Goal: Task Accomplishment & Management: Manage account settings

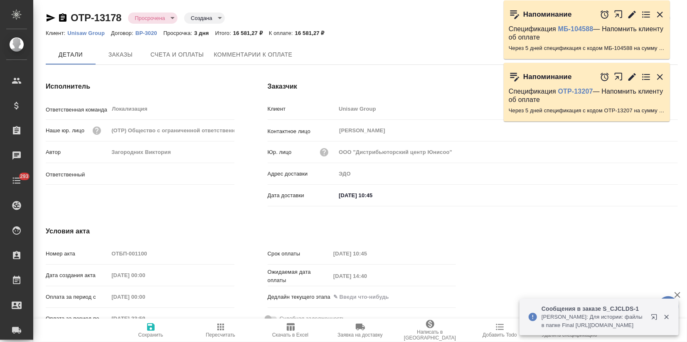
type input "Загородних Виктория"
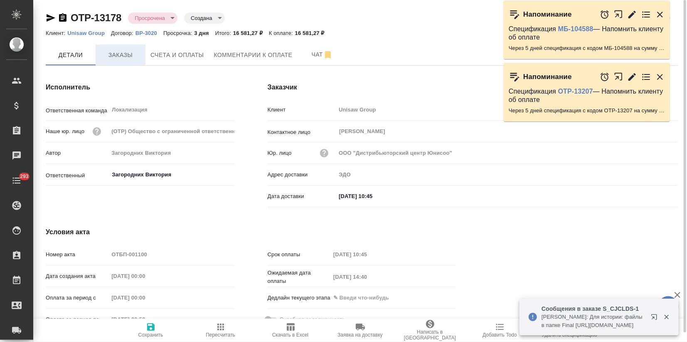
click at [123, 56] on span "Заказы" at bounding box center [121, 55] width 40 height 10
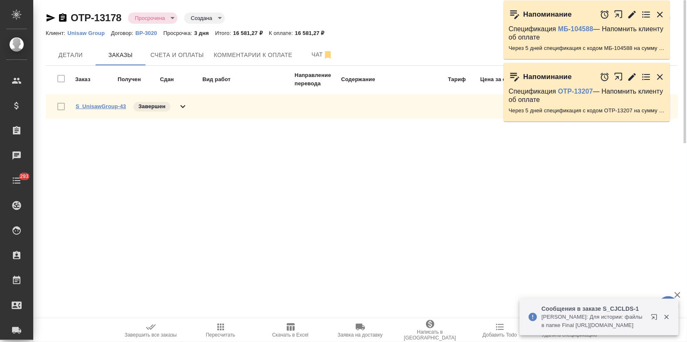
click at [103, 105] on link "S_UnisawGroup-43" at bounding box center [101, 106] width 50 height 6
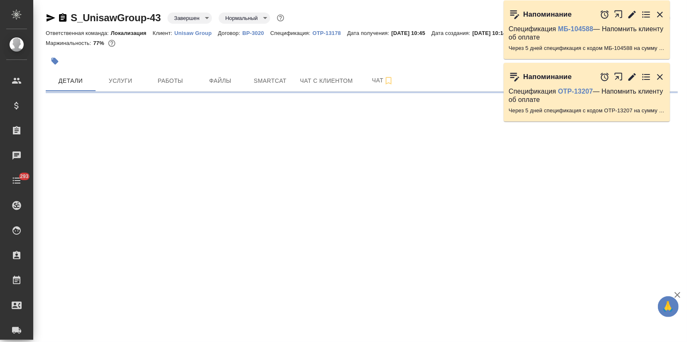
select select "RU"
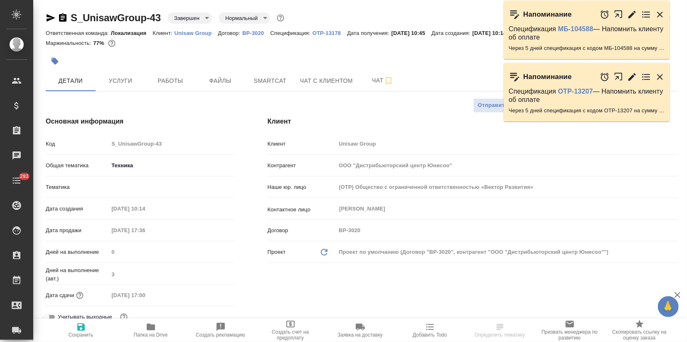
type textarea "x"
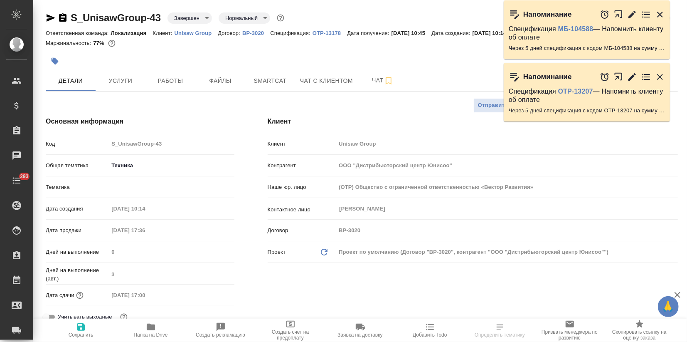
type textarea "x"
drag, startPoint x: 161, startPoint y: 18, endPoint x: 73, endPoint y: 17, distance: 87.7
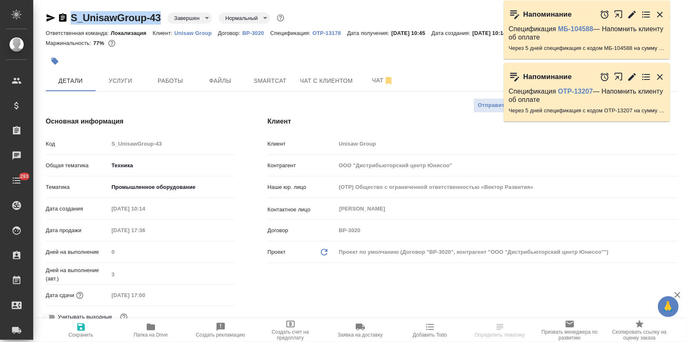
click at [73, 17] on div "S_UnisawGroup-43 Завершен closed Нормальный normal" at bounding box center [166, 17] width 240 height 13
copy link "S_UnisawGroup-43"
type textarea "x"
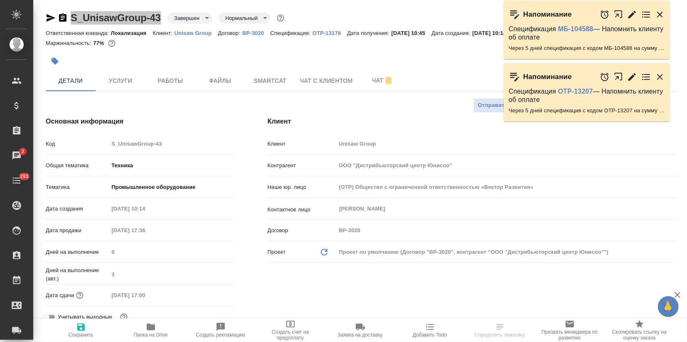
select select "RU"
type textarea "x"
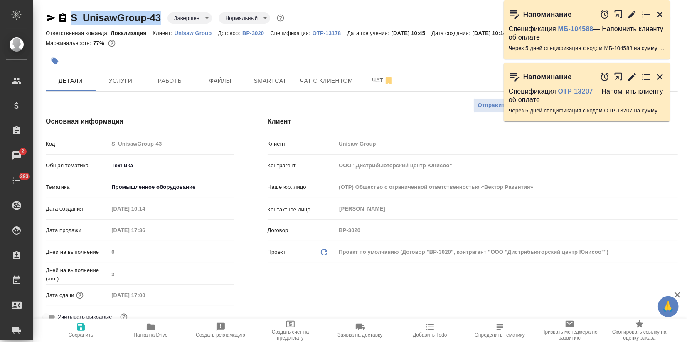
type textarea "x"
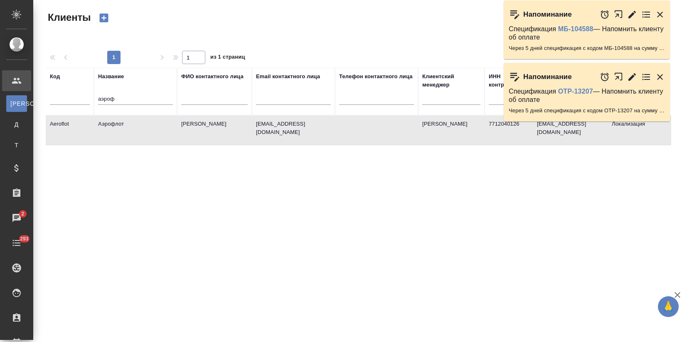
select select "RU"
drag, startPoint x: 122, startPoint y: 96, endPoint x: 70, endPoint y: 99, distance: 52.0
click at [70, 99] on tr "Код Название аэроф ФИО контактного лица Email контактного лица Телефон контактн…" at bounding box center [360, 91] width 628 height 47
click at [53, 100] on input "text" at bounding box center [70, 99] width 40 height 10
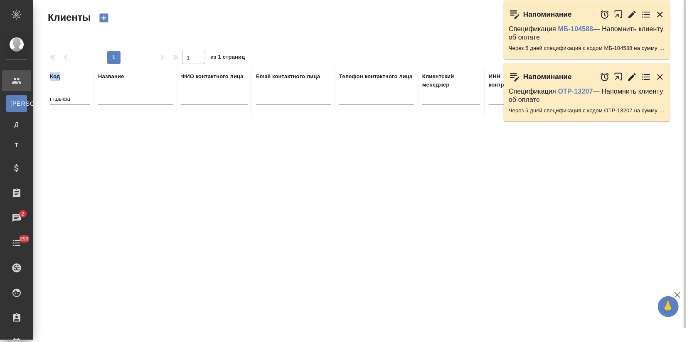
drag, startPoint x: 91, startPoint y: 100, endPoint x: 34, endPoint y: 101, distance: 56.5
click at [34, 101] on div "Клиенты Стандартные настройки 1 1 из 1 страниц Код гтшыфц Название ФИО контактн…" at bounding box center [360, 186] width 654 height 372
click at [70, 100] on input "гтшыфц" at bounding box center [70, 99] width 40 height 10
drag, startPoint x: 73, startPoint y: 100, endPoint x: 38, endPoint y: 102, distance: 35.0
click at [38, 102] on div "Клиенты Стандартные настройки 1 1 из 1 страниц Код гтшыфц Название ФИО контактн…" at bounding box center [360, 186] width 654 height 372
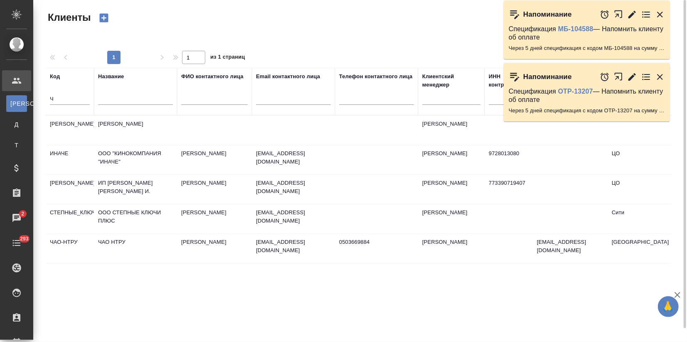
click at [60, 96] on input "Ч" at bounding box center [70, 99] width 40 height 10
drag, startPoint x: 61, startPoint y: 96, endPoint x: 38, endPoint y: 96, distance: 23.3
click at [38, 96] on div "Клиенты Стандартные настройки 1 1 из 1 страниц Код Ч Название ФИО контактного л…" at bounding box center [360, 186] width 654 height 372
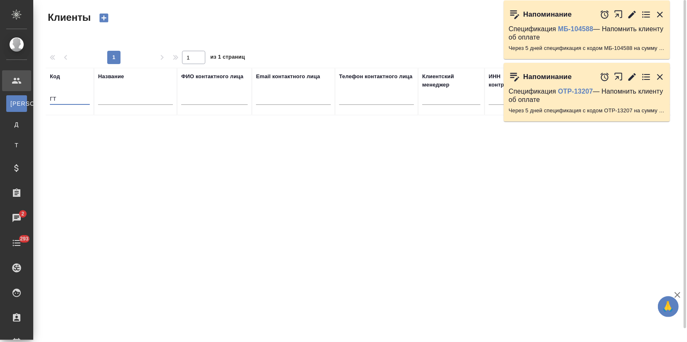
type input "Г"
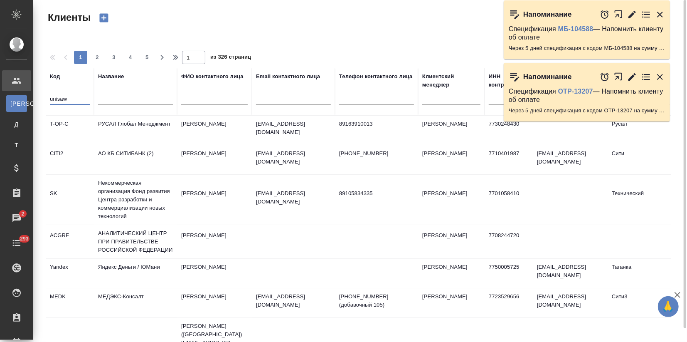
type input "unisaw"
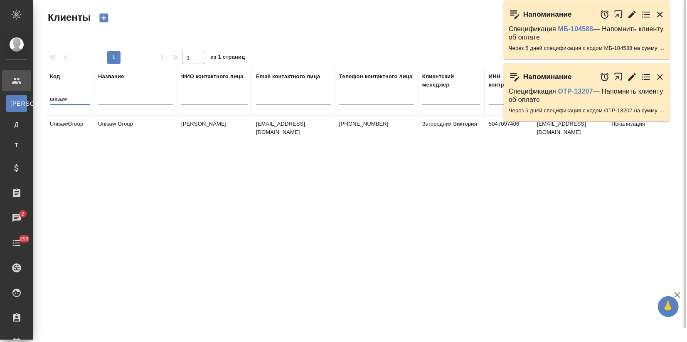
click at [98, 128] on td "Unisaw Group" at bounding box center [135, 130] width 83 height 29
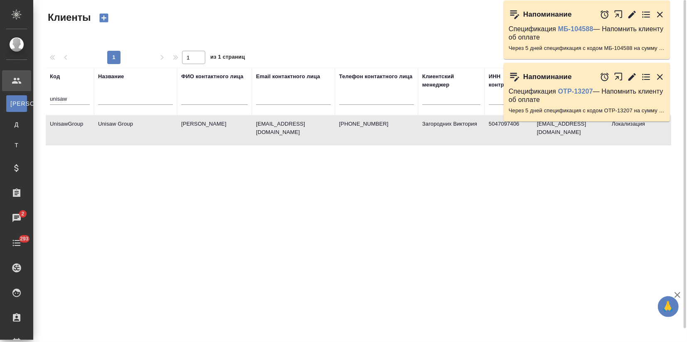
click at [98, 128] on td "Unisaw Group" at bounding box center [135, 130] width 83 height 29
click at [663, 13] on icon "button" at bounding box center [660, 15] width 10 height 10
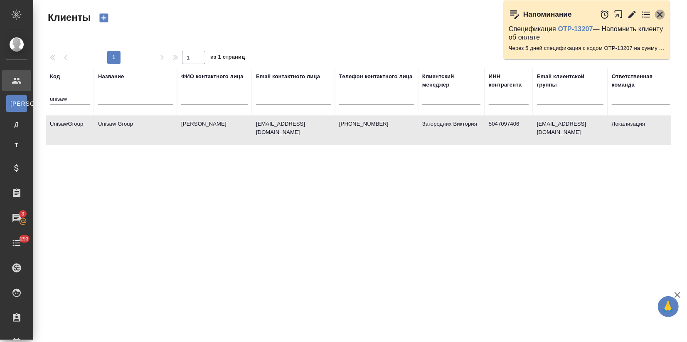
click at [660, 17] on icon "button" at bounding box center [660, 15] width 10 height 10
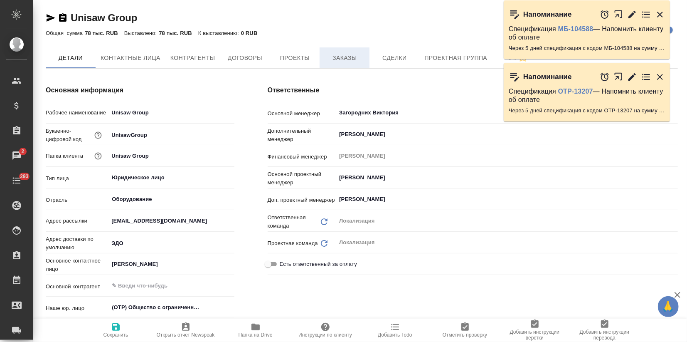
click at [329, 60] on span "Заказы" at bounding box center [345, 58] width 40 height 10
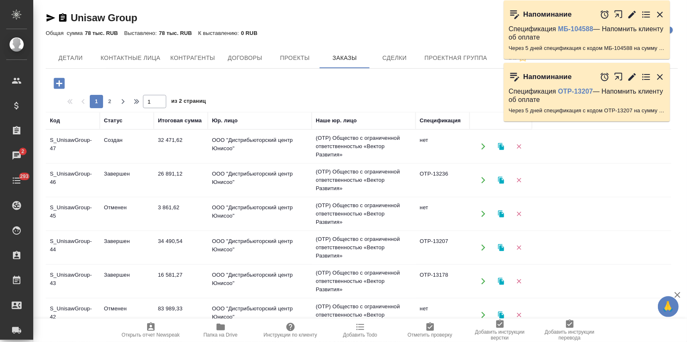
click at [181, 142] on td "32 471,62" at bounding box center [181, 146] width 54 height 29
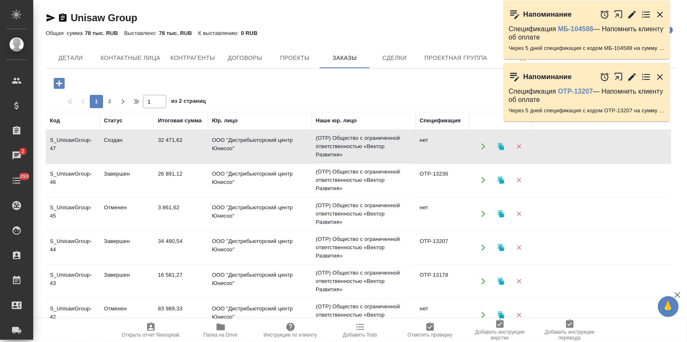
click at [181, 142] on td "32 471,62" at bounding box center [181, 146] width 54 height 29
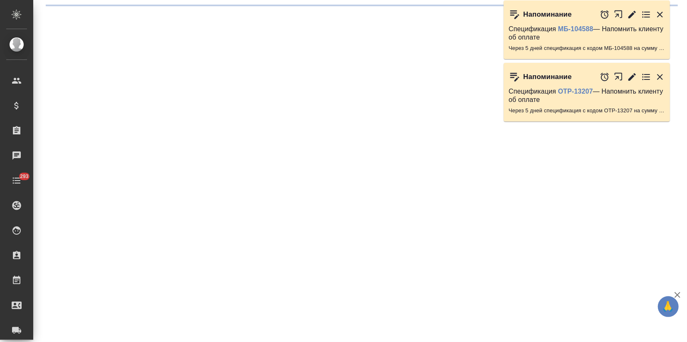
select select "RU"
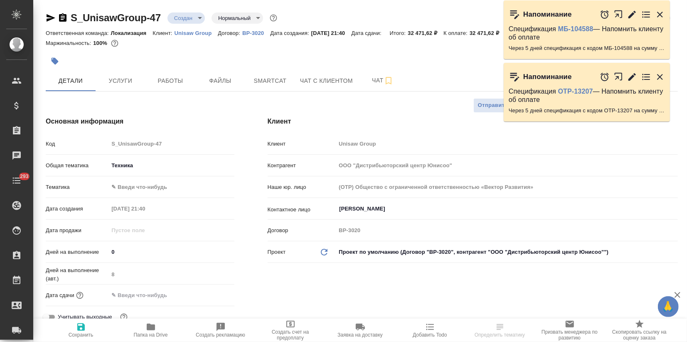
type textarea "x"
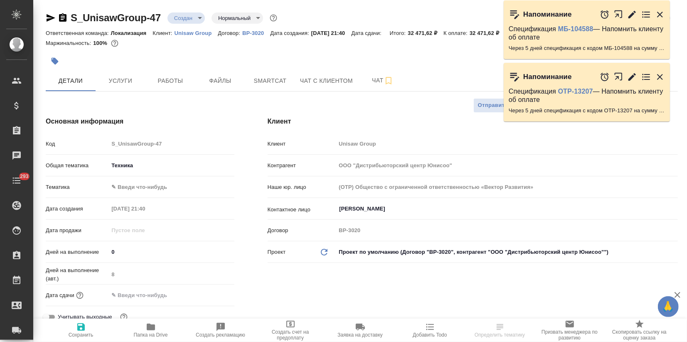
type textarea "x"
click at [135, 84] on span "Услуги" at bounding box center [121, 81] width 40 height 10
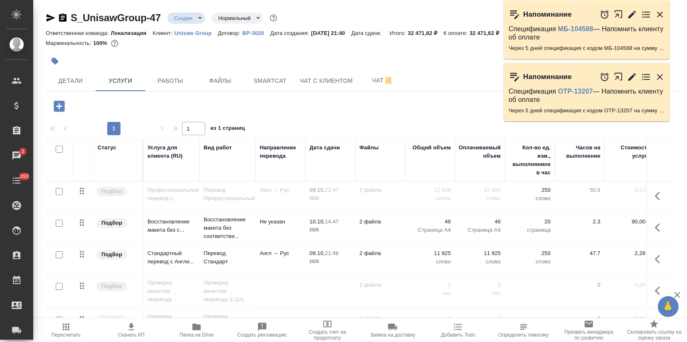
click at [202, 193] on td "Перевод Профессиональный" at bounding box center [227, 196] width 56 height 29
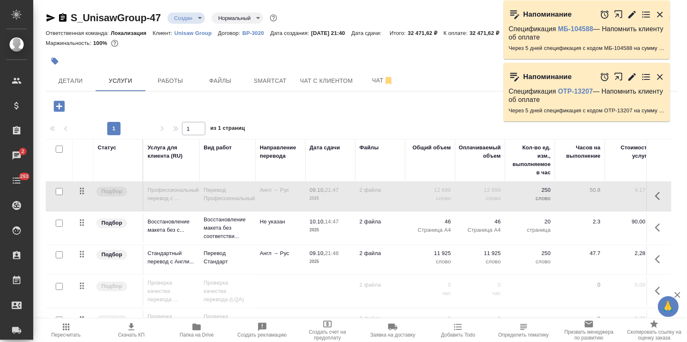
click at [202, 193] on td "Перевод Профессиональный" at bounding box center [227, 196] width 56 height 29
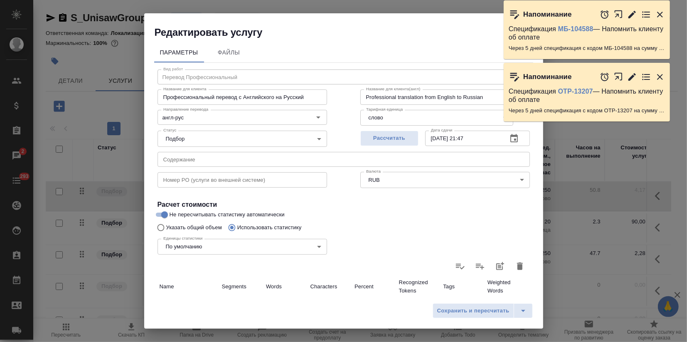
click at [515, 264] on icon "button" at bounding box center [520, 266] width 10 height 10
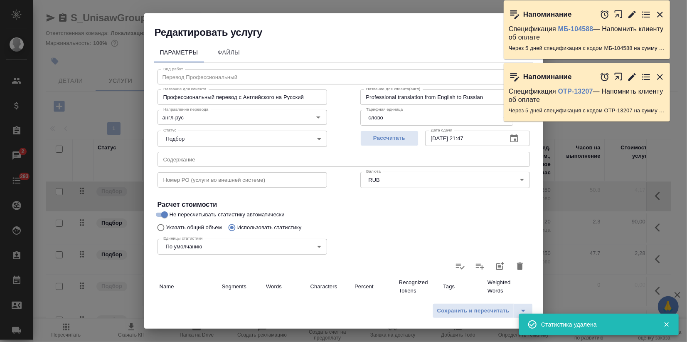
type input "0"
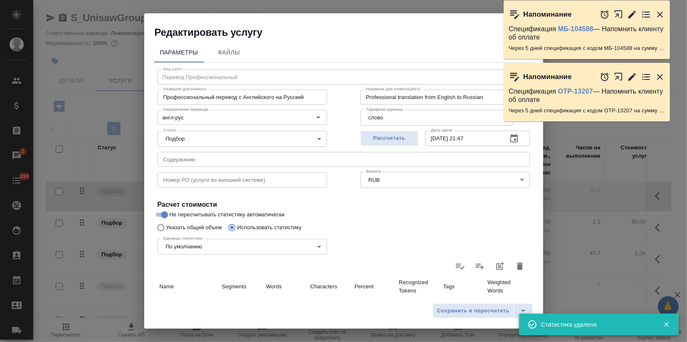
type input "0"
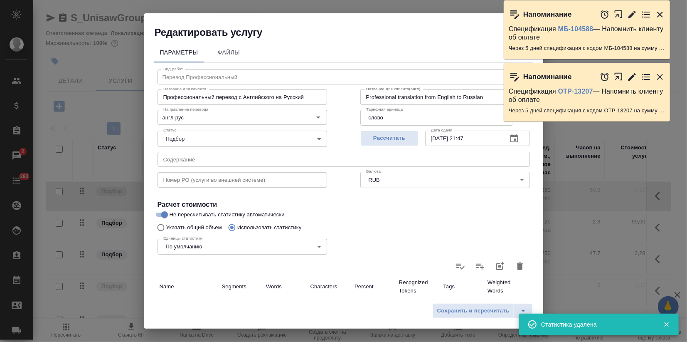
type input "0"
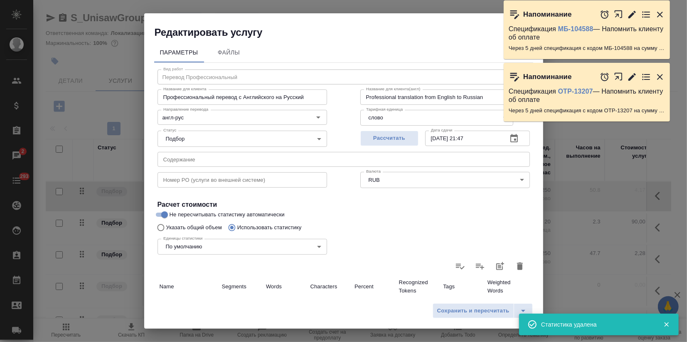
type input "0"
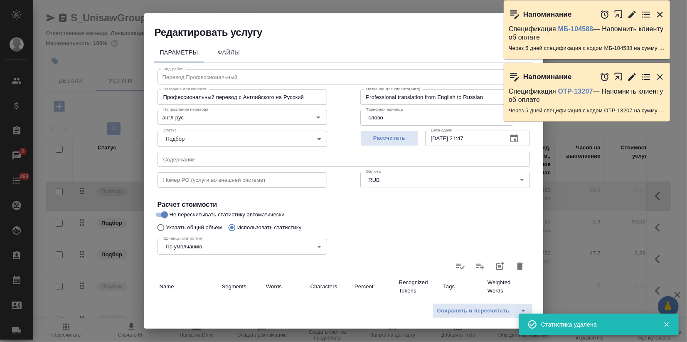
type input "0"
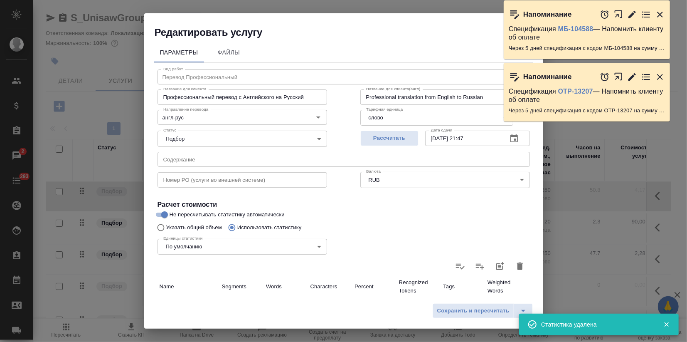
type input "0"
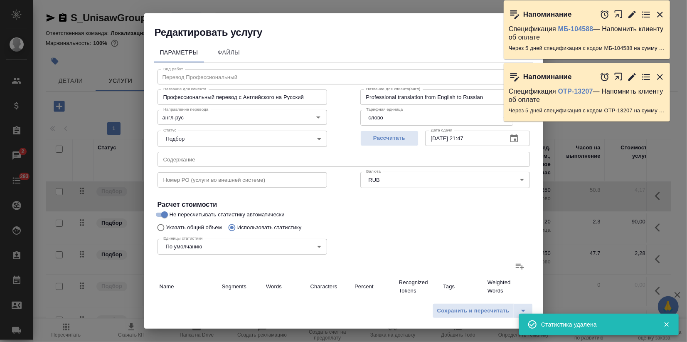
drag, startPoint x: 655, startPoint y: 17, endPoint x: 657, endPoint y: 24, distance: 6.9
click at [655, 17] on icon "button" at bounding box center [660, 15] width 10 height 10
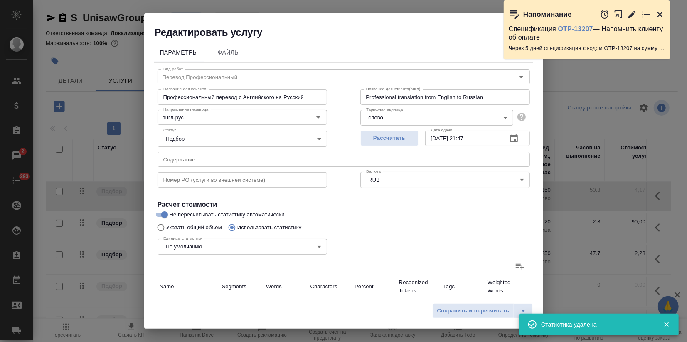
click at [660, 12] on icon "button" at bounding box center [660, 15] width 10 height 10
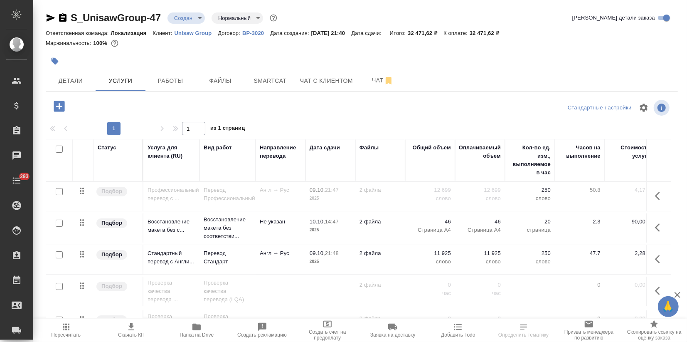
click at [58, 252] on input "checkbox" at bounding box center [59, 254] width 7 height 7
checkbox input "true"
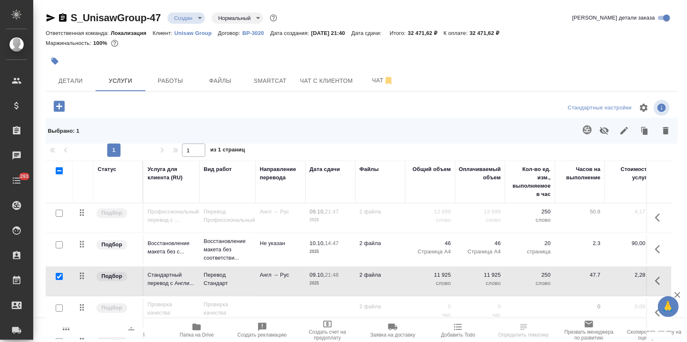
click at [604, 133] on icon "button" at bounding box center [604, 131] width 9 height 8
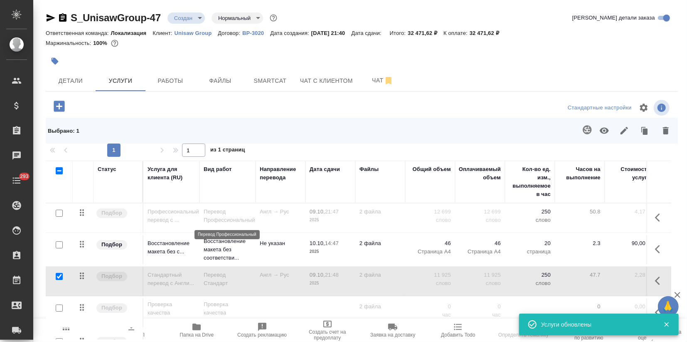
click at [210, 212] on p "Перевод Профессиональный" at bounding box center [228, 215] width 48 height 17
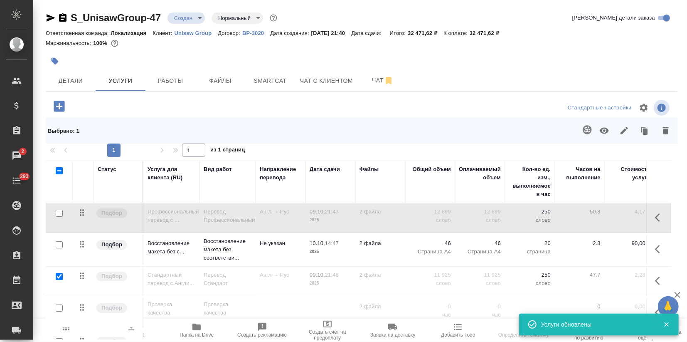
click at [58, 210] on input "checkbox" at bounding box center [59, 212] width 7 height 7
checkbox input "true"
click at [54, 277] on div at bounding box center [59, 277] width 19 height 12
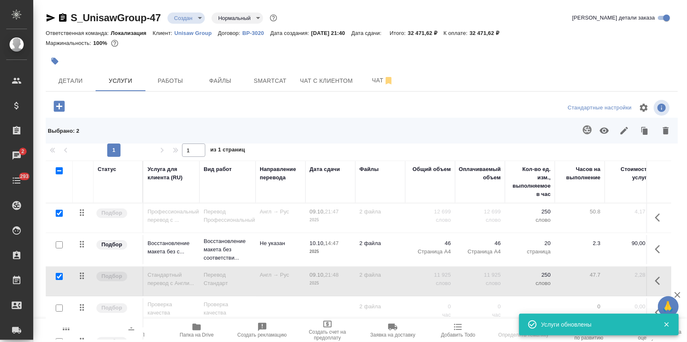
click at [606, 134] on icon "button" at bounding box center [604, 131] width 10 height 10
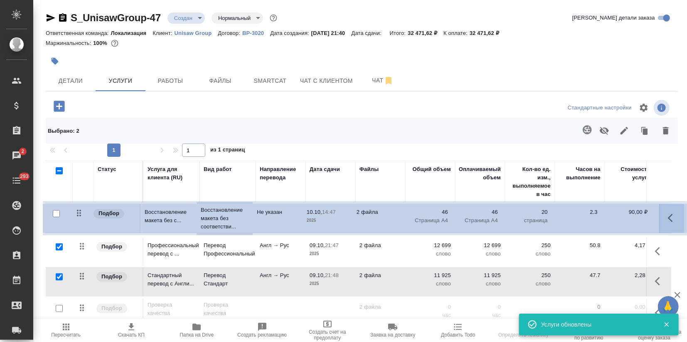
drag, startPoint x: 83, startPoint y: 244, endPoint x: 80, endPoint y: 209, distance: 34.6
click at [80, 209] on table "Статус Услуга для клиента (RU) Вид работ Направление перевода Дата сдачи Файлы …" at bounding box center [437, 261] width 783 height 203
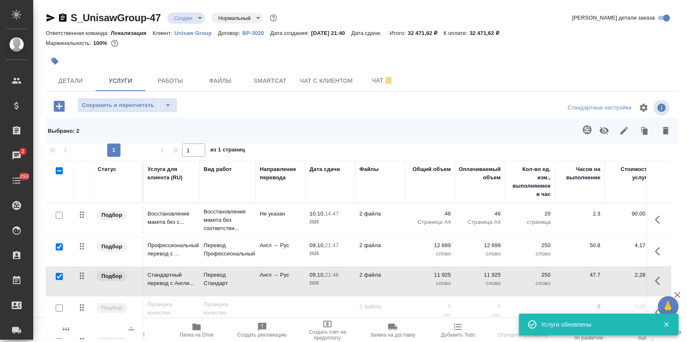
click at [62, 271] on div at bounding box center [59, 277] width 19 height 12
click at [125, 103] on span "Сохранить и пересчитать" at bounding box center [118, 106] width 72 height 10
click at [57, 274] on input "checkbox" at bounding box center [59, 276] width 7 height 7
checkbox input "false"
click at [58, 244] on input "checkbox" at bounding box center [59, 246] width 7 height 7
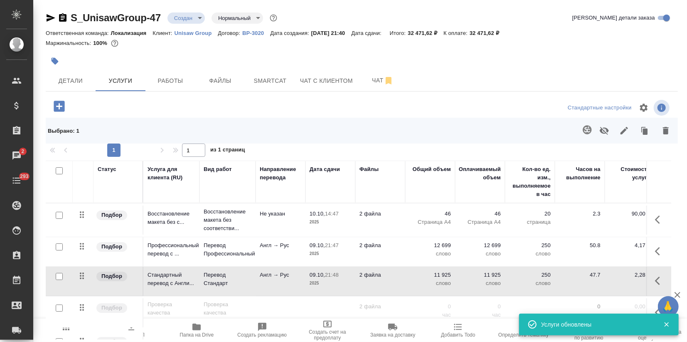
checkbox input "false"
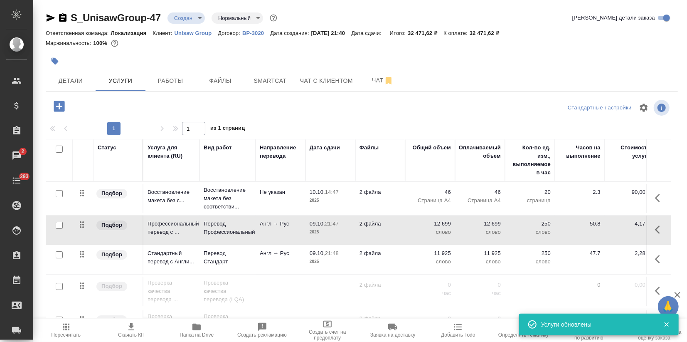
click at [57, 254] on input "checkbox" at bounding box center [59, 254] width 7 height 7
checkbox input "true"
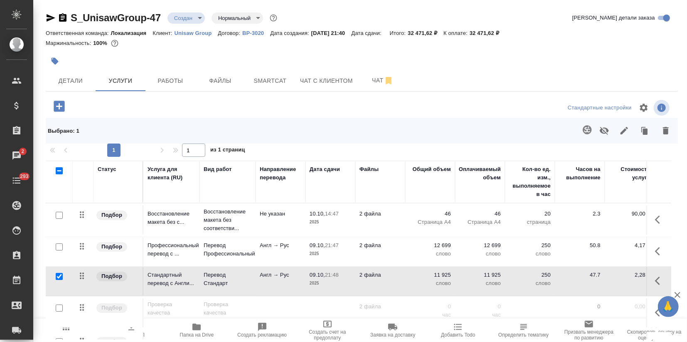
click at [604, 127] on icon "button" at bounding box center [604, 131] width 10 height 10
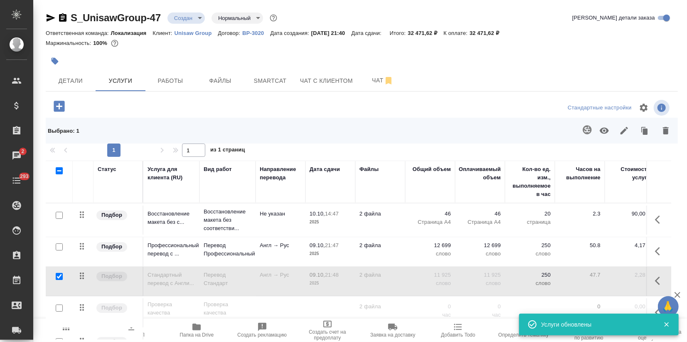
click at [266, 255] on td "Англ → Рус" at bounding box center [281, 251] width 50 height 29
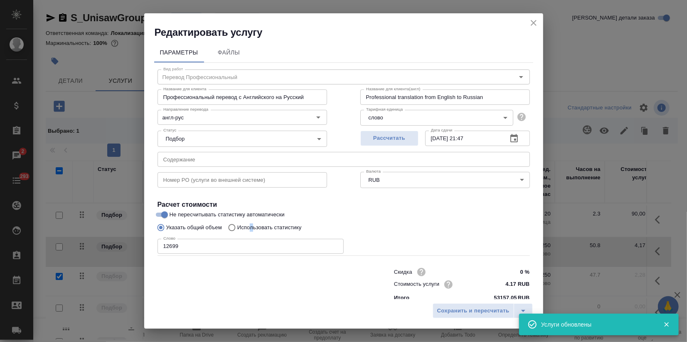
click at [251, 232] on label "Использовать статистику" at bounding box center [263, 227] width 78 height 16
click at [253, 227] on p "Использовать статистику" at bounding box center [269, 227] width 64 height 8
click at [237, 227] on input "Использовать статистику" at bounding box center [230, 227] width 13 height 16
radio input "true"
radio input "false"
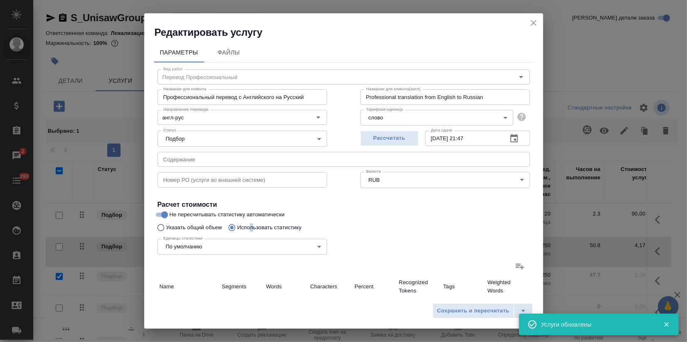
click at [517, 268] on icon at bounding box center [520, 266] width 10 height 10
click at [0, 0] on input "file" at bounding box center [0, 0] width 0 height 0
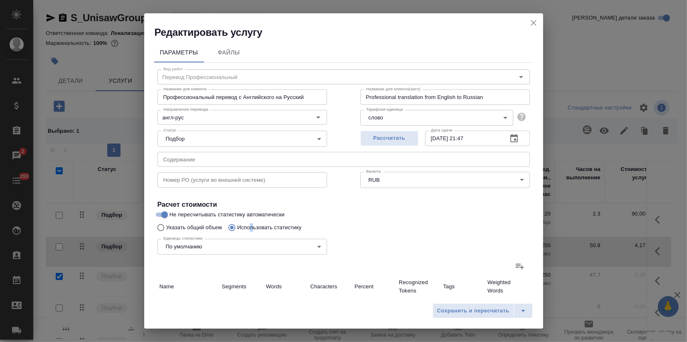
type input "62"
type input "376"
type input "293"
type input "730"
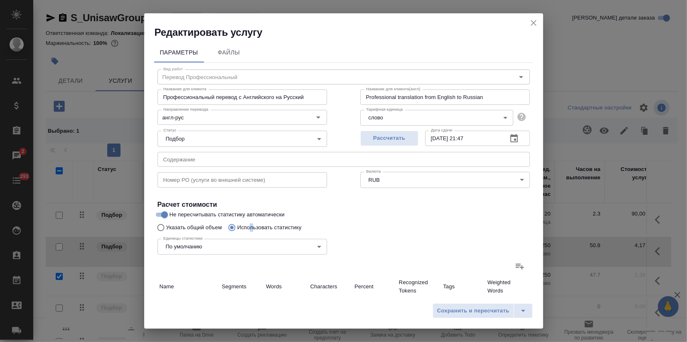
type input "4133"
type input "224"
type input "1457"
type input "8679"
type input "193"
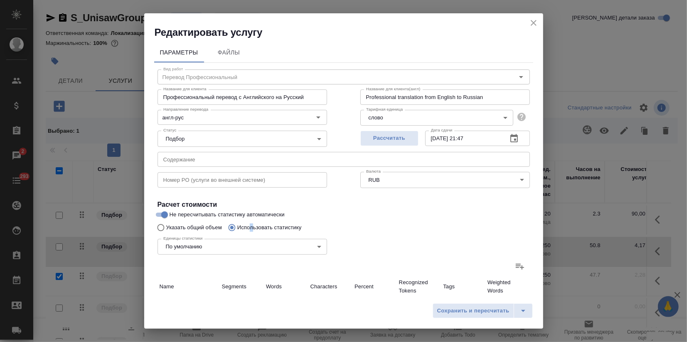
type input "271"
type input "1437"
type input "38"
type input "51"
type input "292"
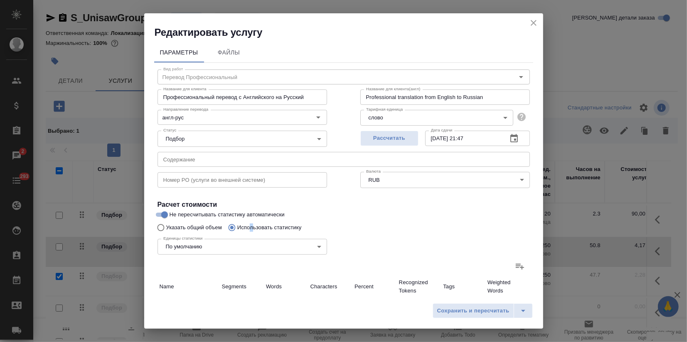
type input "23"
type input "67"
type input "414"
type input "68"
type input "231"
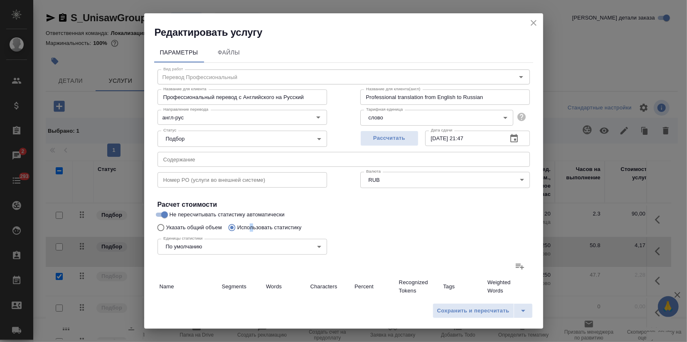
type input "1339"
type input "1076"
type input "8056"
type input "47005"
type input "1460"
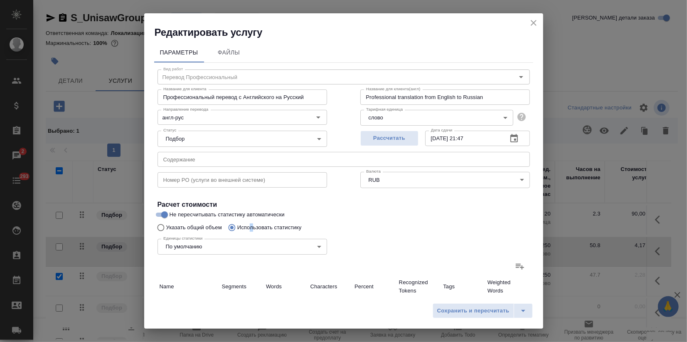
type input "8738"
type input "50863"
type input "1977"
type input "10925"
type input "63675"
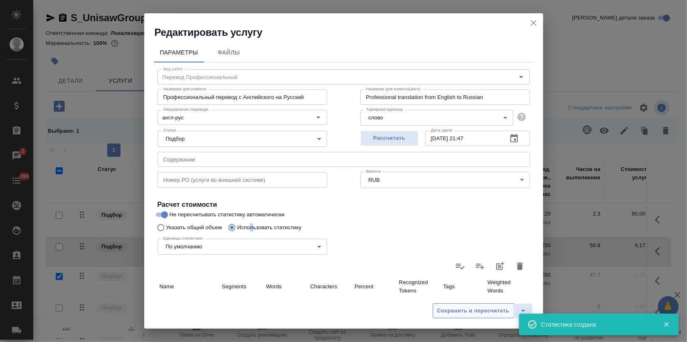
click at [462, 312] on span "Сохранить и пересчитать" at bounding box center [473, 311] width 72 height 10
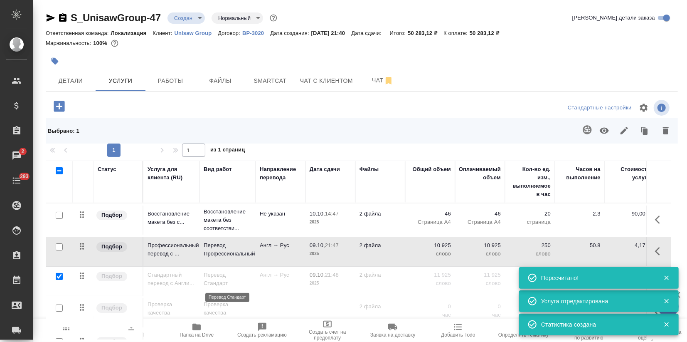
click at [212, 279] on p "Перевод Стандарт" at bounding box center [228, 279] width 48 height 17
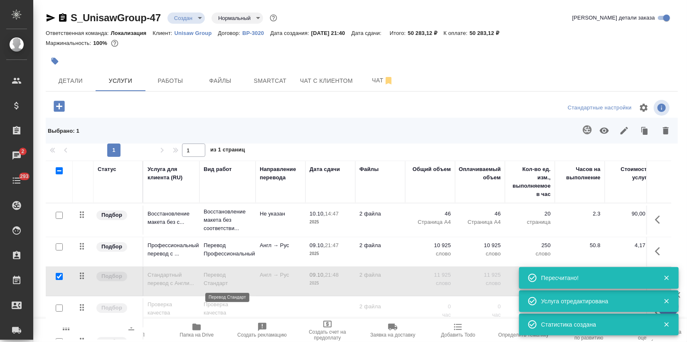
click at [212, 279] on p "Перевод Стандарт" at bounding box center [228, 279] width 48 height 17
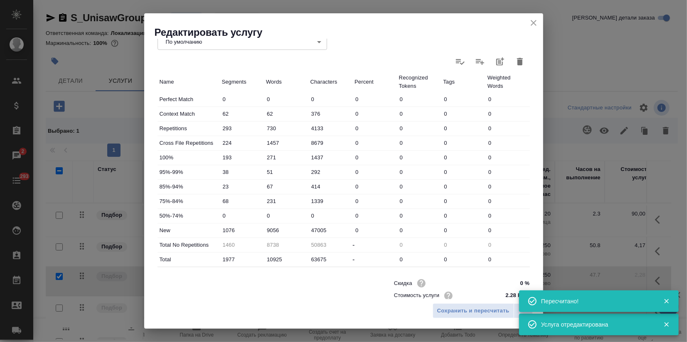
scroll to position [224, 0]
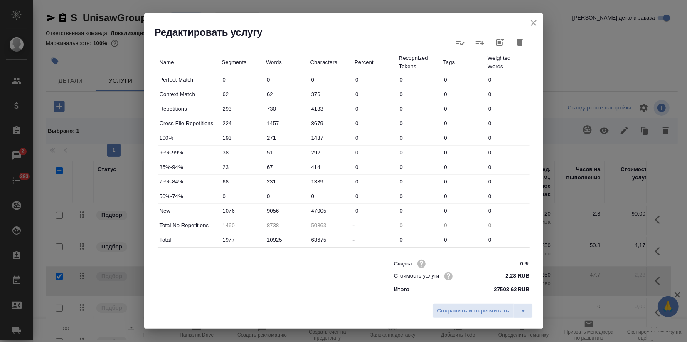
click at [530, 22] on icon "close" at bounding box center [534, 23] width 10 height 10
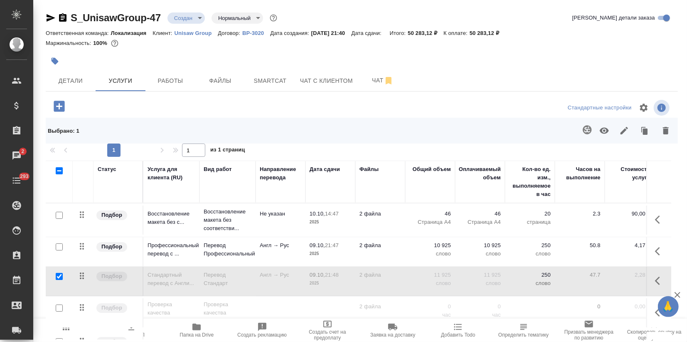
click at [287, 256] on td "Англ → Рус" at bounding box center [281, 251] width 50 height 29
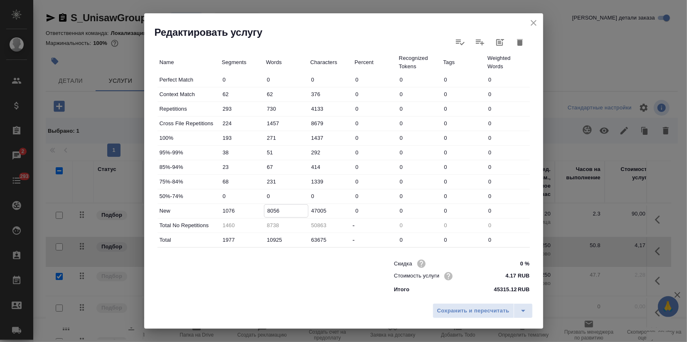
drag, startPoint x: 271, startPoint y: 208, endPoint x: 264, endPoint y: 209, distance: 6.5
click at [264, 209] on input "8056" at bounding box center [286, 210] width 44 height 12
type input "9056"
click at [452, 312] on span "Сохранить и пересчитать" at bounding box center [473, 311] width 72 height 10
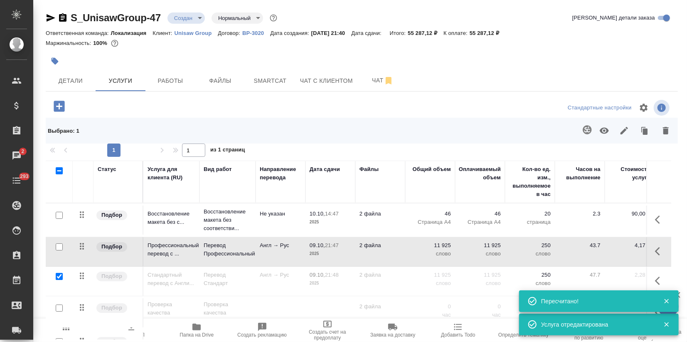
scroll to position [18, 0]
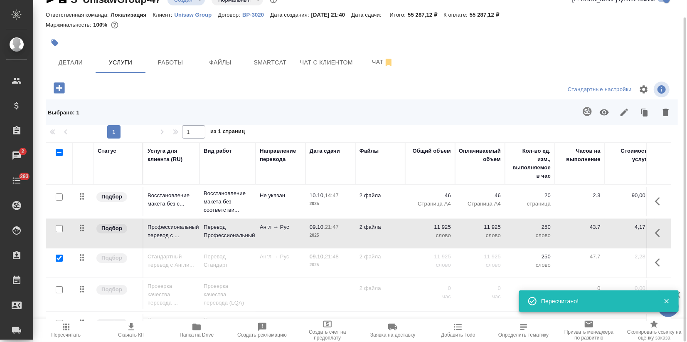
click at [71, 327] on span "Пересчитать" at bounding box center [65, 330] width 55 height 16
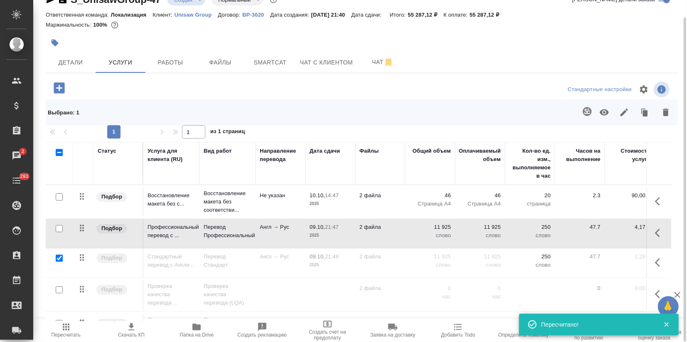
click at [58, 256] on input "checkbox" at bounding box center [59, 257] width 7 height 7
checkbox input "false"
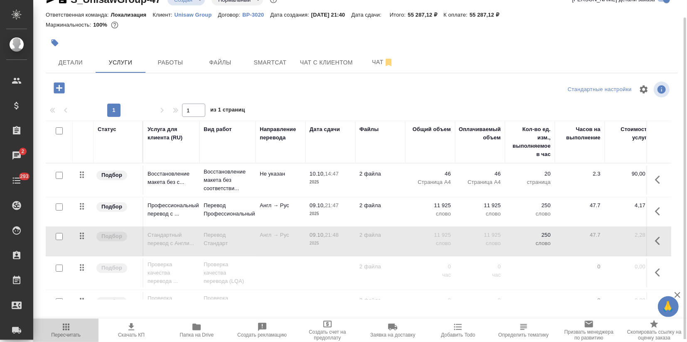
click at [72, 330] on span "Пересчитать" at bounding box center [65, 330] width 55 height 16
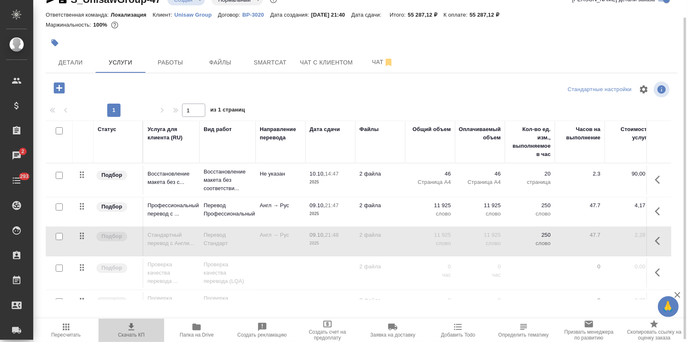
click at [124, 328] on span "Скачать КП" at bounding box center [130, 330] width 55 height 16
click at [68, 327] on icon "button" at bounding box center [66, 326] width 7 height 7
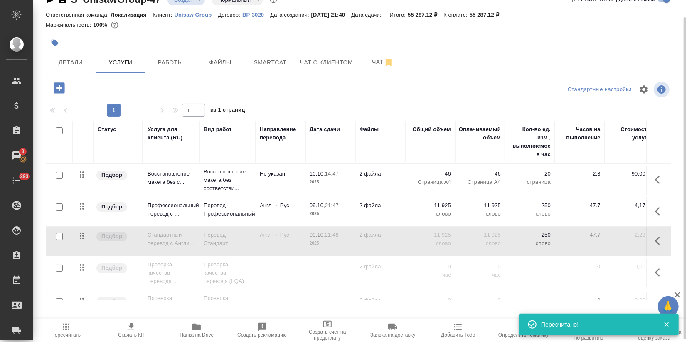
click at [133, 332] on span "Скачать КП" at bounding box center [131, 335] width 27 height 6
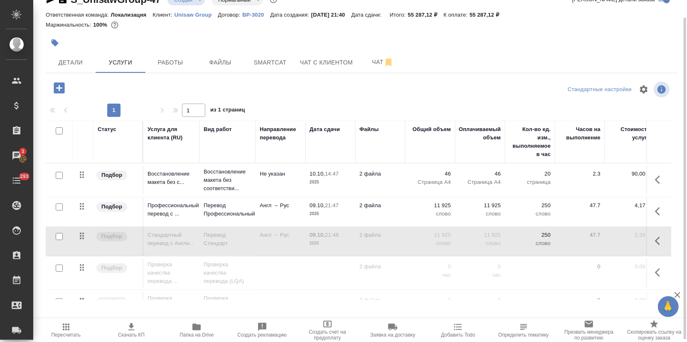
drag, startPoint x: 485, startPoint y: 51, endPoint x: 477, endPoint y: 57, distance: 9.5
click at [485, 51] on div at bounding box center [362, 43] width 632 height 18
click at [373, 66] on span "Чат" at bounding box center [383, 62] width 40 height 10
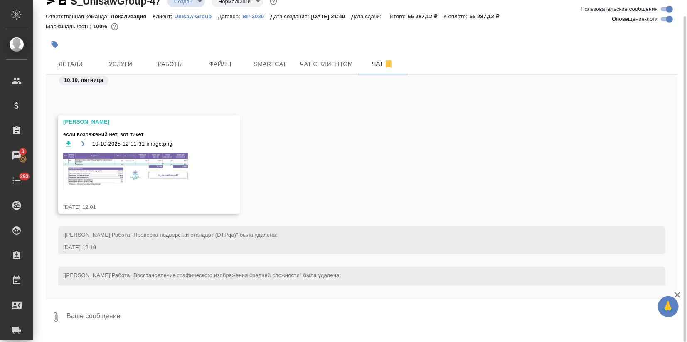
scroll to position [731, 0]
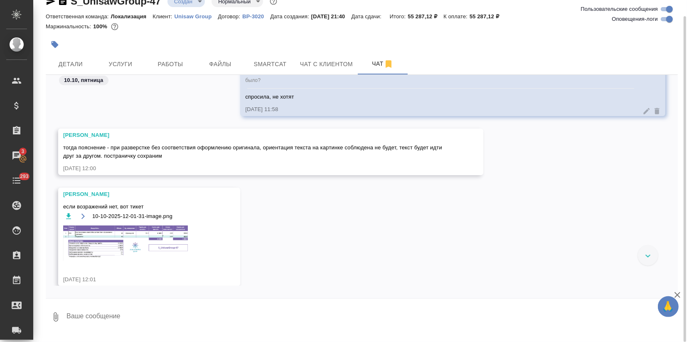
click at [139, 242] on img at bounding box center [125, 242] width 125 height 35
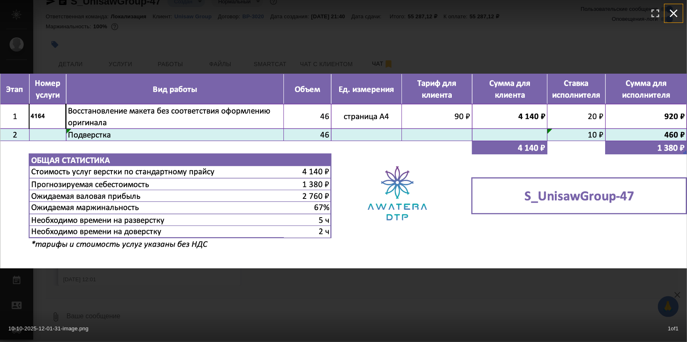
click at [676, 12] on icon "button" at bounding box center [673, 13] width 13 height 13
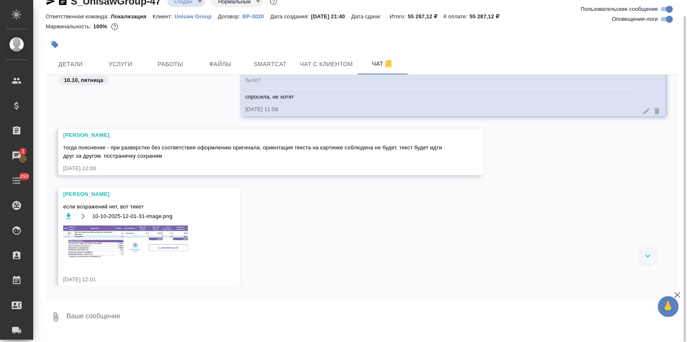
click at [145, 249] on img at bounding box center [125, 242] width 125 height 35
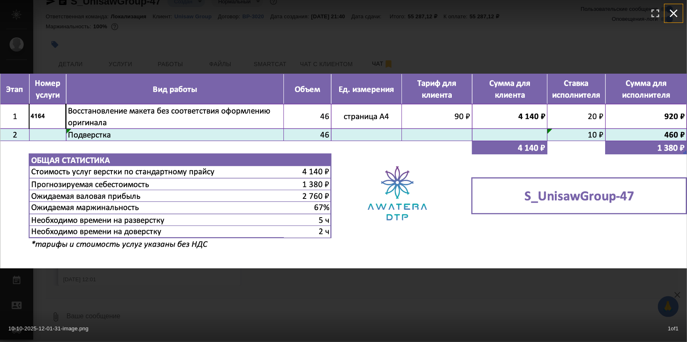
click at [674, 13] on icon "button" at bounding box center [674, 14] width 8 height 8
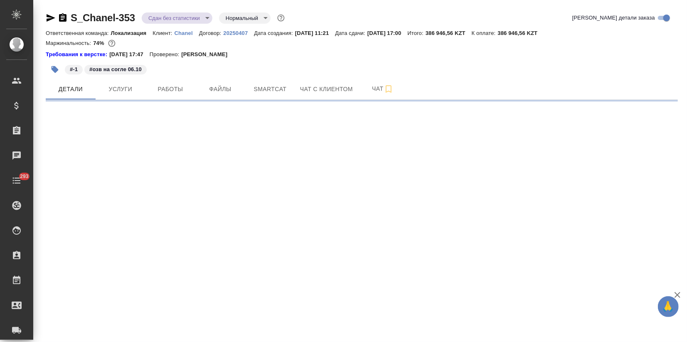
select select "RU"
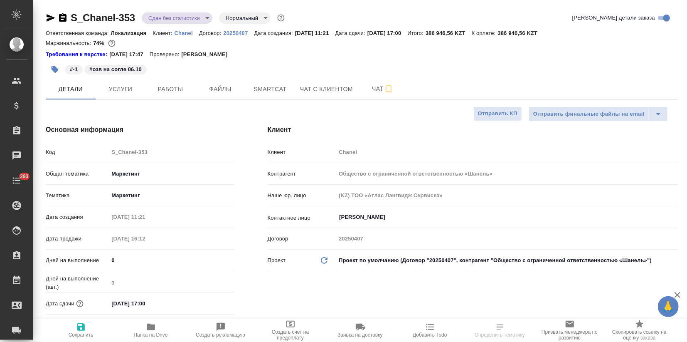
type textarea "x"
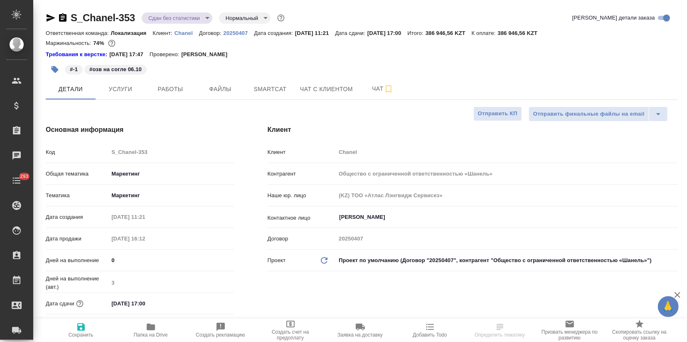
type textarea "x"
select select "RU"
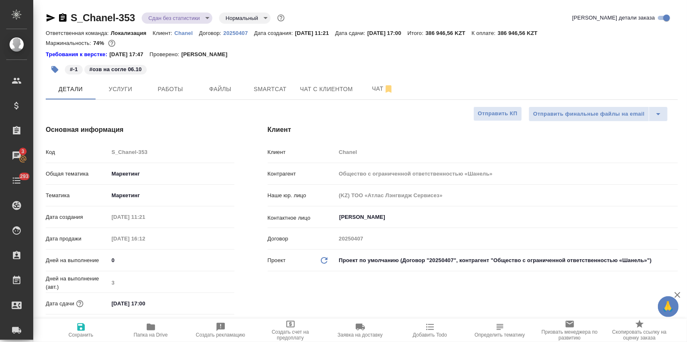
type textarea "x"
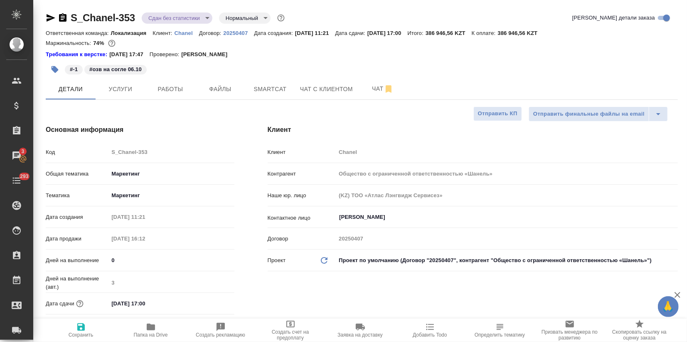
type textarea "x"
drag, startPoint x: 136, startPoint y: 18, endPoint x: 70, endPoint y: 17, distance: 66.1
click at [70, 17] on div "S_Chanel-353 Сдан без статистики distributed Нормальный normal" at bounding box center [166, 17] width 241 height 13
copy link "S_Chanel-353"
type textarea "x"
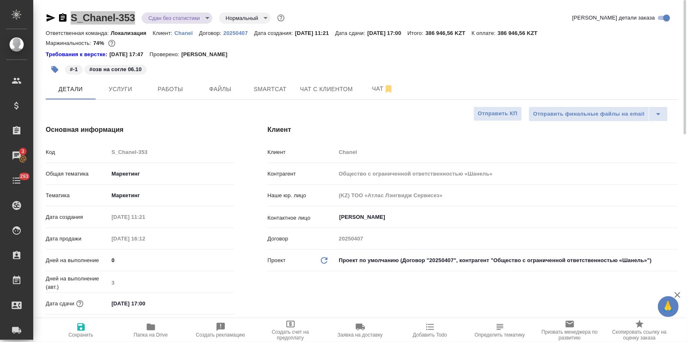
type textarea "x"
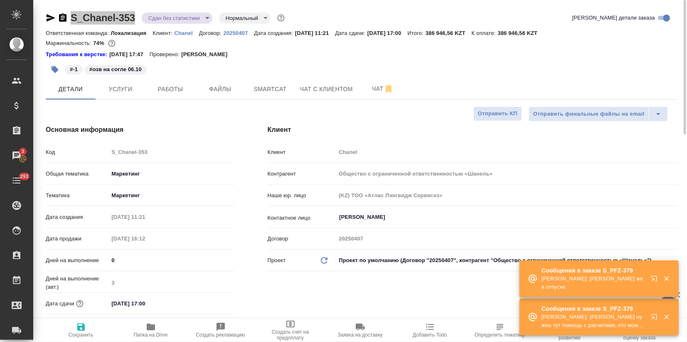
type textarea "x"
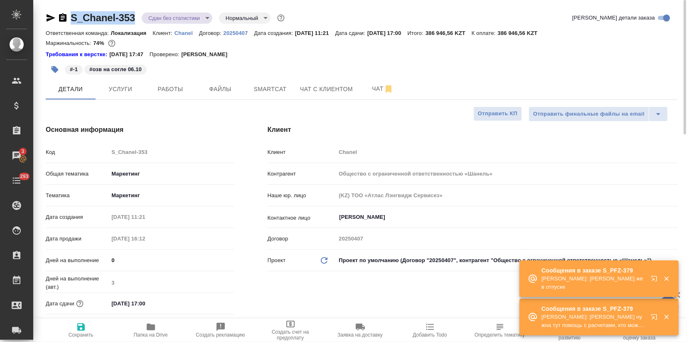
type textarea "x"
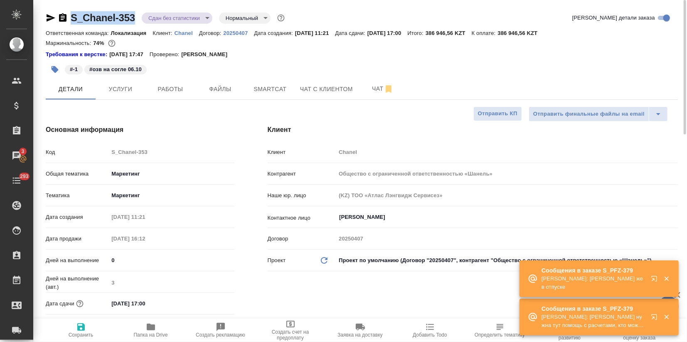
type textarea "x"
click at [657, 274] on button "button" at bounding box center [656, 280] width 20 height 20
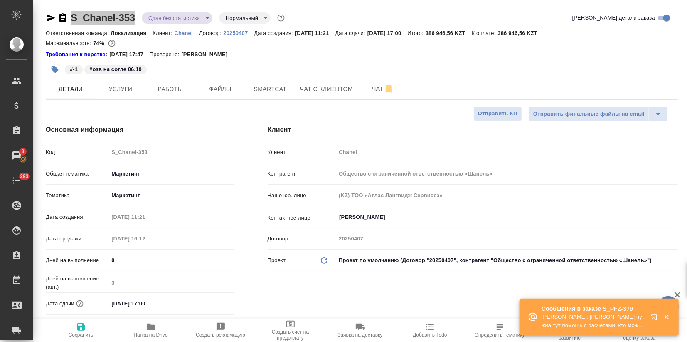
type textarea "x"
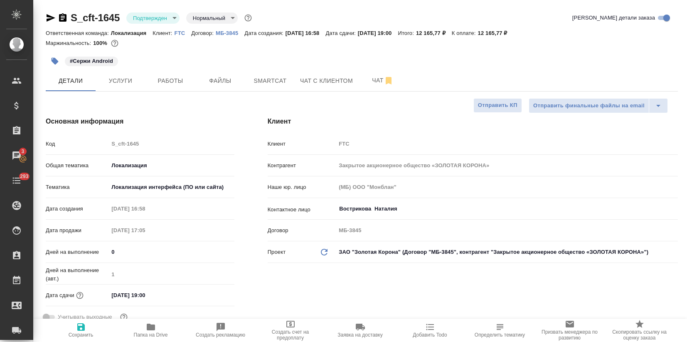
select select "RU"
click at [179, 33] on p "FTC" at bounding box center [183, 33] width 17 height 6
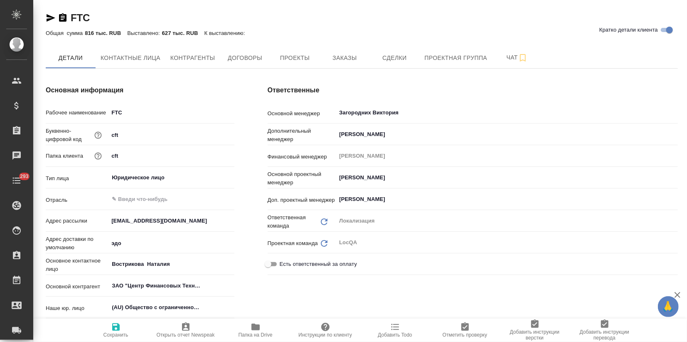
type textarea "x"
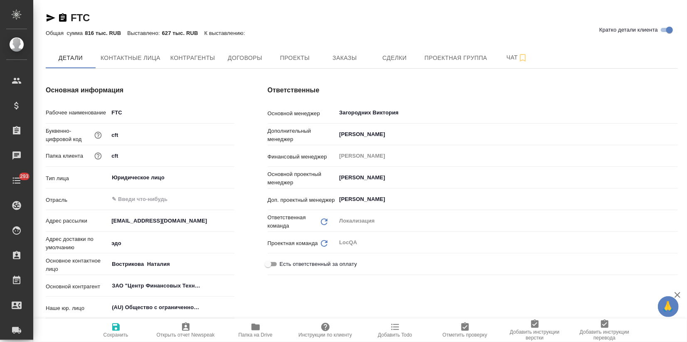
type textarea "x"
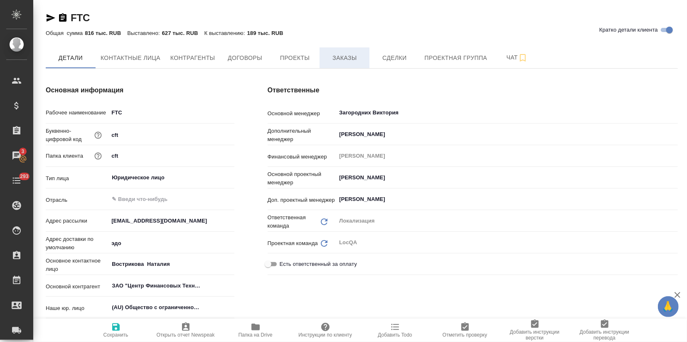
click at [327, 64] on button "Заказы" at bounding box center [345, 57] width 50 height 21
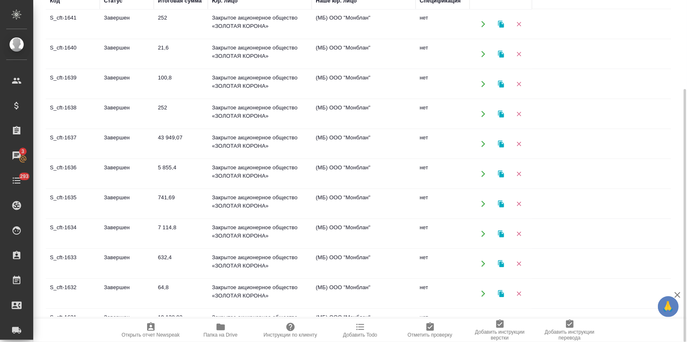
scroll to position [185, 0]
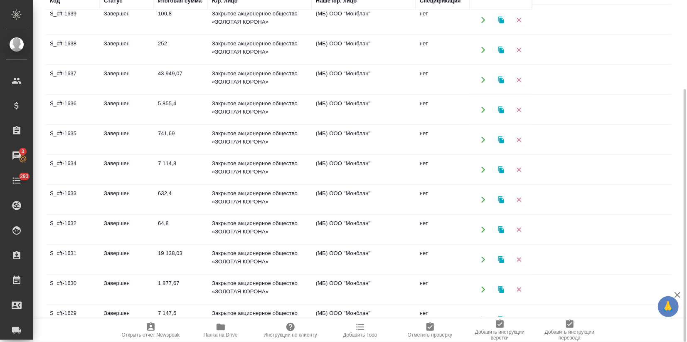
click at [139, 190] on td "Завершен" at bounding box center [127, 199] width 54 height 29
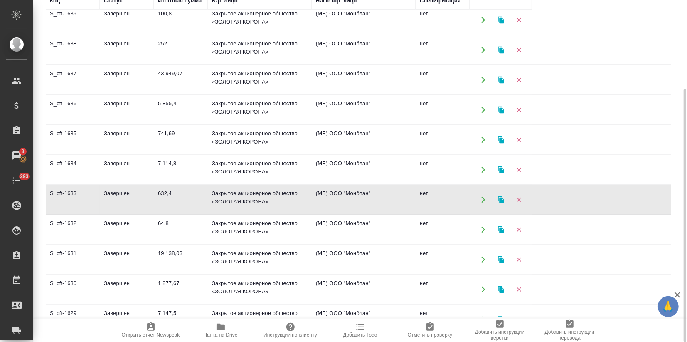
click at [139, 190] on td "Завершен" at bounding box center [127, 199] width 54 height 29
click at [100, 236] on td "Завершен" at bounding box center [127, 229] width 54 height 29
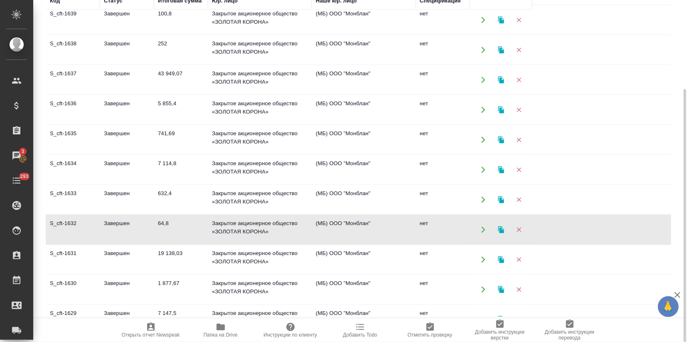
click at [100, 236] on td "Завершен" at bounding box center [127, 229] width 54 height 29
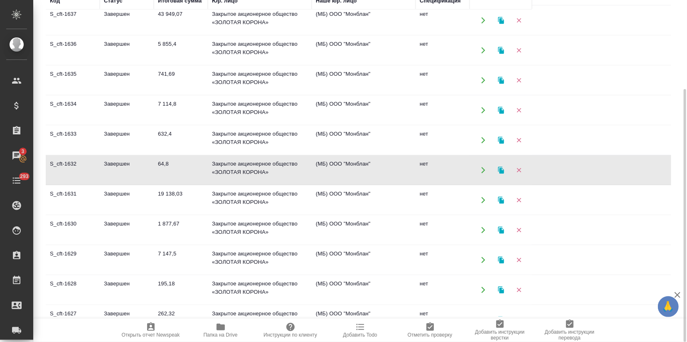
scroll to position [277, 0]
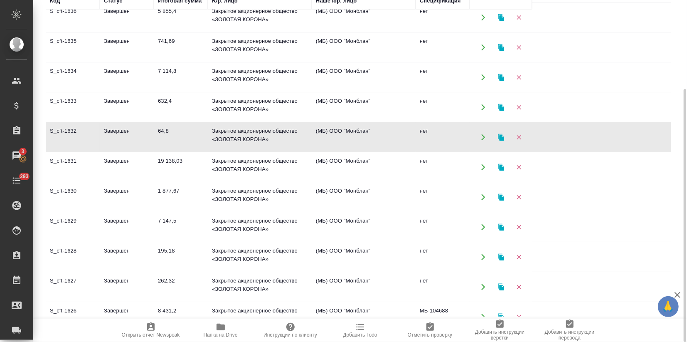
click at [96, 196] on td "S_cft-1630" at bounding box center [73, 196] width 54 height 29
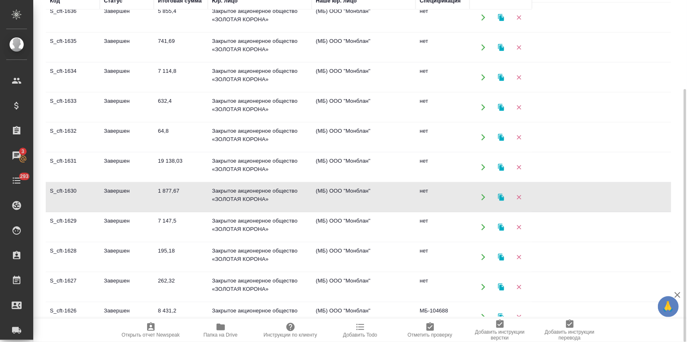
click at [96, 196] on td "S_cft-1630" at bounding box center [73, 196] width 54 height 29
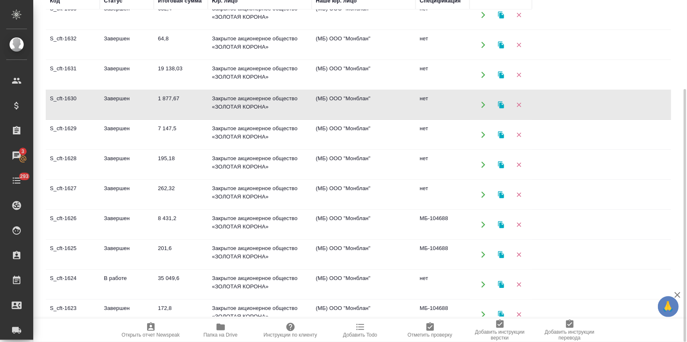
click at [102, 198] on td "Завершен" at bounding box center [127, 194] width 54 height 29
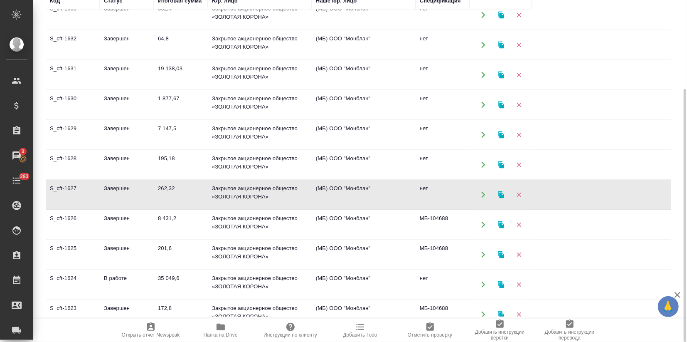
click at [102, 198] on td "Завершен" at bounding box center [127, 194] width 54 height 29
click at [118, 230] on td "Завершен" at bounding box center [127, 224] width 54 height 29
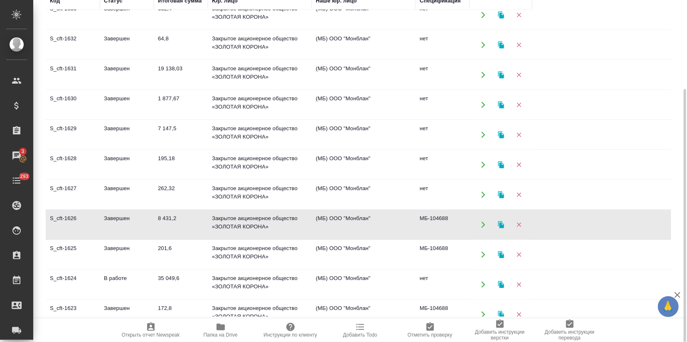
click at [118, 230] on td "Завершен" at bounding box center [127, 224] width 54 height 29
click at [96, 258] on td "S_cft-1625" at bounding box center [73, 254] width 54 height 29
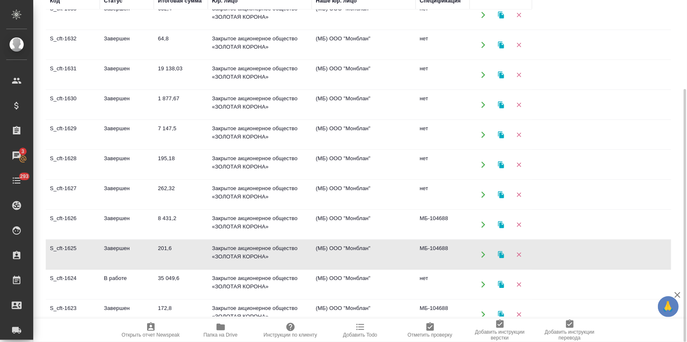
click at [96, 258] on td "S_cft-1625" at bounding box center [73, 254] width 54 height 29
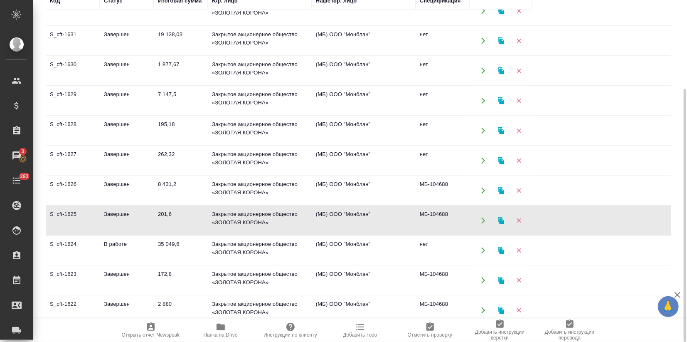
scroll to position [416, 0]
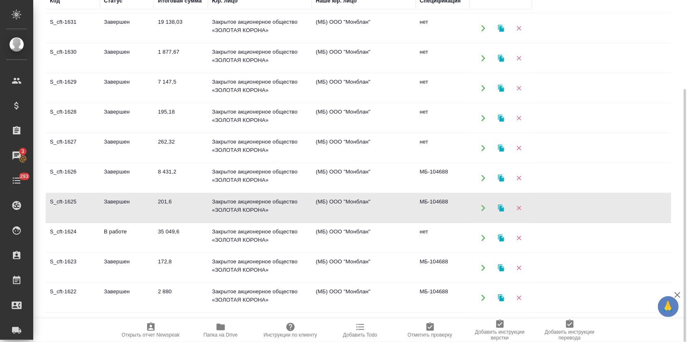
click at [82, 244] on td "S_cft-1624" at bounding box center [73, 237] width 54 height 29
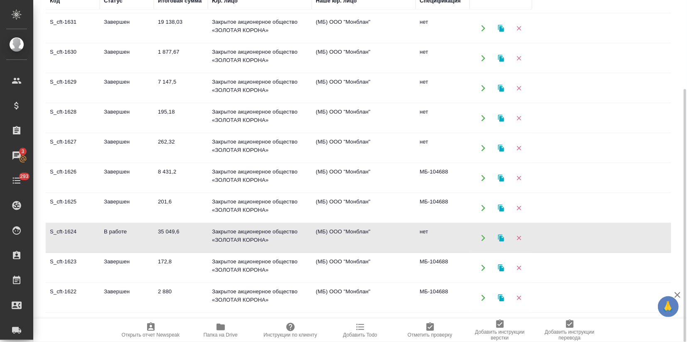
click at [82, 244] on td "S_cft-1624" at bounding box center [73, 237] width 54 height 29
click at [113, 269] on td "Завершен" at bounding box center [127, 267] width 54 height 29
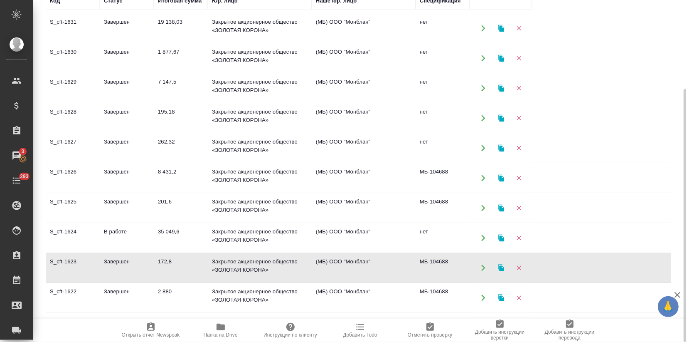
click at [113, 269] on td "Завершен" at bounding box center [127, 267] width 54 height 29
click at [120, 289] on td "Завершен" at bounding box center [127, 297] width 54 height 29
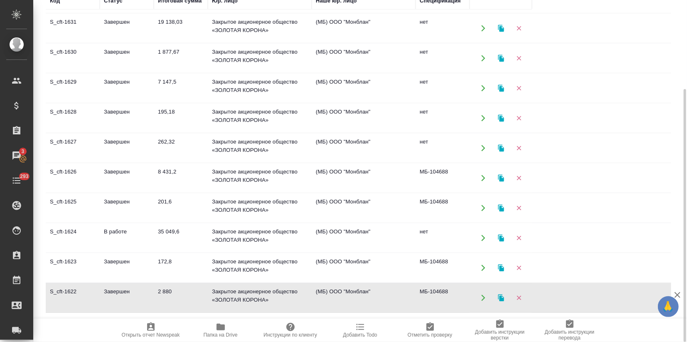
click at [121, 289] on td "Завершен" at bounding box center [127, 297] width 54 height 29
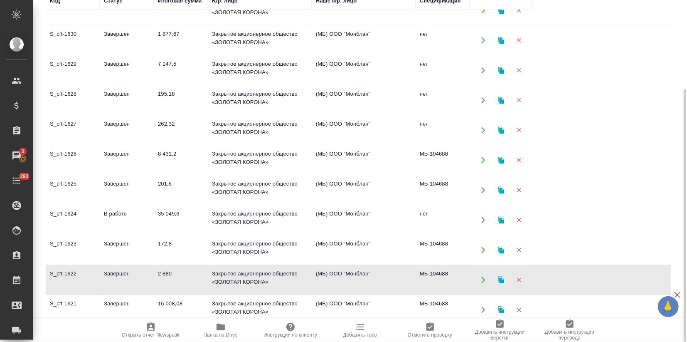
scroll to position [440, 0]
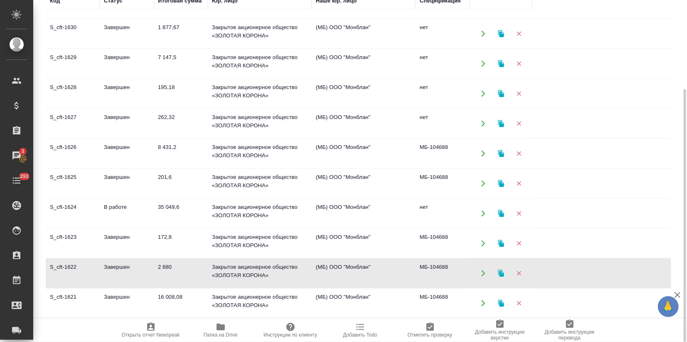
click at [95, 299] on td "S_cft-1621" at bounding box center [73, 302] width 54 height 29
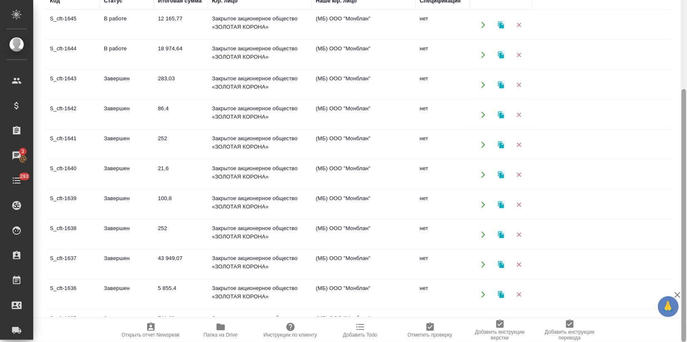
scroll to position [0, 0]
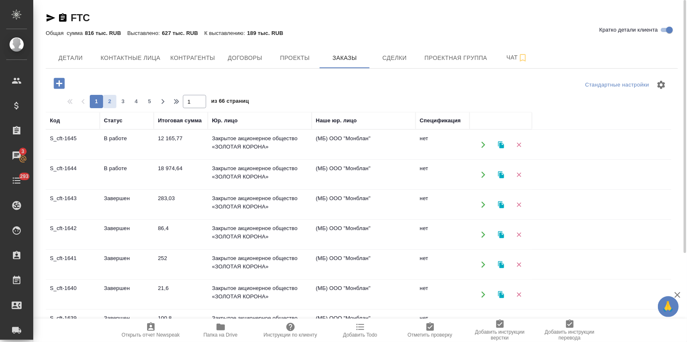
click at [113, 103] on span "2" at bounding box center [109, 101] width 13 height 8
type input "2"
click at [91, 193] on td "S_cft-1618" at bounding box center [73, 204] width 54 height 29
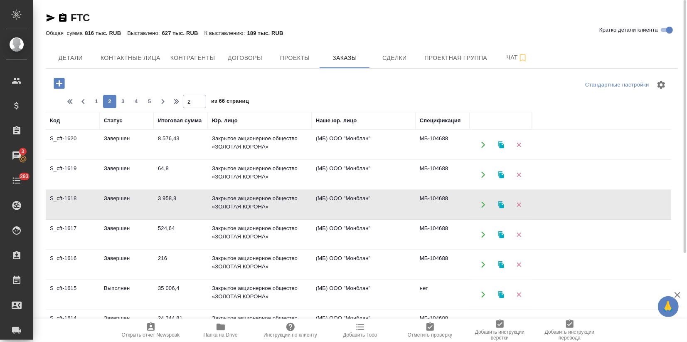
click at [91, 193] on td "S_cft-1618" at bounding box center [73, 204] width 54 height 29
click at [499, 205] on icon "button" at bounding box center [500, 204] width 7 height 7
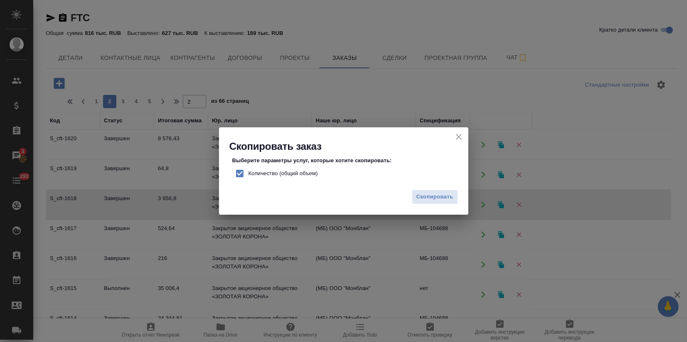
click at [240, 177] on input "Количество (общий объем)" at bounding box center [239, 173] width 17 height 17
checkbox input "false"
click at [423, 194] on span "Скопировать" at bounding box center [434, 197] width 37 height 10
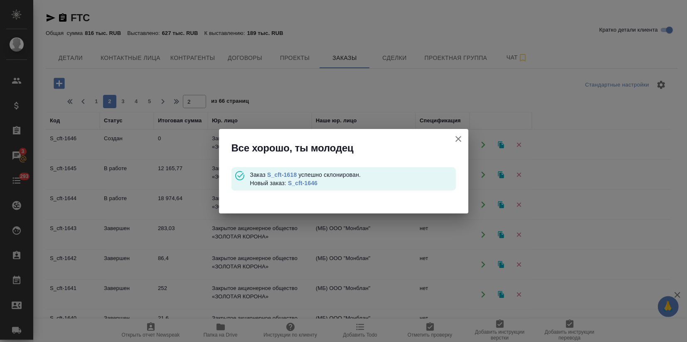
click at [293, 186] on div "Заказ S_cft-1618 успешно склонирован. Новый заказ: S_cft-1646" at bounding box center [353, 178] width 206 height 17
click at [293, 183] on link "S_cft-1646" at bounding box center [303, 183] width 30 height 7
click at [459, 137] on icon "button" at bounding box center [458, 139] width 6 height 6
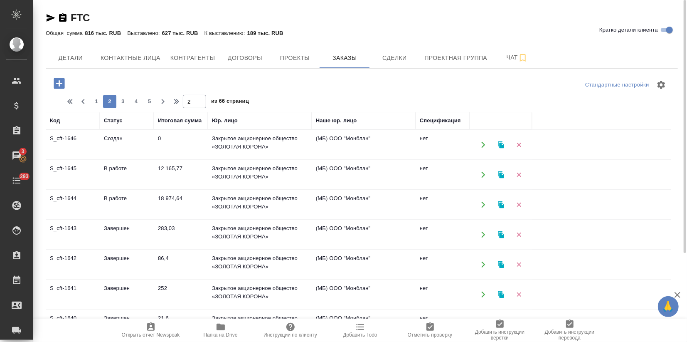
click at [120, 204] on td "В работе" at bounding box center [127, 204] width 54 height 29
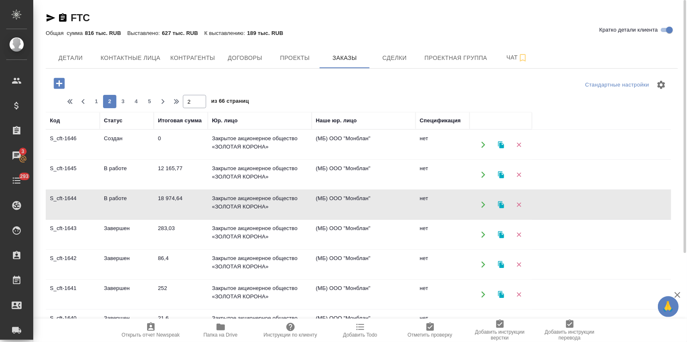
click at [120, 204] on td "В работе" at bounding box center [127, 204] width 54 height 29
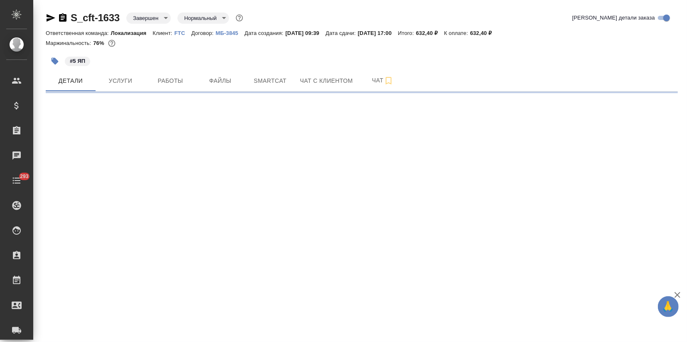
select select "RU"
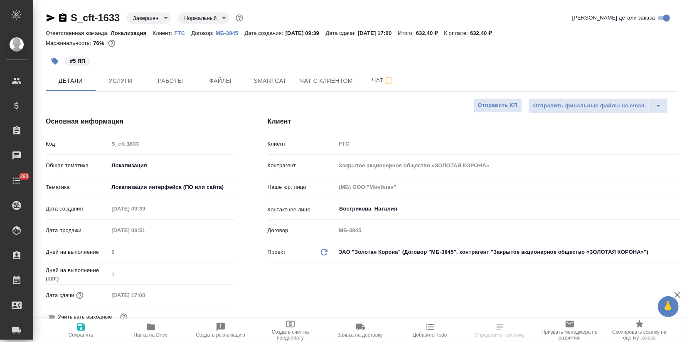
type textarea "x"
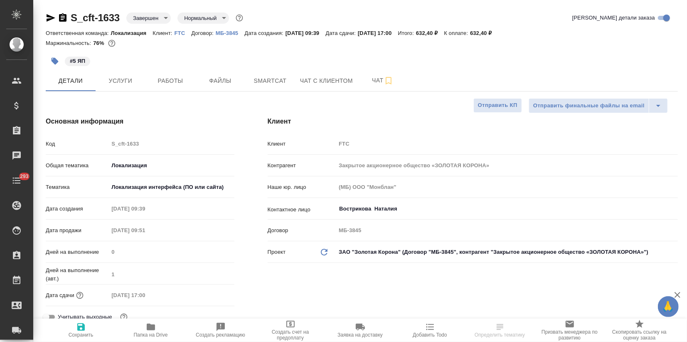
type textarea "x"
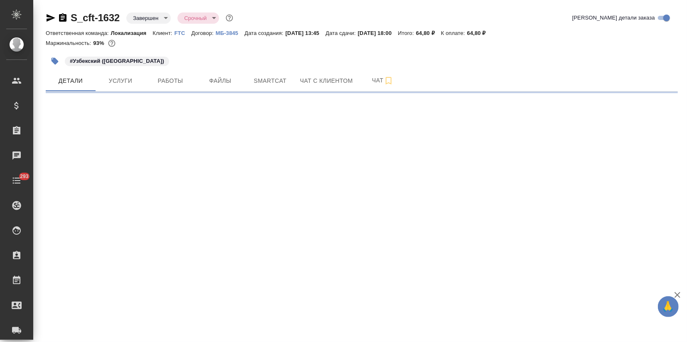
select select "RU"
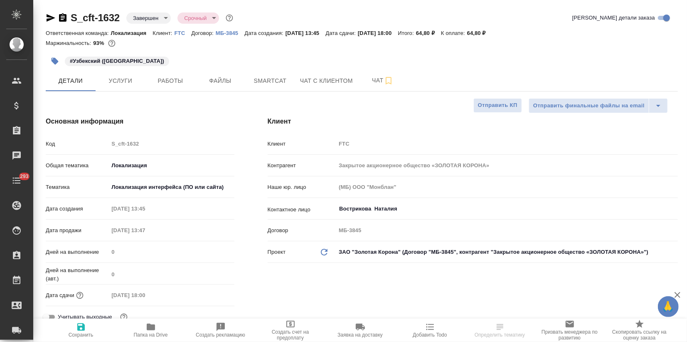
type textarea "x"
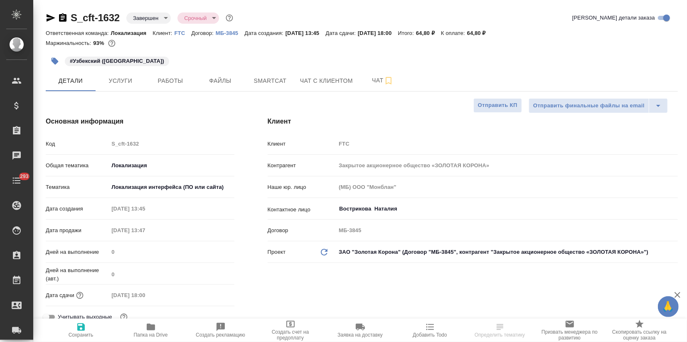
type textarea "x"
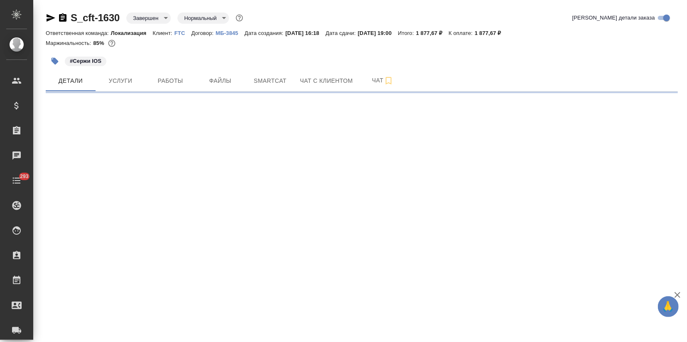
select select "RU"
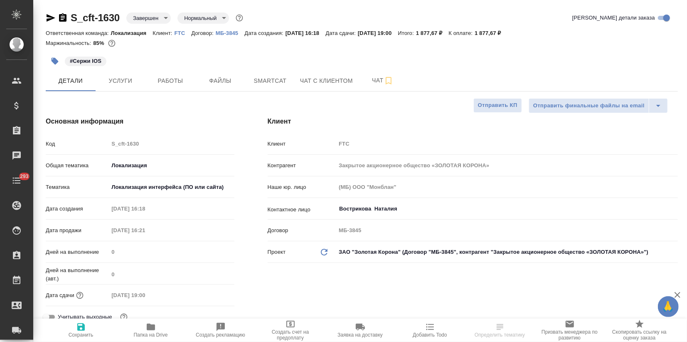
type textarea "x"
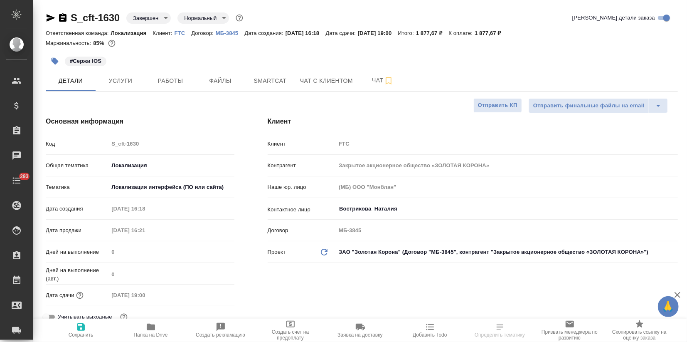
type textarea "x"
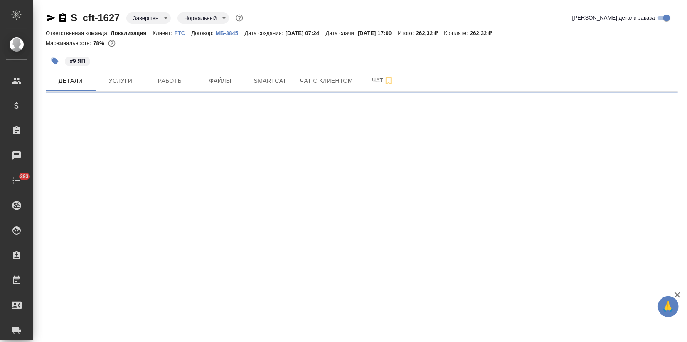
select select "RU"
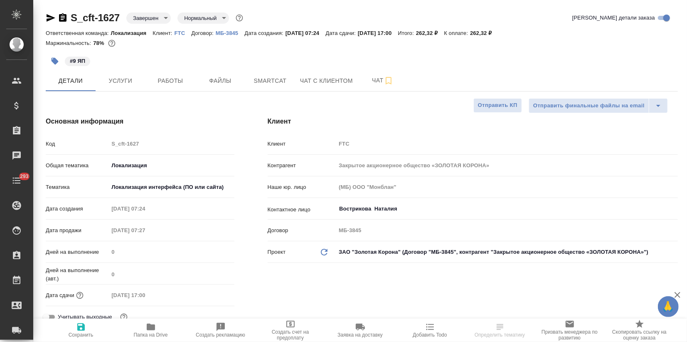
type textarea "x"
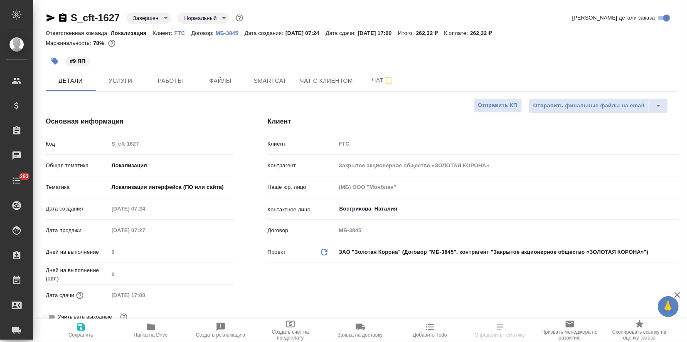
type textarea "x"
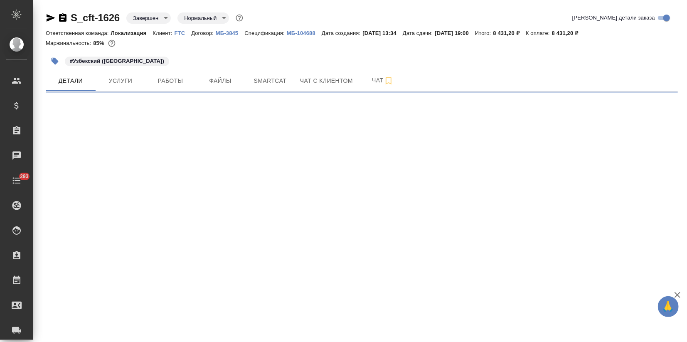
select select "RU"
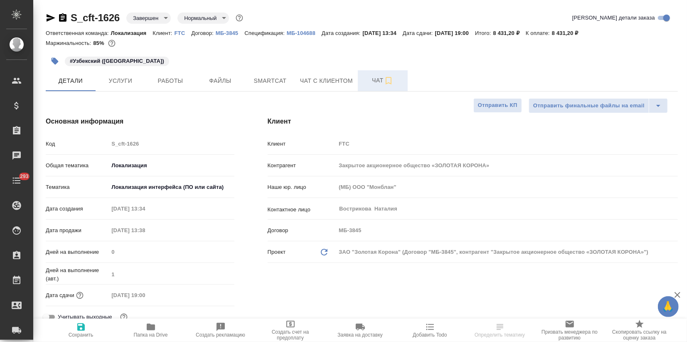
type textarea "x"
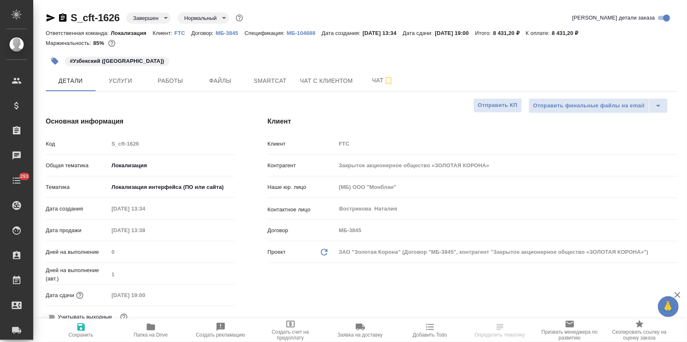
type textarea "x"
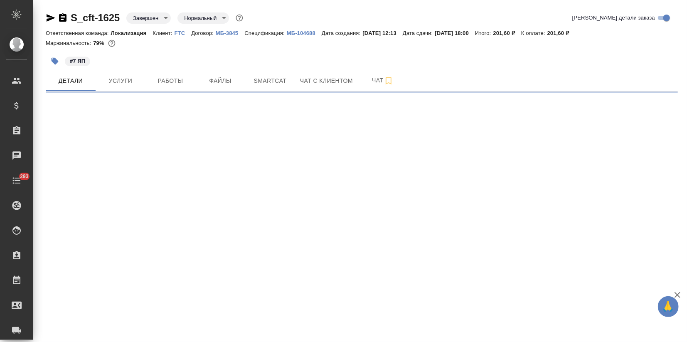
select select "RU"
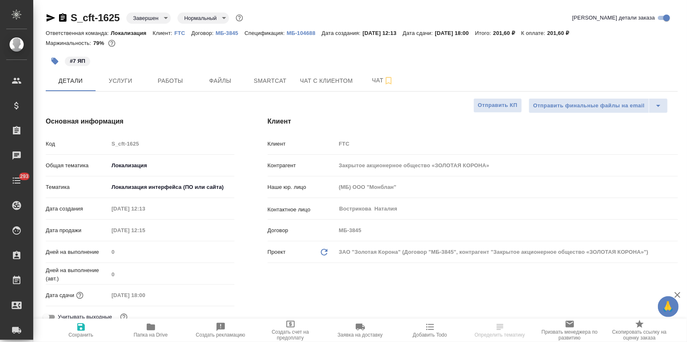
type textarea "x"
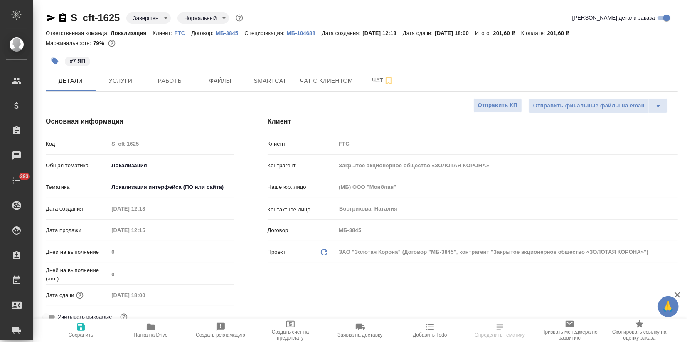
type textarea "x"
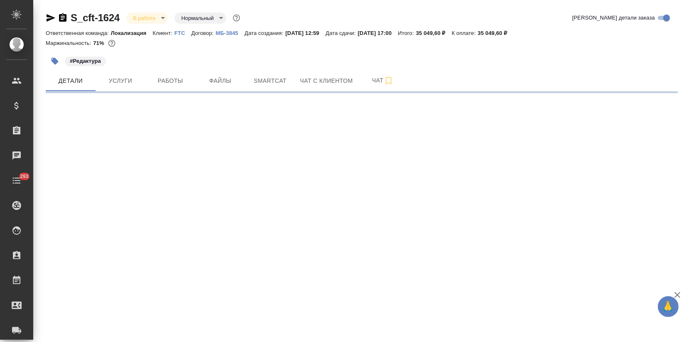
select select "RU"
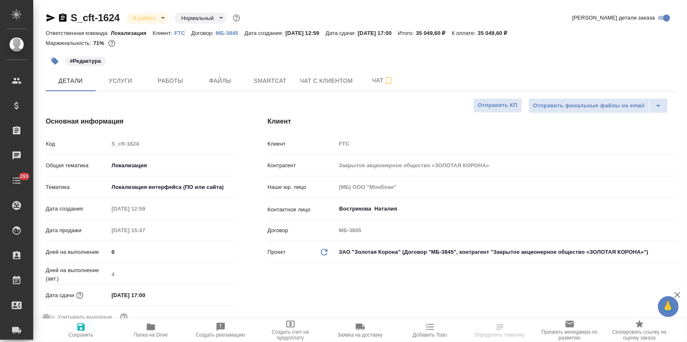
type textarea "x"
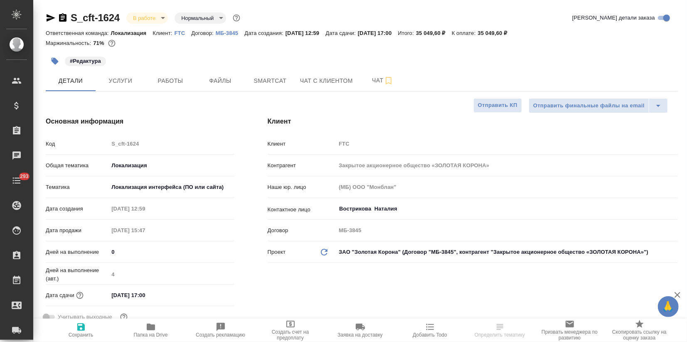
type textarea "x"
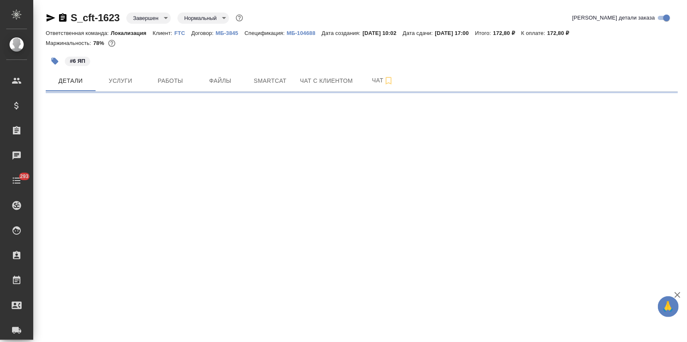
select select "RU"
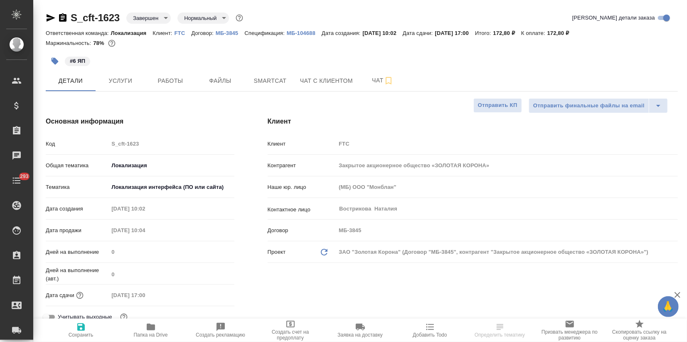
type textarea "x"
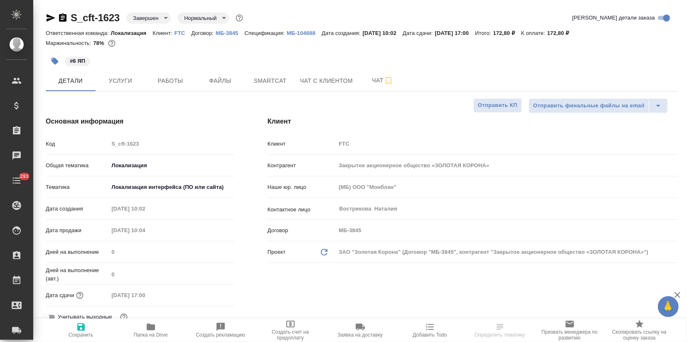
type textarea "x"
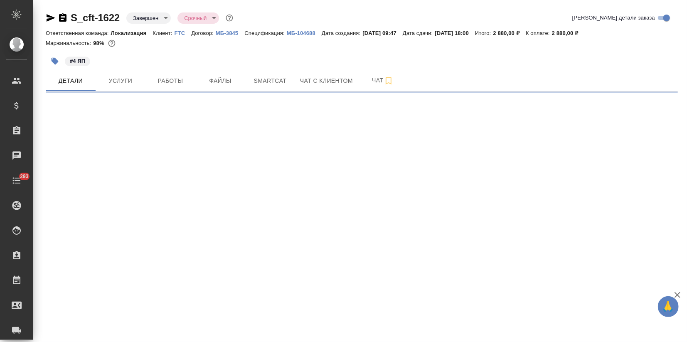
select select "RU"
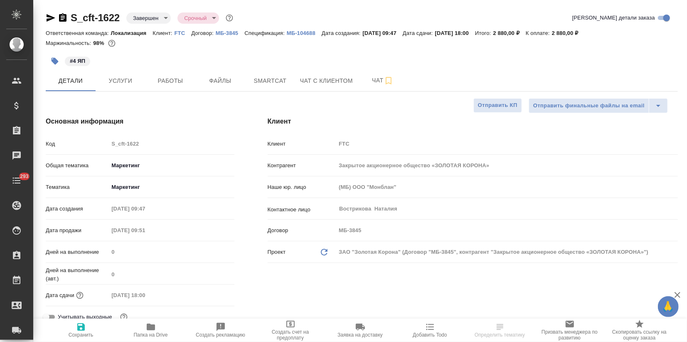
type textarea "x"
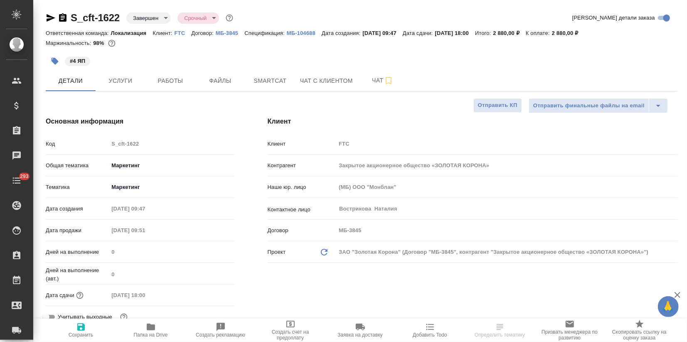
type textarea "x"
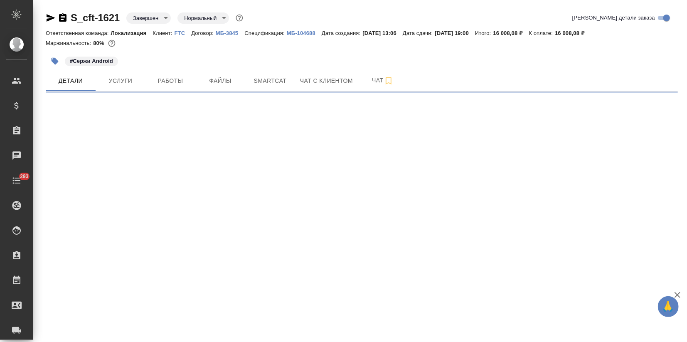
select select "RU"
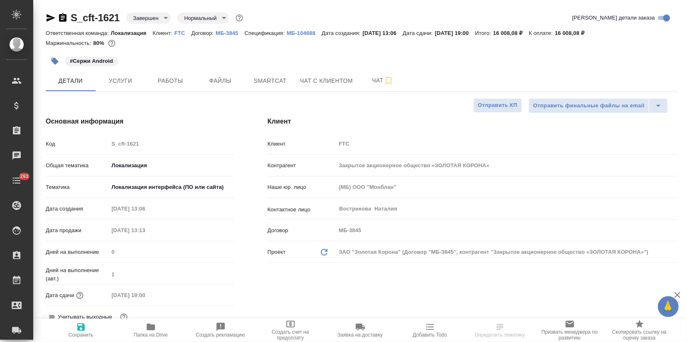
type textarea "x"
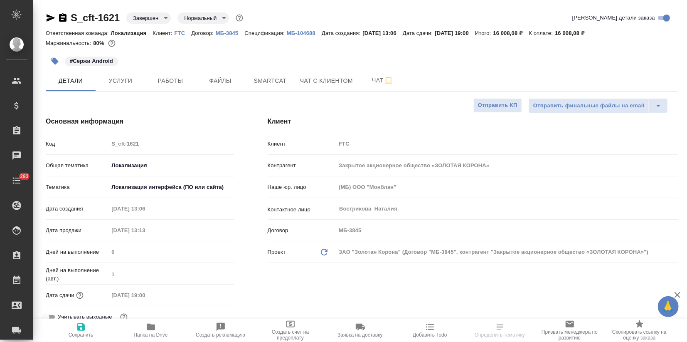
type textarea "x"
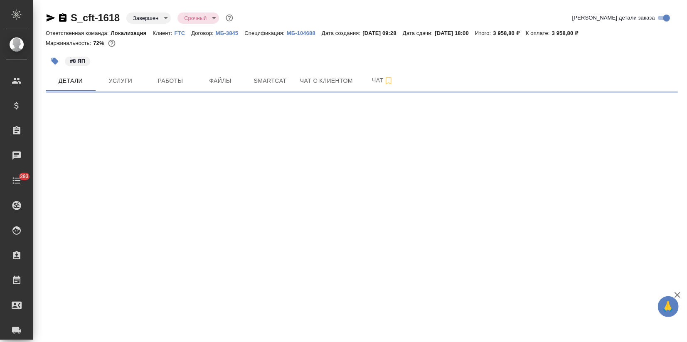
select select "RU"
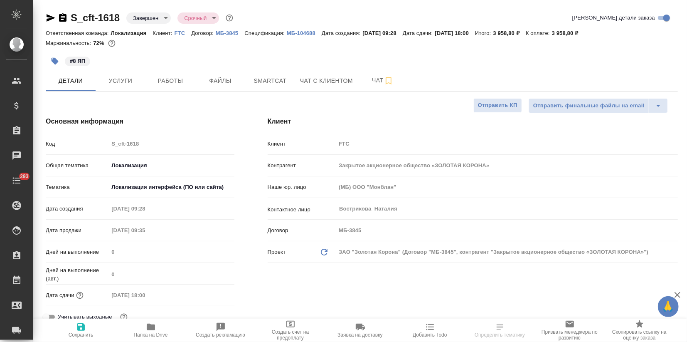
type textarea "x"
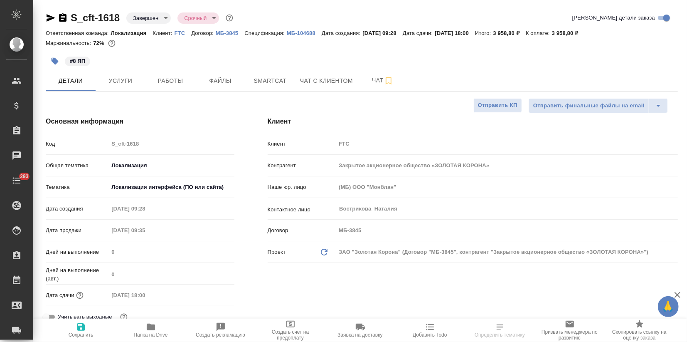
type textarea "x"
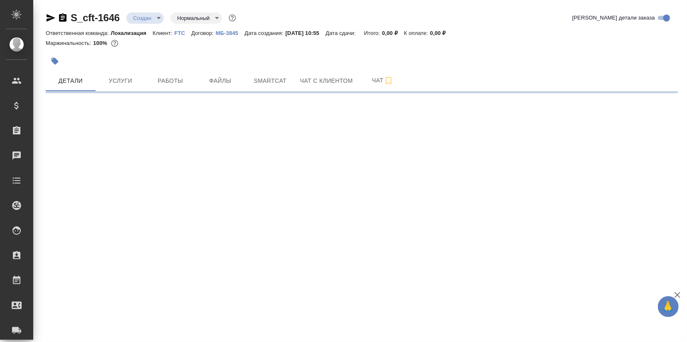
select select "RU"
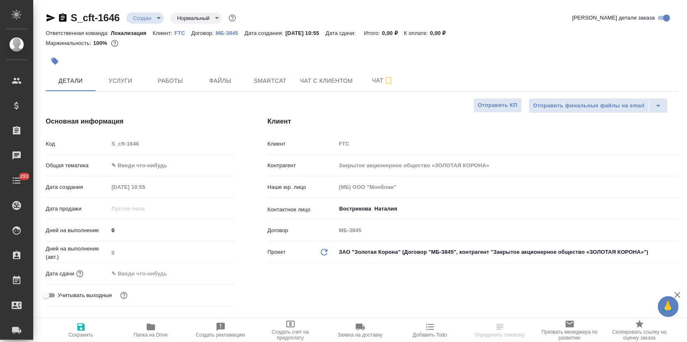
type textarea "x"
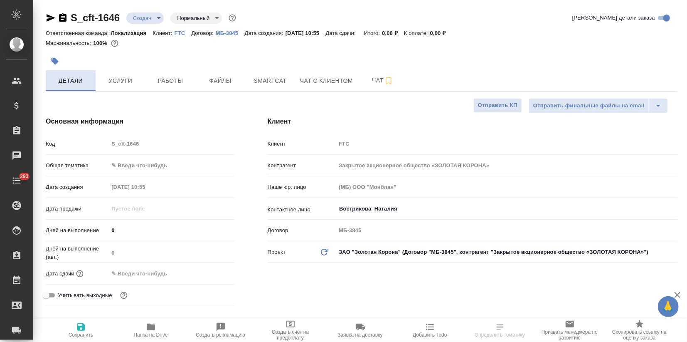
type textarea "x"
click at [119, 166] on body "🙏 .cls-1 fill:#fff; AWATERA Zagorodnikh Viktoria Клиенты Спецификации Заказы Ча…" at bounding box center [343, 171] width 687 height 342
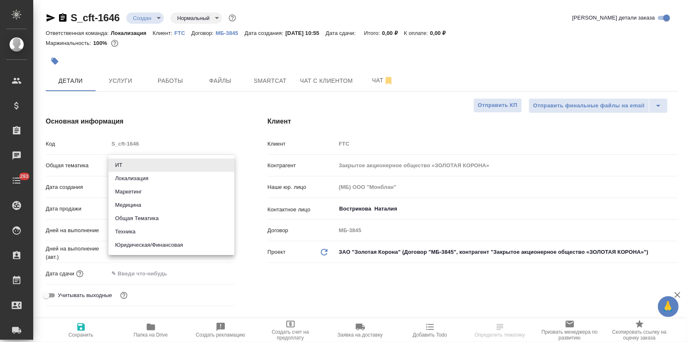
click at [123, 180] on li "Локализация" at bounding box center [171, 178] width 126 height 13
type input "local"
type textarea "x"
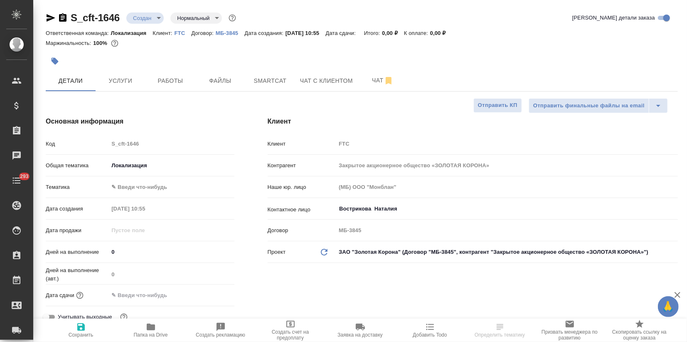
click at [123, 185] on body "🙏 .cls-1 fill:#fff; AWATERA Zagorodnikh Viktoria Клиенты Спецификации Заказы Ча…" at bounding box center [343, 171] width 687 height 342
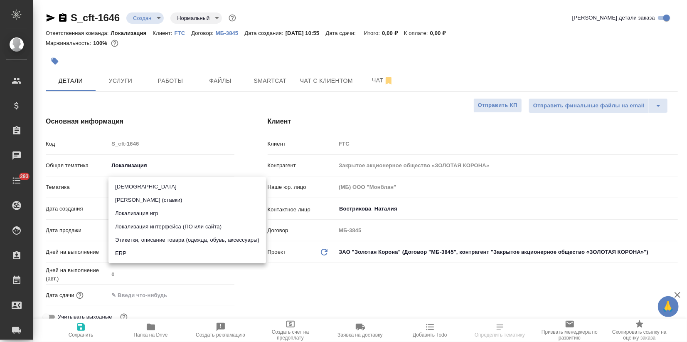
click at [145, 225] on li "Локализация интерфейса (ПО или сайта)" at bounding box center [187, 226] width 158 height 13
type textarea "x"
type input "5a8b8b956a9677013d343e0d"
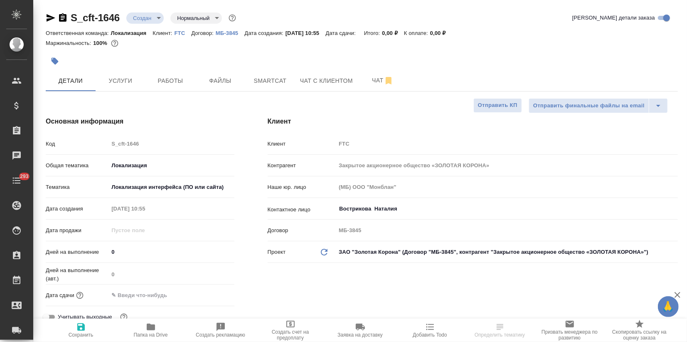
click at [91, 323] on span "Сохранить" at bounding box center [81, 330] width 60 height 16
type textarea "x"
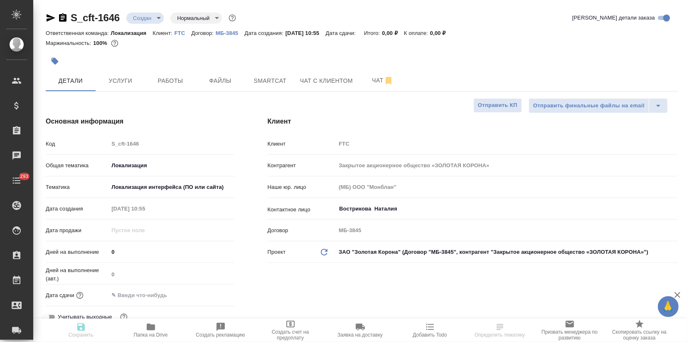
type textarea "x"
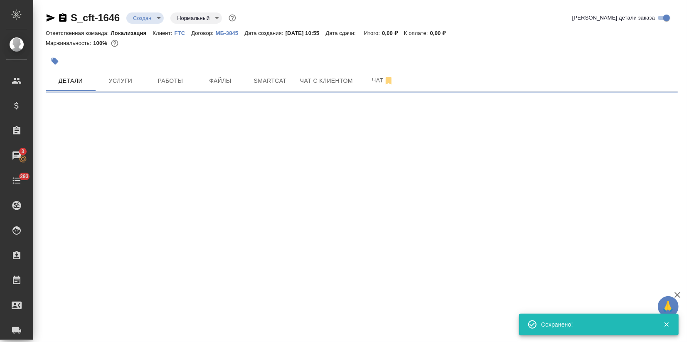
select select "RU"
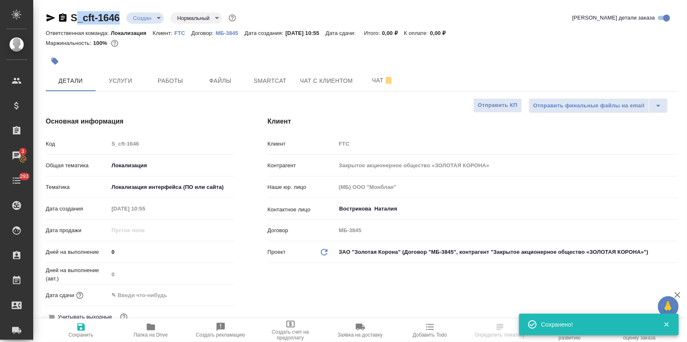
type textarea "x"
drag, startPoint x: 122, startPoint y: 17, endPoint x: 73, endPoint y: 18, distance: 48.6
click at [73, 18] on div "S_cft-1646 Создан new Нормальный normal" at bounding box center [142, 17] width 192 height 13
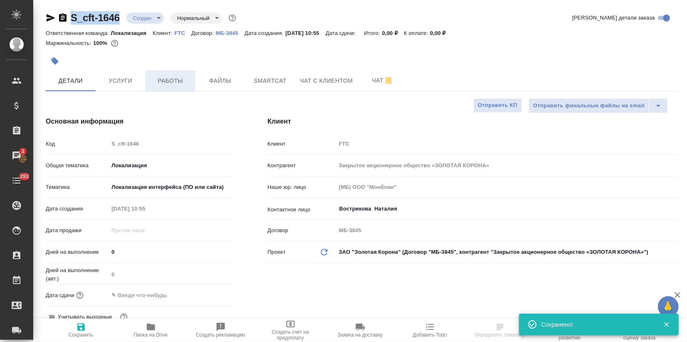
copy link "S_cft-1646"
type textarea "x"
select select "RU"
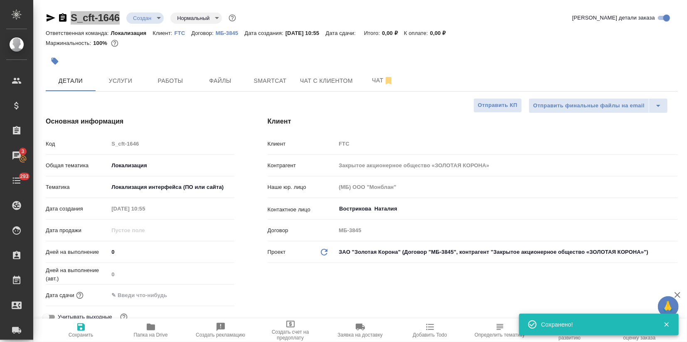
type textarea "x"
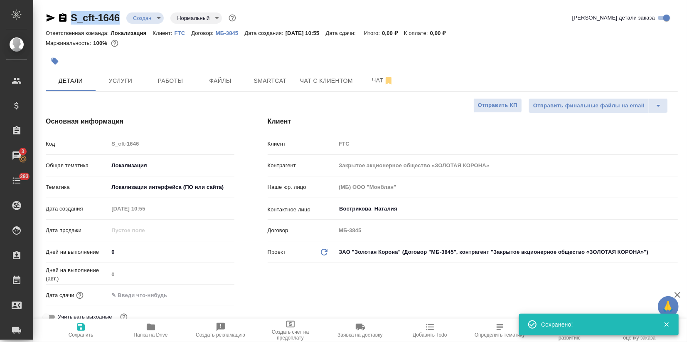
type textarea "x"
click at [130, 77] on span "Услуги" at bounding box center [121, 81] width 40 height 10
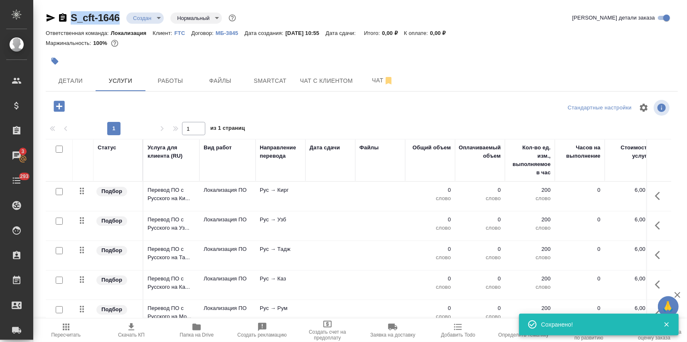
click at [60, 147] on input "checkbox" at bounding box center [59, 148] width 7 height 7
checkbox input "true"
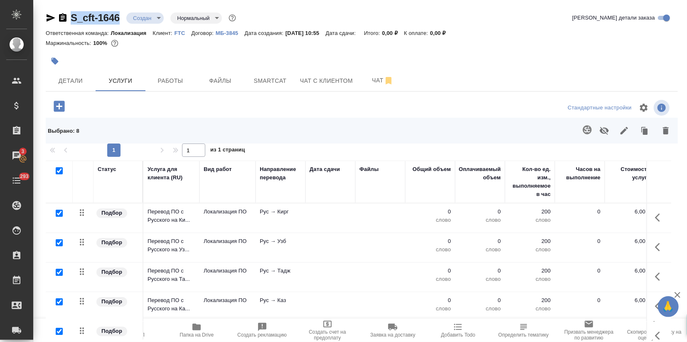
checkbox input "true"
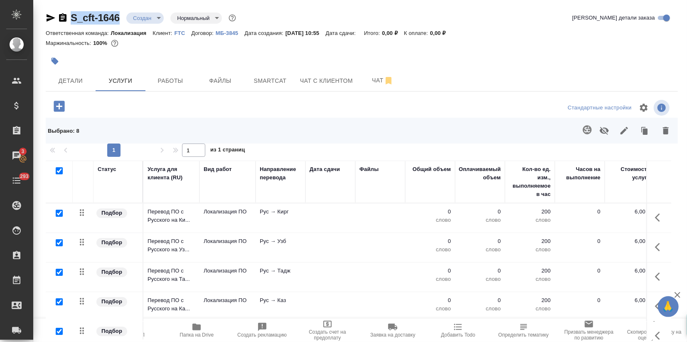
checkbox input "true"
click at [628, 133] on icon "button" at bounding box center [624, 131] width 10 height 10
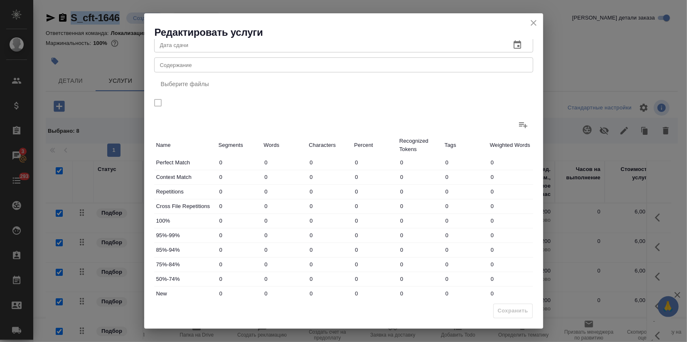
scroll to position [96, 0]
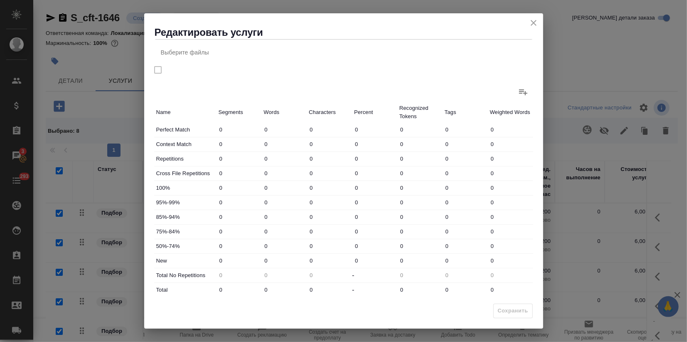
drag, startPoint x: 270, startPoint y: 259, endPoint x: 212, endPoint y: 260, distance: 58.6
click at [227, 262] on div "New 0 0 0 0 0 0 0" at bounding box center [343, 261] width 379 height 14
click at [234, 254] on div "New 0 023 0 0 0 0 0" at bounding box center [343, 261] width 379 height 14
type input "23"
drag, startPoint x: 275, startPoint y: 288, endPoint x: 251, endPoint y: 286, distance: 24.1
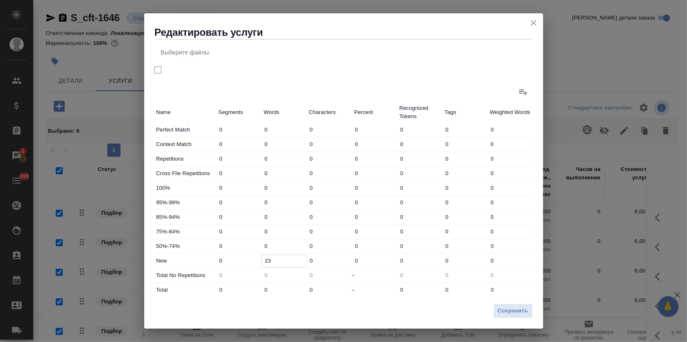
click at [254, 286] on div "Total 0 0 0 - 0 0 0" at bounding box center [343, 290] width 379 height 14
type input "2"
type input "23"
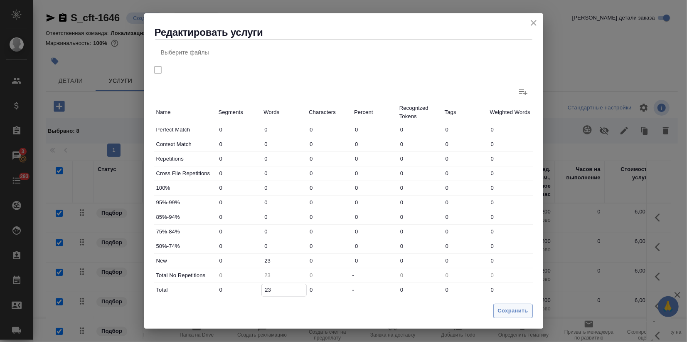
click at [513, 306] on span "Сохранить" at bounding box center [513, 311] width 30 height 10
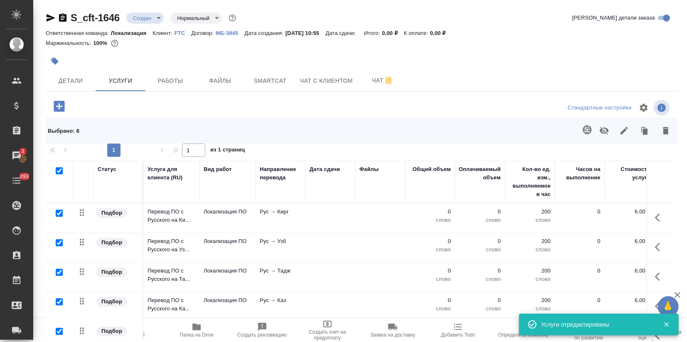
click at [51, 333] on span "Пересчитать" at bounding box center [66, 335] width 30 height 6
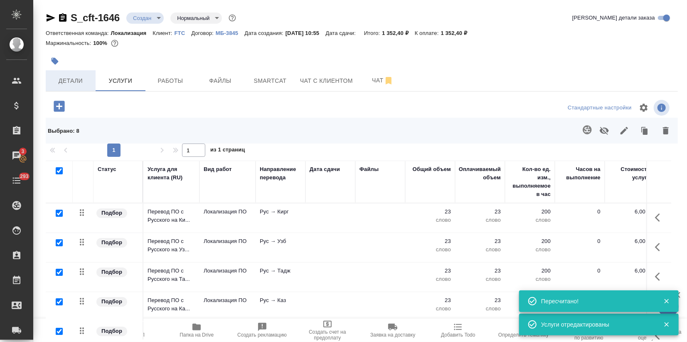
click at [73, 84] on span "Детали" at bounding box center [71, 81] width 40 height 10
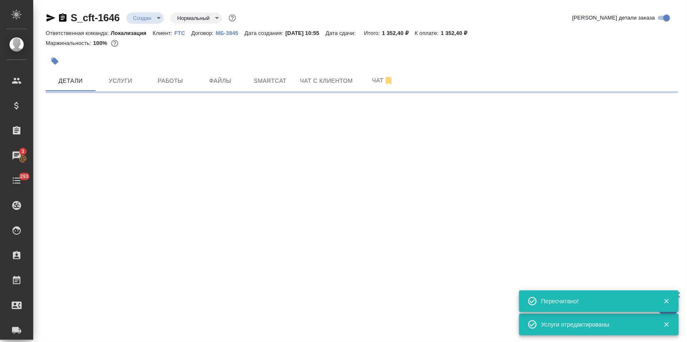
select select "RU"
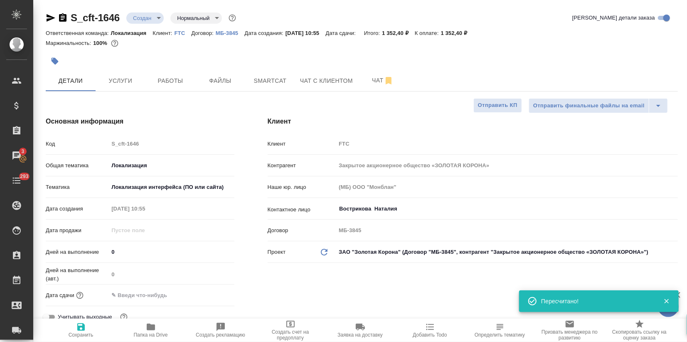
type textarea "x"
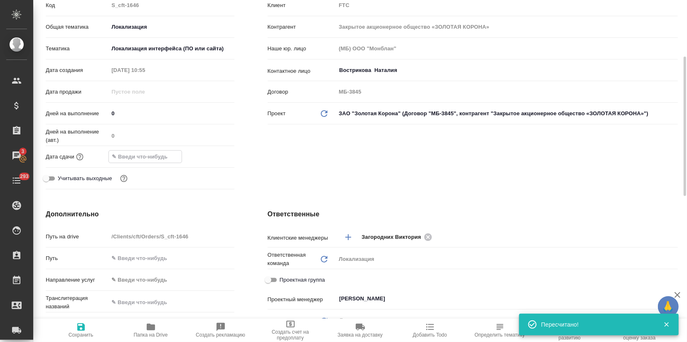
click at [147, 159] on input "text" at bounding box center [145, 156] width 73 height 12
click at [211, 158] on icon "button" at bounding box center [210, 156] width 10 height 10
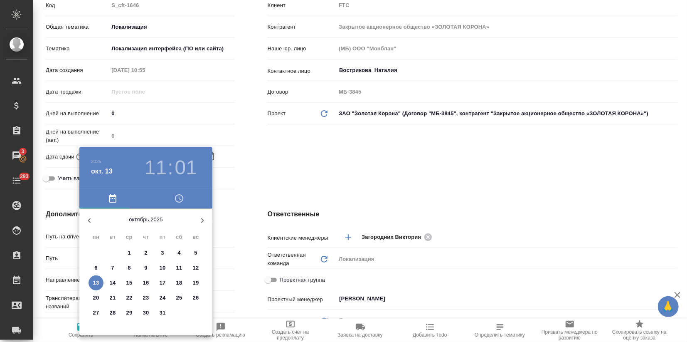
click at [100, 282] on span "13" at bounding box center [96, 282] width 15 height 8
type input "13.10.2025 11:01"
type textarea "x"
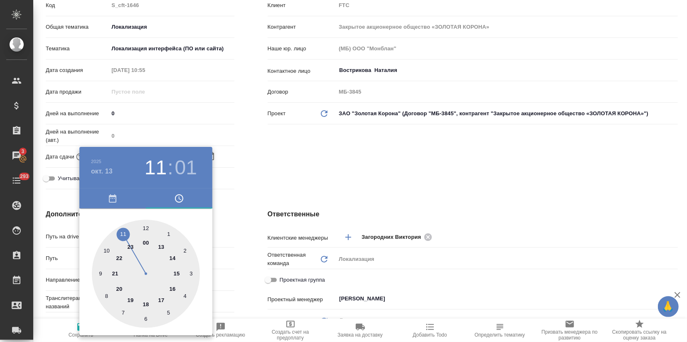
click at [129, 300] on div at bounding box center [146, 273] width 108 height 108
type input "13.10.2025 19:01"
type textarea "x"
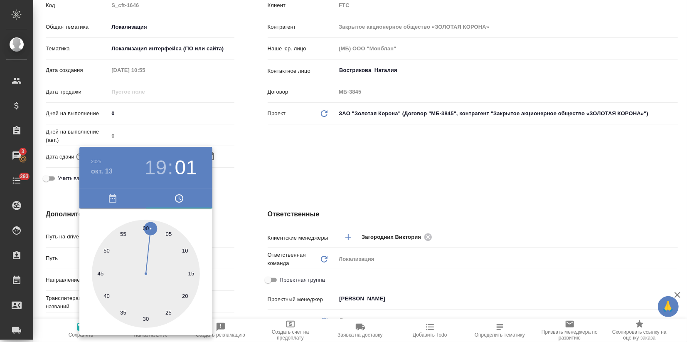
click at [147, 230] on div at bounding box center [146, 273] width 108 height 108
type input "13.10.2025 19:00"
type textarea "x"
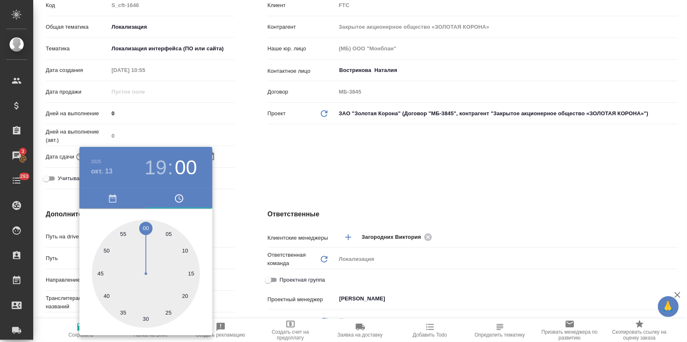
drag, startPoint x: 295, startPoint y: 176, endPoint x: 143, endPoint y: 310, distance: 202.6
click at [295, 176] on div at bounding box center [343, 171] width 687 height 342
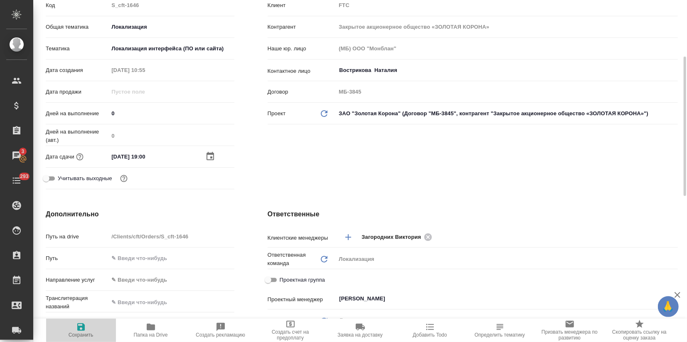
click at [86, 322] on span "Сохранить" at bounding box center [81, 330] width 60 height 16
type textarea "x"
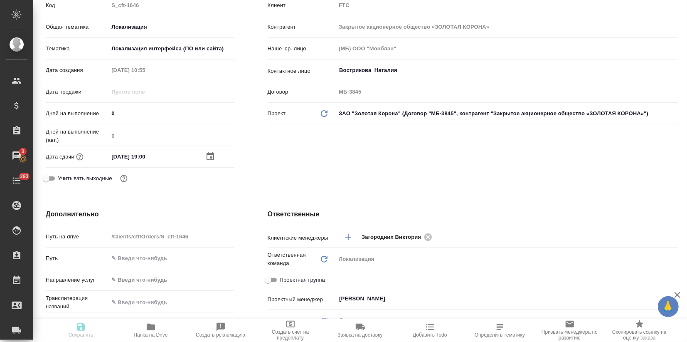
type textarea "x"
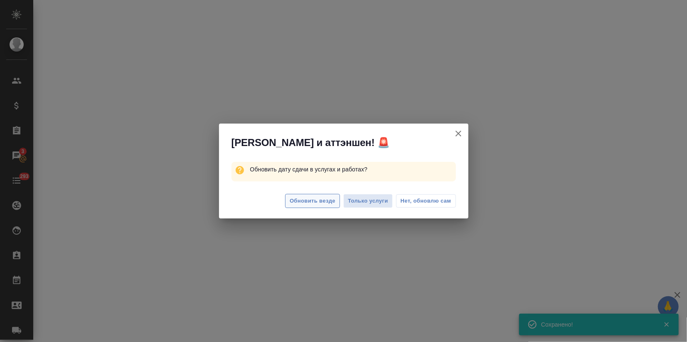
select select "RU"
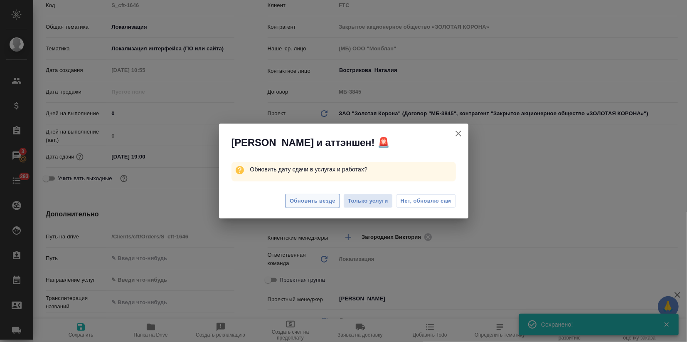
type textarea "x"
click at [311, 203] on span "Обновить везде" at bounding box center [313, 201] width 46 height 10
type textarea "x"
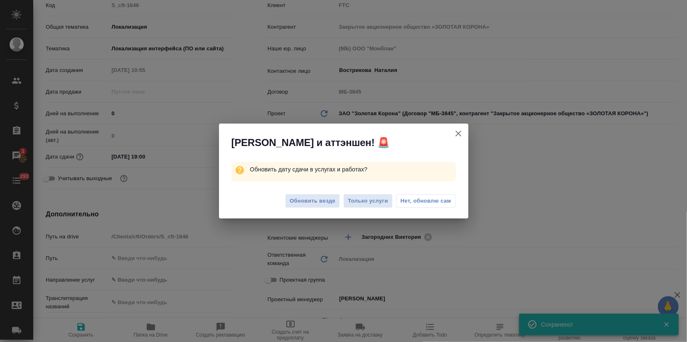
type textarea "x"
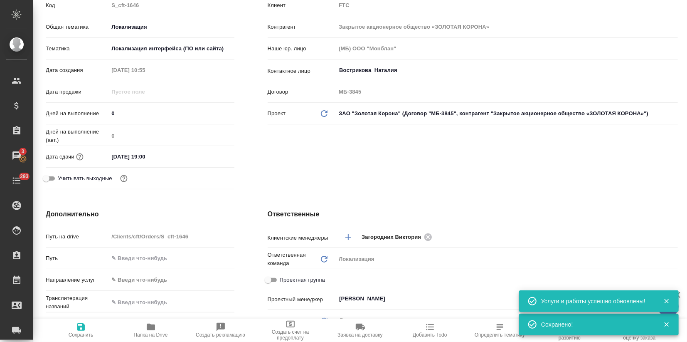
scroll to position [0, 0]
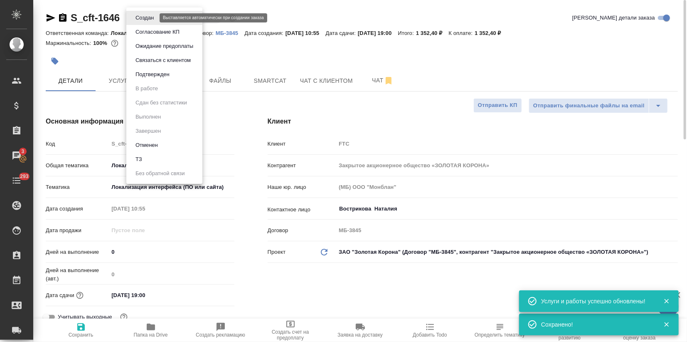
click at [152, 17] on body "🙏 .cls-1 fill:#fff; AWATERA Zagorodnikh Viktoria Клиенты Спецификации Заказы 3 …" at bounding box center [343, 171] width 687 height 342
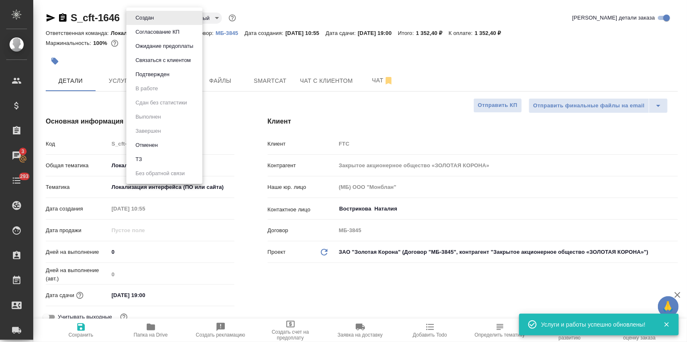
click at [155, 74] on button "Подтвержден" at bounding box center [152, 74] width 39 height 9
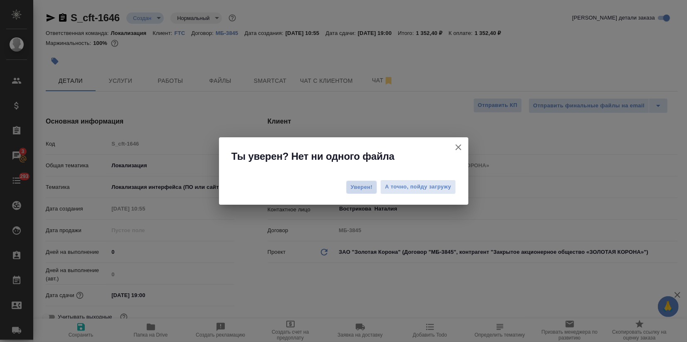
click at [359, 190] on span "Уверен!" at bounding box center [362, 187] width 22 height 8
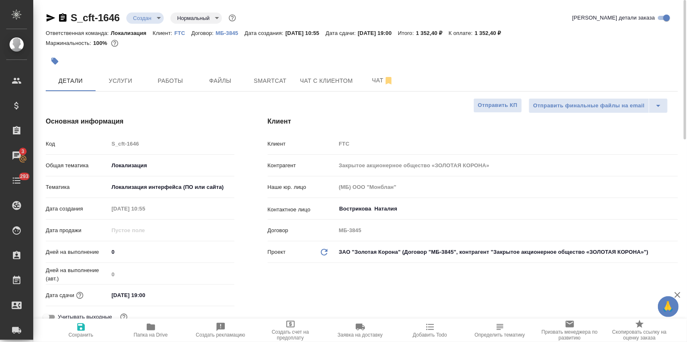
click at [54, 17] on icon "button" at bounding box center [51, 18] width 10 height 10
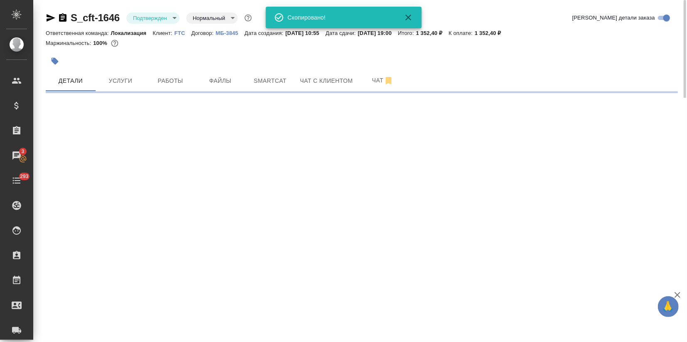
select select "RU"
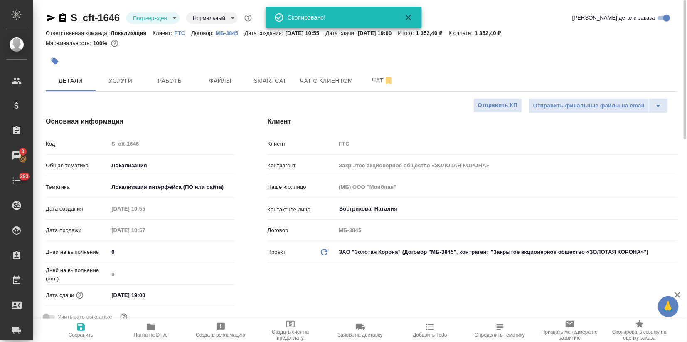
type textarea "x"
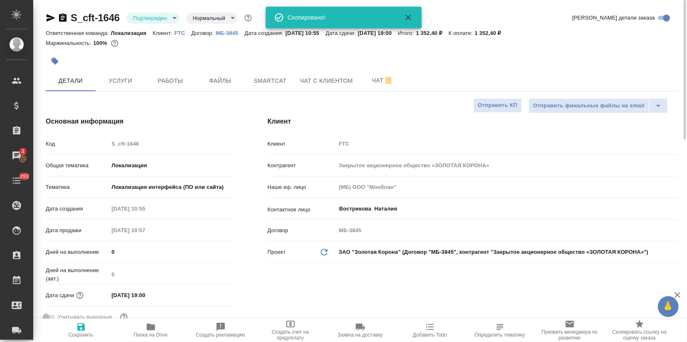
type textarea "x"
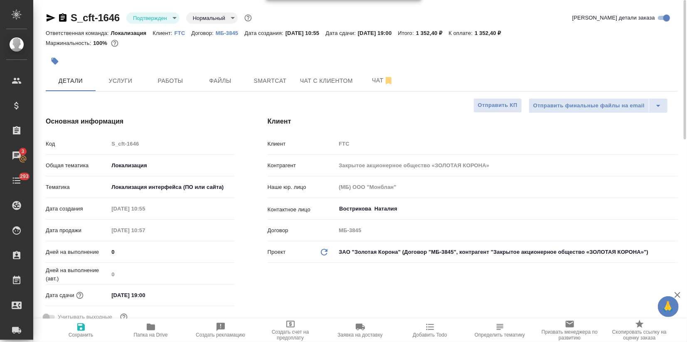
type textarea "x"
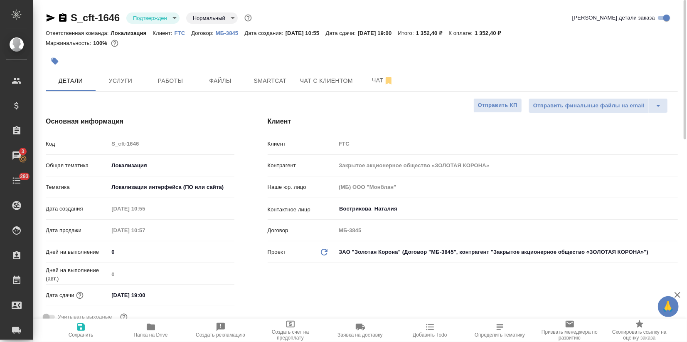
type textarea "x"
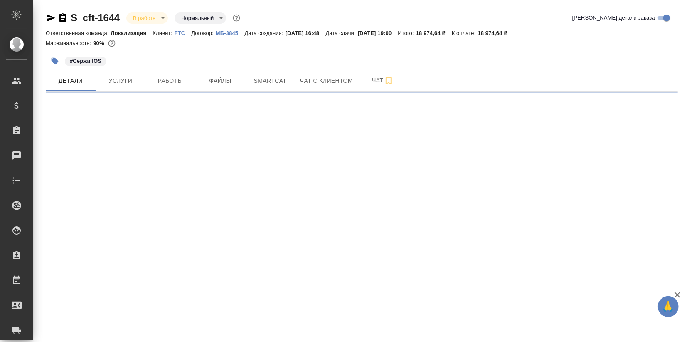
select select "RU"
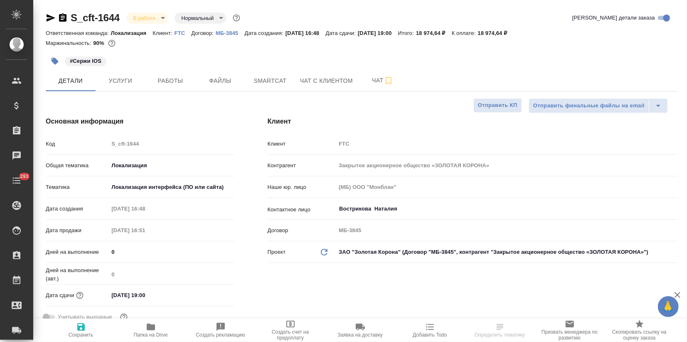
type textarea "x"
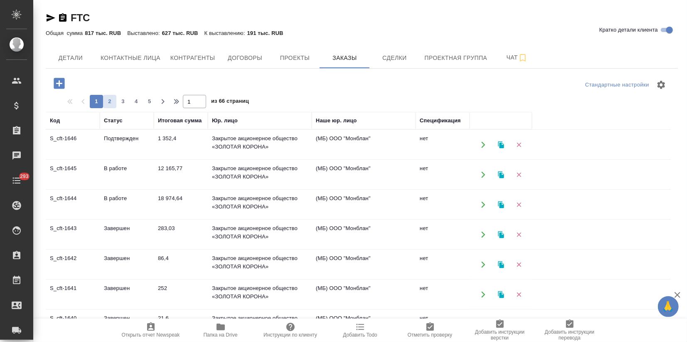
click at [112, 96] on button "2" at bounding box center [109, 101] width 13 height 13
click at [151, 263] on td "Завершен" at bounding box center [127, 264] width 54 height 29
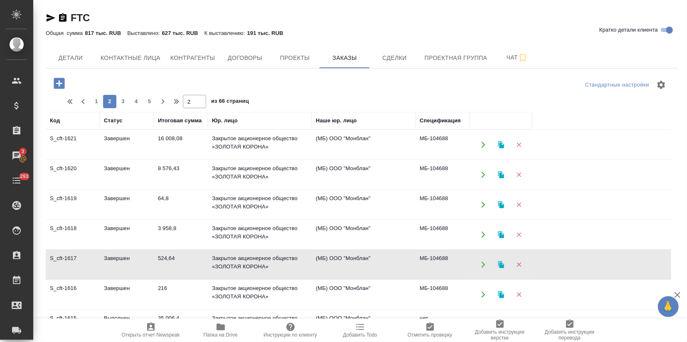
click at [151, 263] on td "Завершен" at bounding box center [127, 264] width 54 height 29
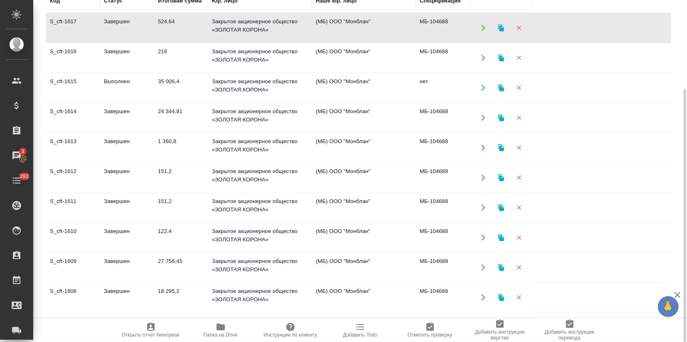
scroll to position [138, 0]
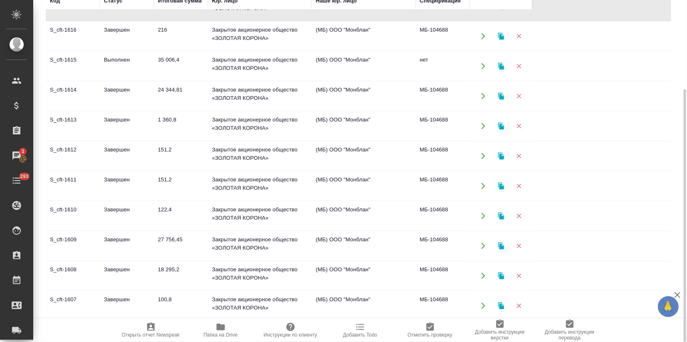
click at [126, 157] on td "Завершен" at bounding box center [127, 155] width 54 height 29
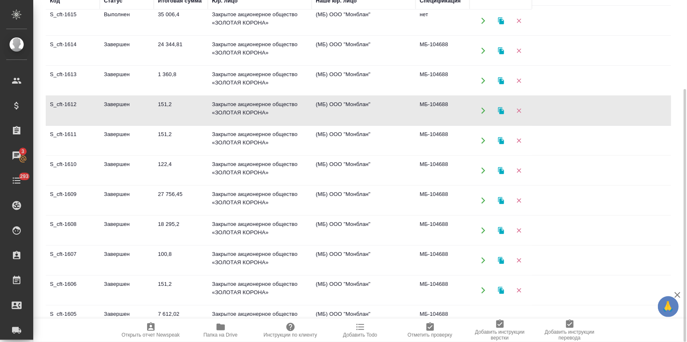
scroll to position [231, 0]
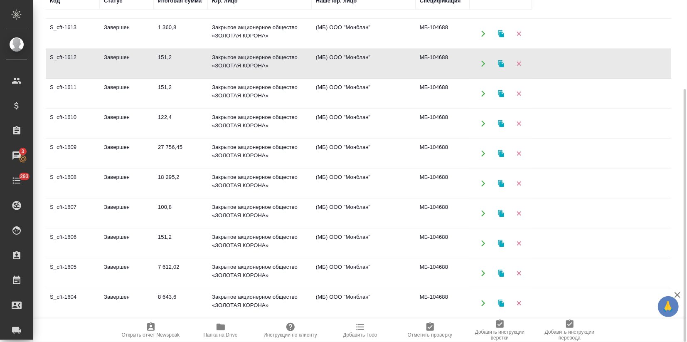
click at [142, 190] on td "Завершен" at bounding box center [127, 183] width 54 height 29
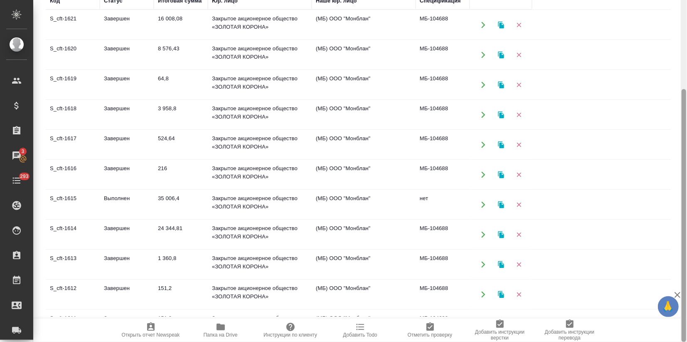
scroll to position [0, 0]
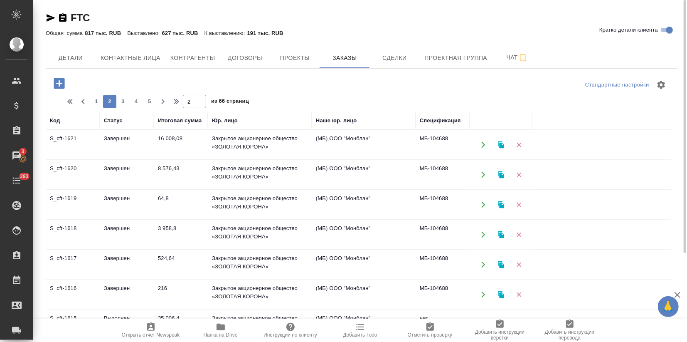
click at [93, 101] on span "1" at bounding box center [96, 101] width 13 height 8
type input "1"
click at [123, 200] on td "В работе" at bounding box center [127, 204] width 54 height 29
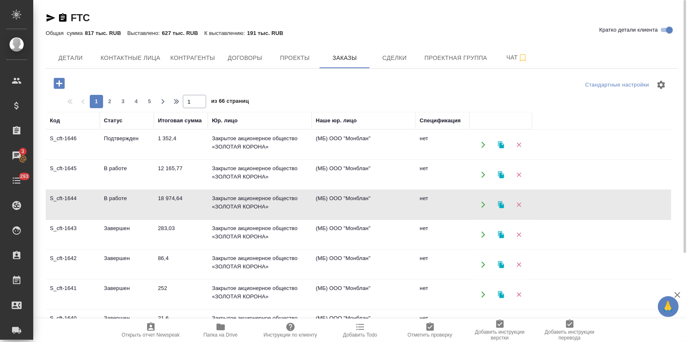
click at [123, 200] on td "В работе" at bounding box center [127, 204] width 54 height 29
click at [155, 229] on td "283,03" at bounding box center [181, 234] width 54 height 29
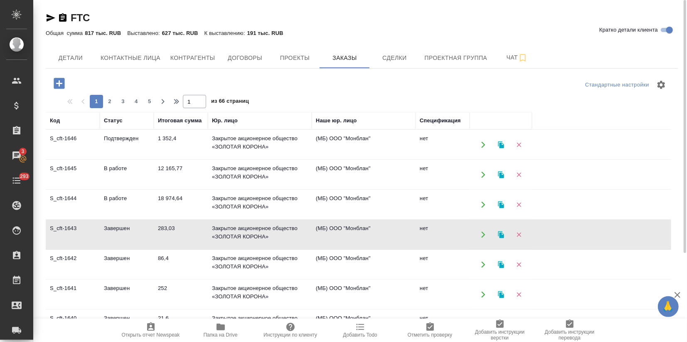
click at [155, 229] on td "283,03" at bounding box center [181, 234] width 54 height 29
click at [128, 260] on td "Завершен" at bounding box center [127, 264] width 54 height 29
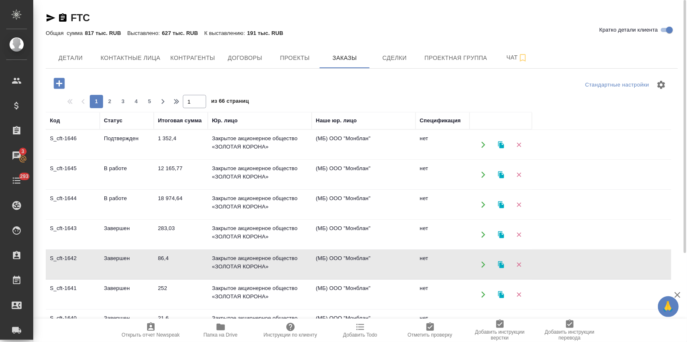
click at [98, 296] on td "S_cft-1641" at bounding box center [73, 294] width 54 height 29
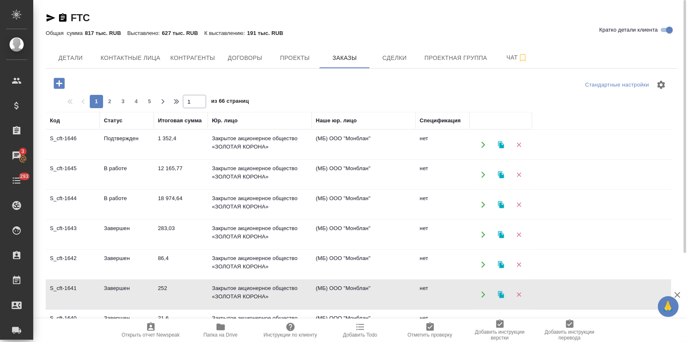
click at [110, 295] on td "Завершен" at bounding box center [127, 294] width 54 height 29
click at [110, 290] on td "Завершен" at bounding box center [127, 294] width 54 height 29
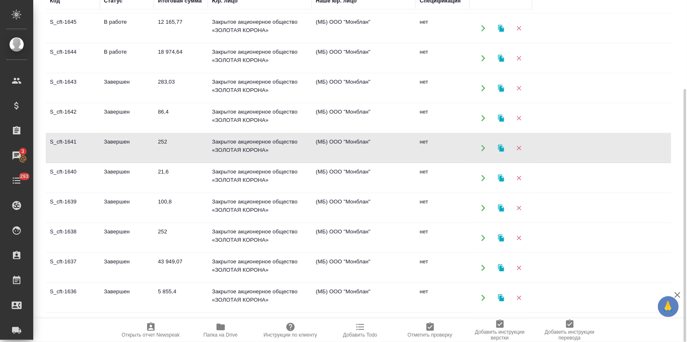
scroll to position [46, 0]
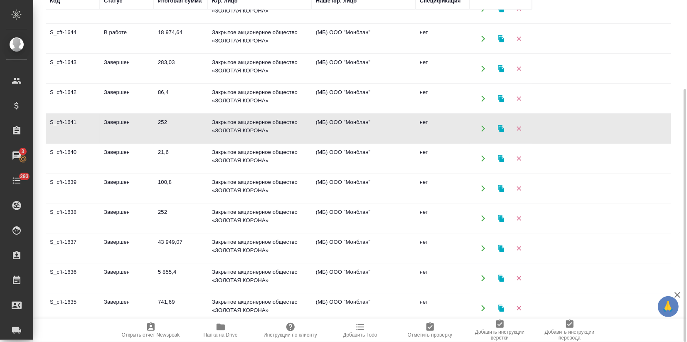
click at [119, 283] on td "Завершен" at bounding box center [127, 277] width 54 height 29
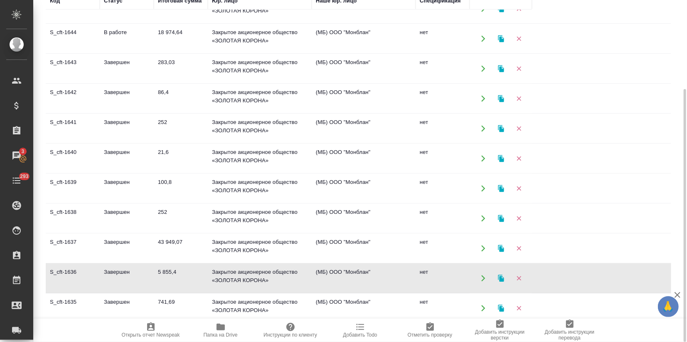
click at [119, 283] on td "Завершен" at bounding box center [127, 277] width 54 height 29
click at [500, 276] on icon "button" at bounding box center [501, 277] width 6 height 7
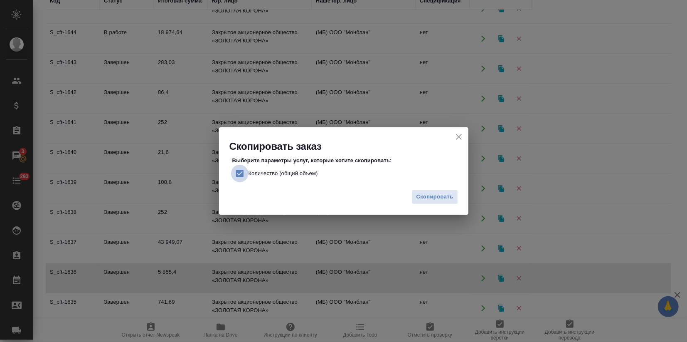
click at [237, 171] on input "Количество (общий объем)" at bounding box center [239, 173] width 17 height 17
checkbox input "false"
click at [439, 196] on span "Скопировать" at bounding box center [434, 197] width 37 height 10
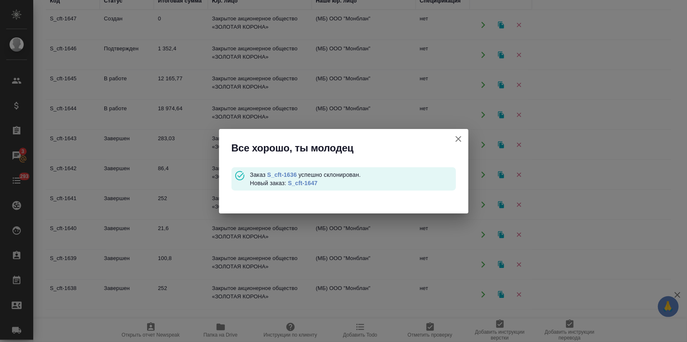
scroll to position [0, 0]
click at [311, 182] on link "S_cft-1647" at bounding box center [303, 183] width 30 height 7
drag, startPoint x: 459, startPoint y: 140, endPoint x: 454, endPoint y: 140, distance: 4.6
click at [459, 140] on icon "button" at bounding box center [458, 139] width 10 height 10
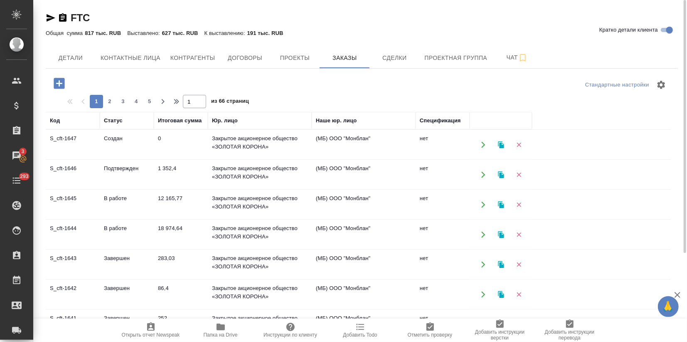
click at [115, 171] on td "Подтвержден" at bounding box center [127, 174] width 54 height 29
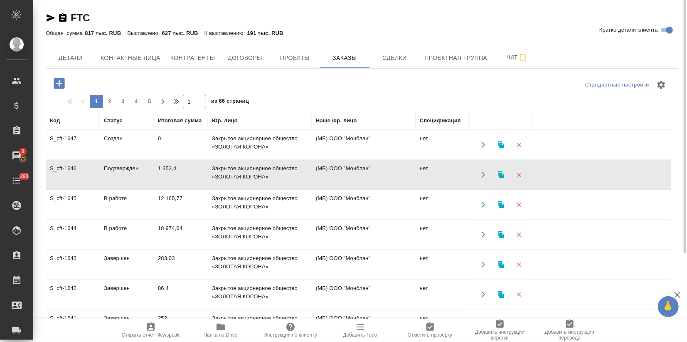
click at [115, 171] on td "Подтвержден" at bounding box center [127, 174] width 54 height 29
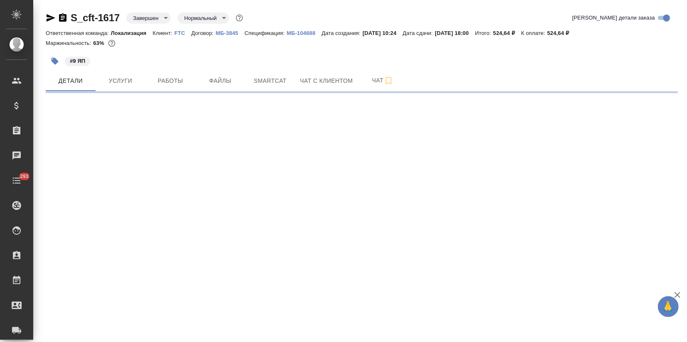
select select "RU"
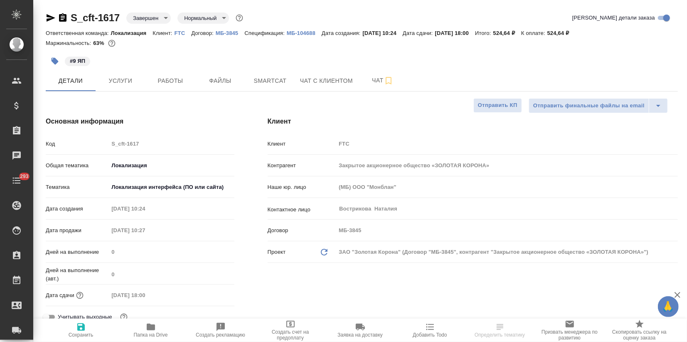
type textarea "x"
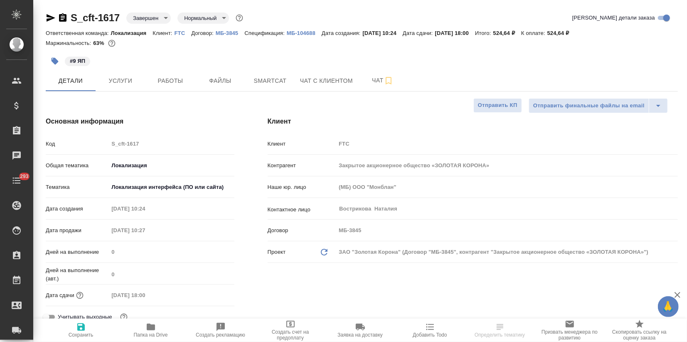
type textarea "x"
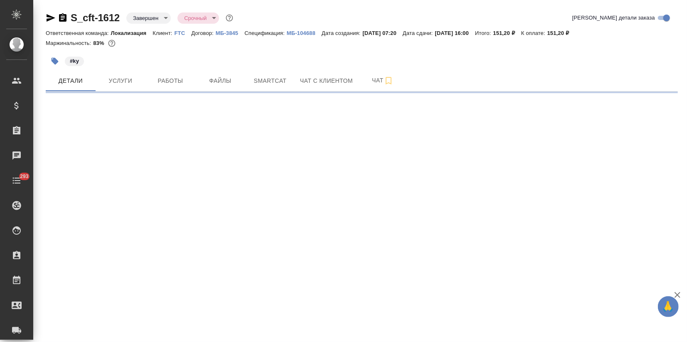
select select "RU"
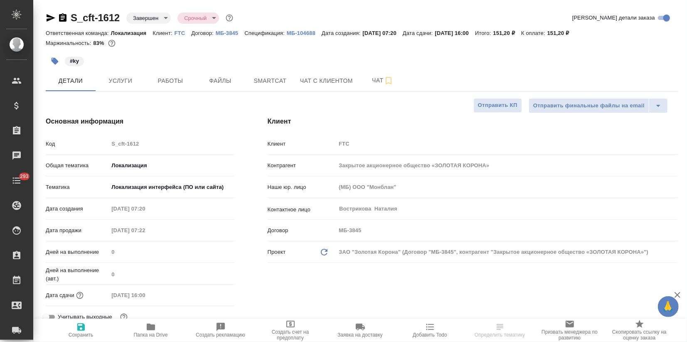
type textarea "x"
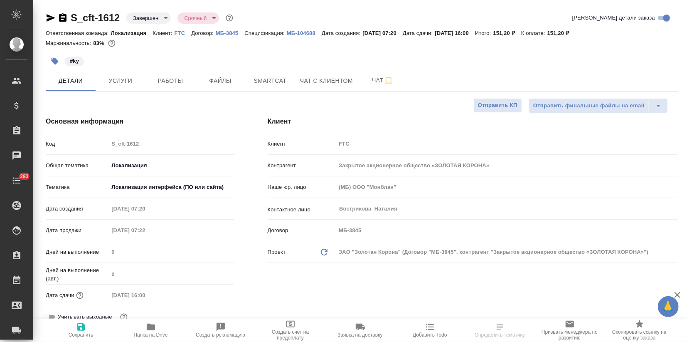
type textarea "x"
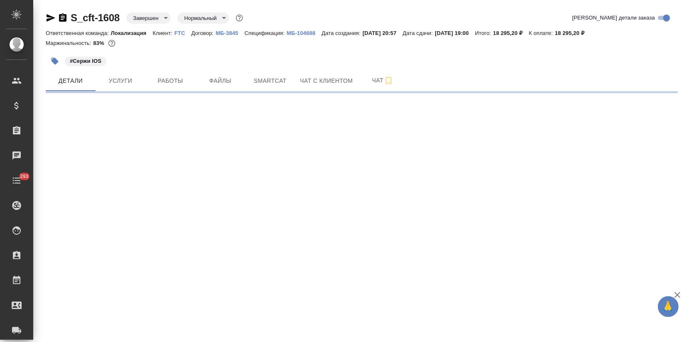
select select "RU"
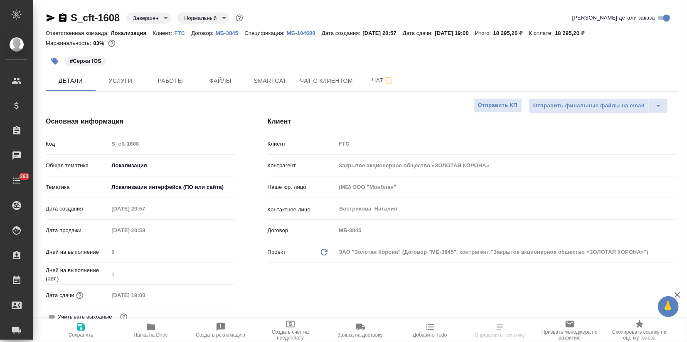
type textarea "x"
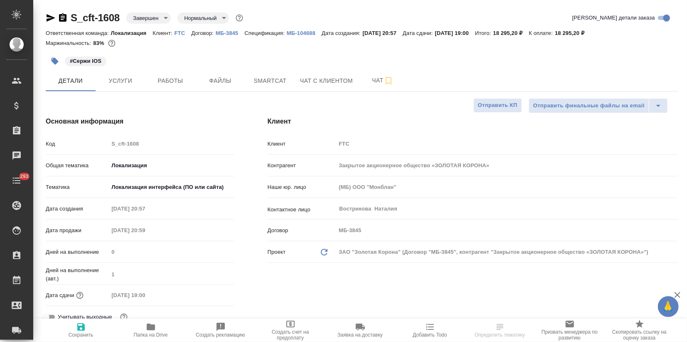
type textarea "x"
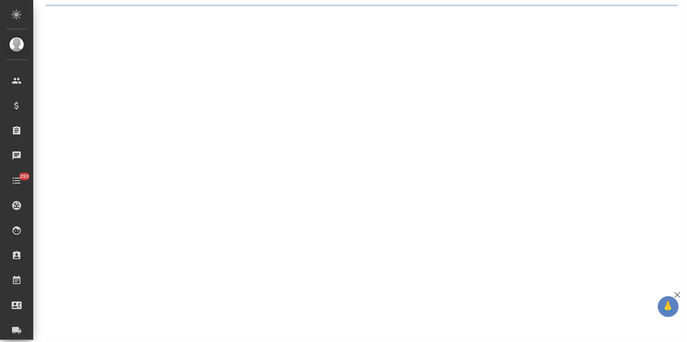
select select "RU"
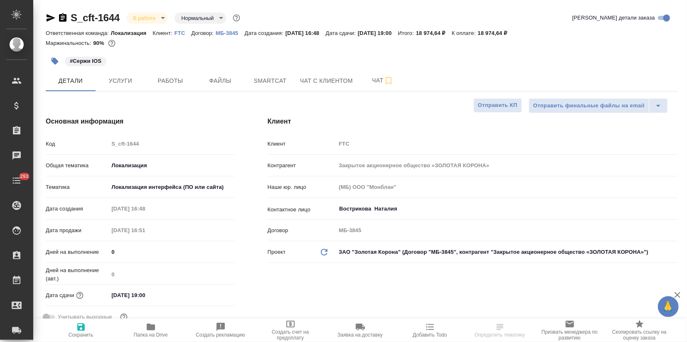
type textarea "x"
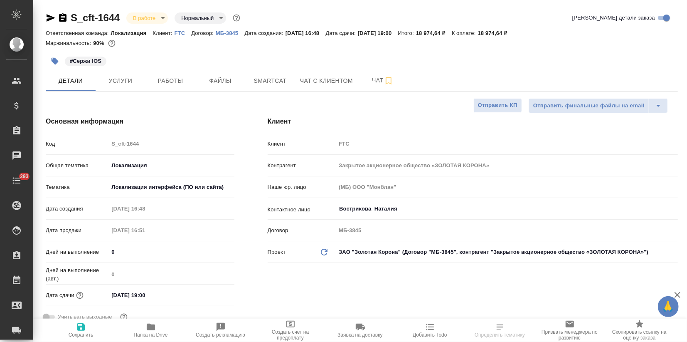
type textarea "x"
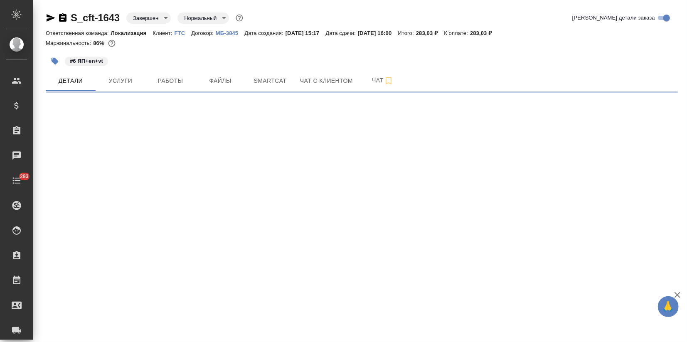
select select "RU"
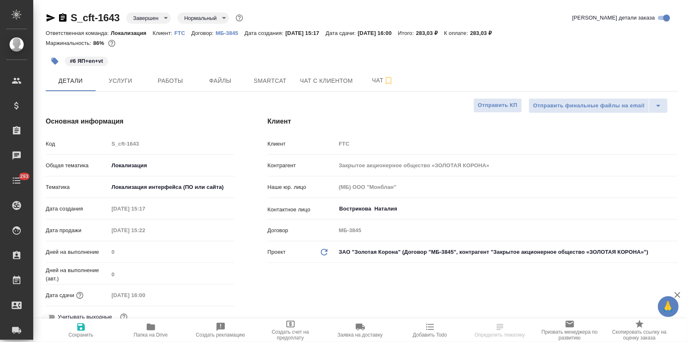
type textarea "x"
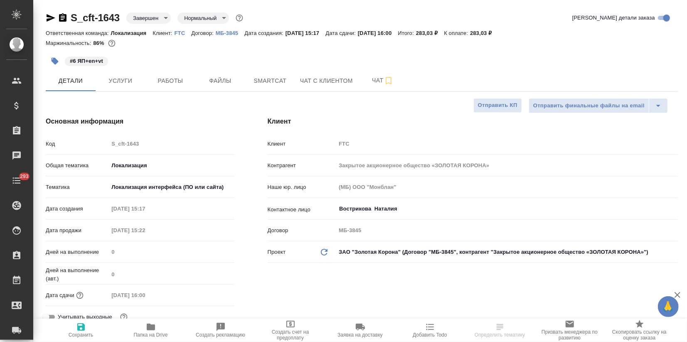
type textarea "x"
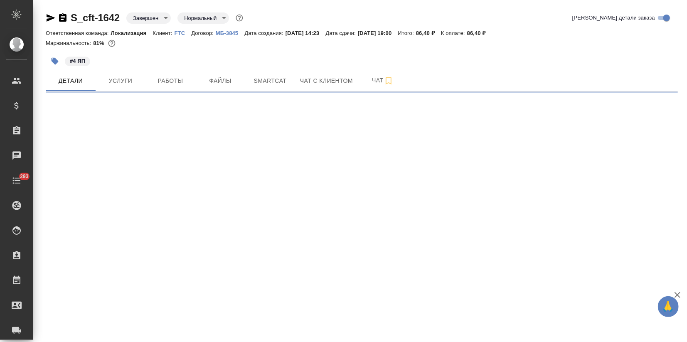
select select "RU"
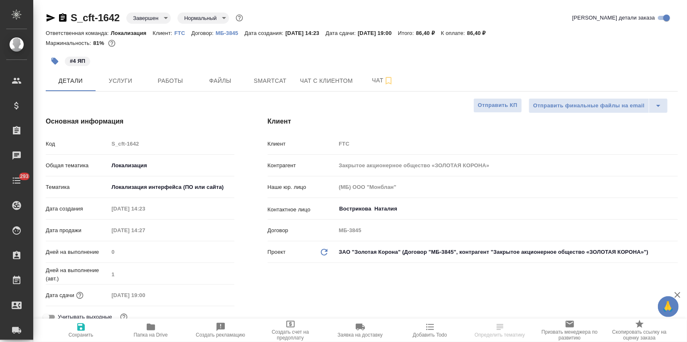
type textarea "x"
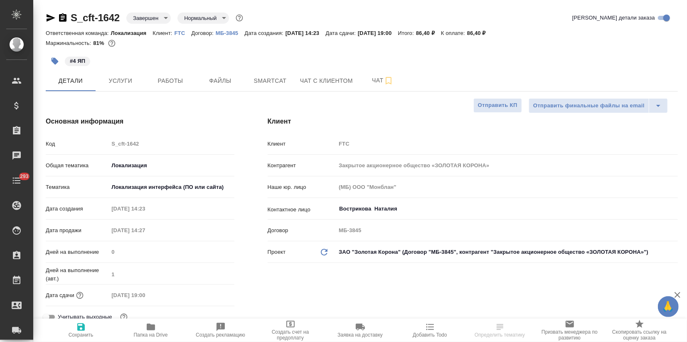
type textarea "x"
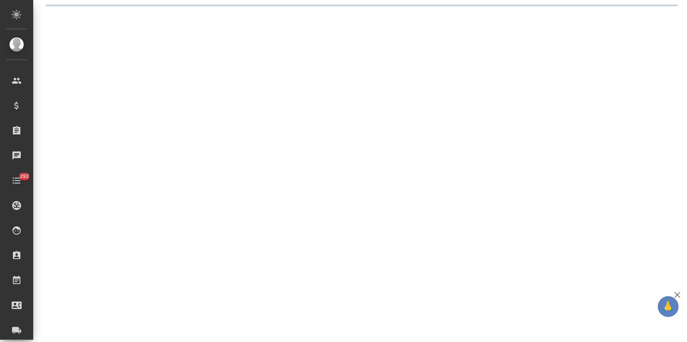
select select "RU"
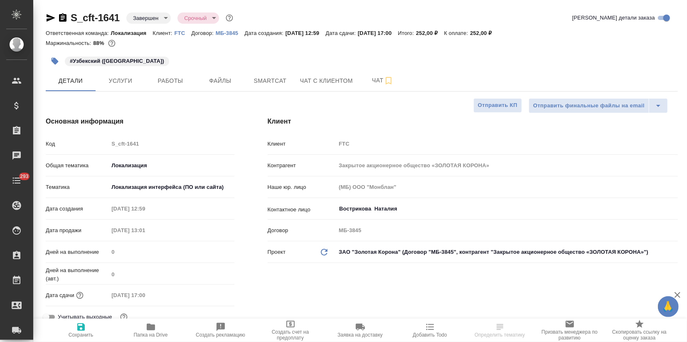
type textarea "x"
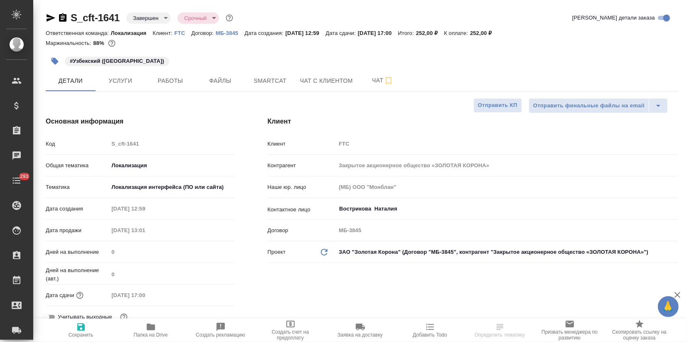
type textarea "x"
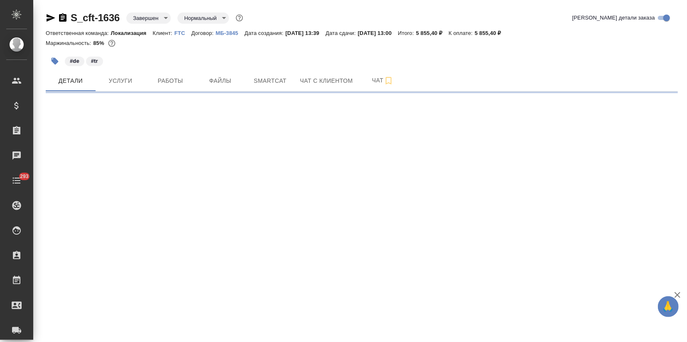
select select "RU"
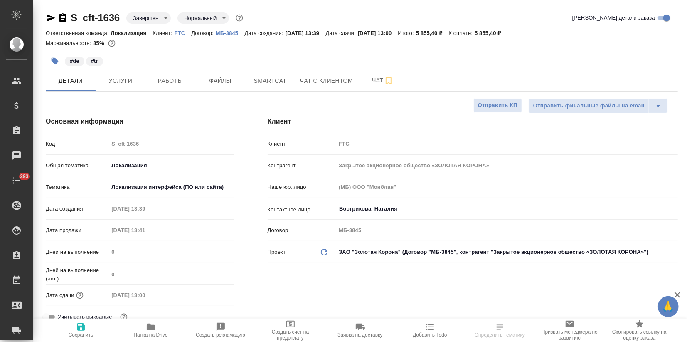
type textarea "x"
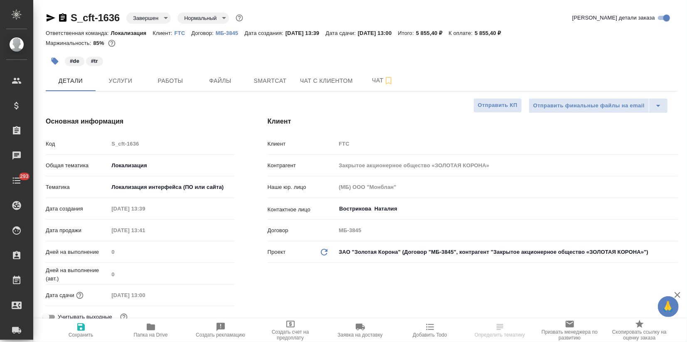
type textarea "x"
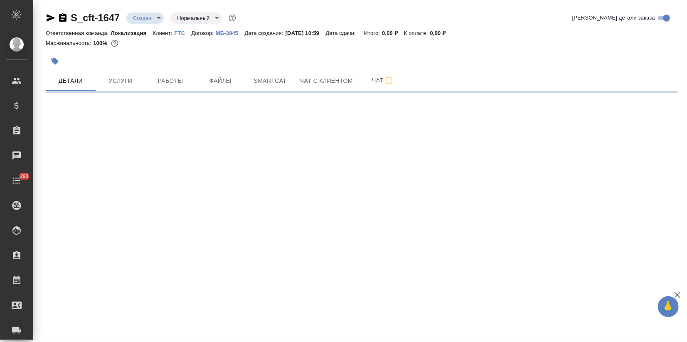
select select "RU"
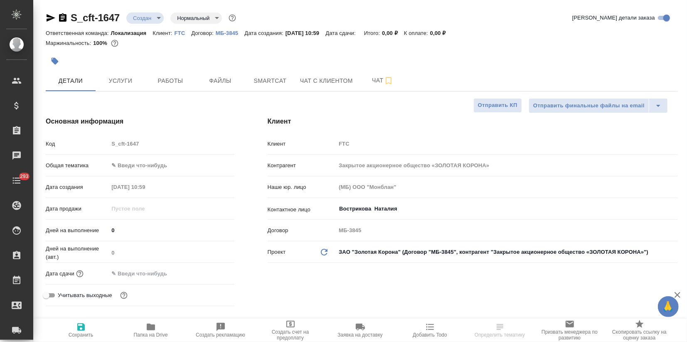
type textarea "x"
click at [53, 60] on icon "button" at bounding box center [55, 61] width 7 height 7
type textarea "x"
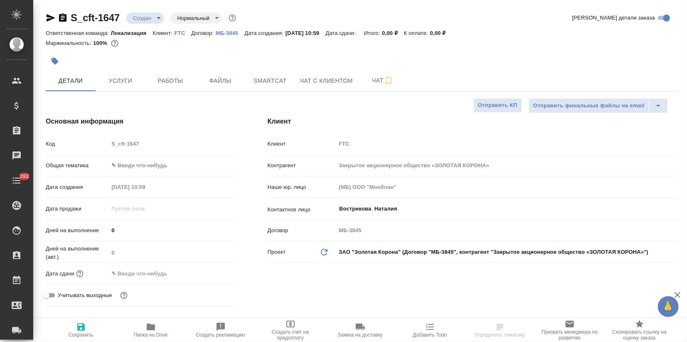
type textarea "x"
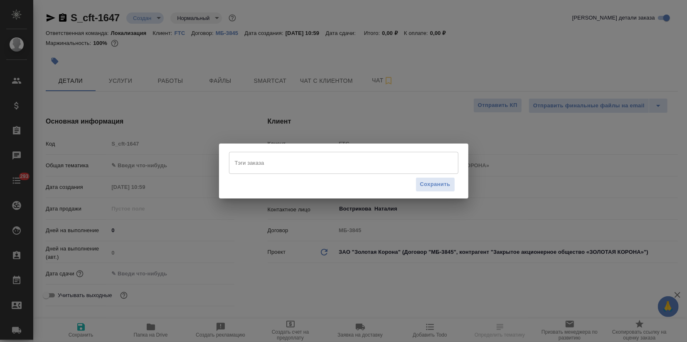
type textarea "x"
click at [276, 166] on input "Тэги заказа" at bounding box center [336, 162] width 206 height 14
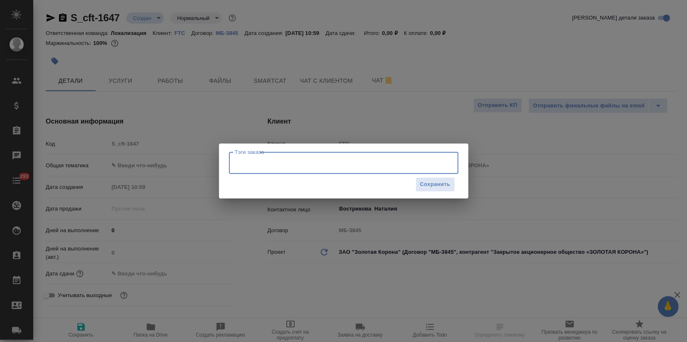
click at [261, 166] on input "Тэги заказа" at bounding box center [336, 162] width 206 height 14
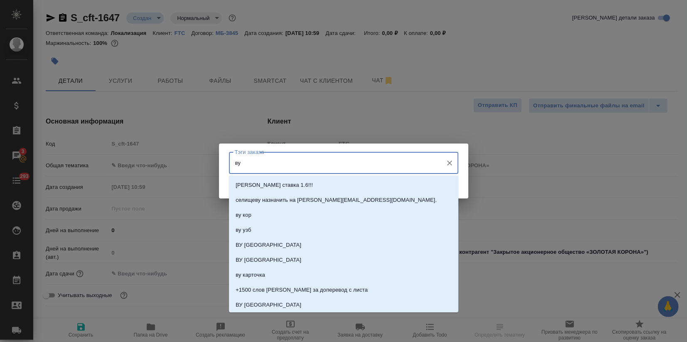
type input "в"
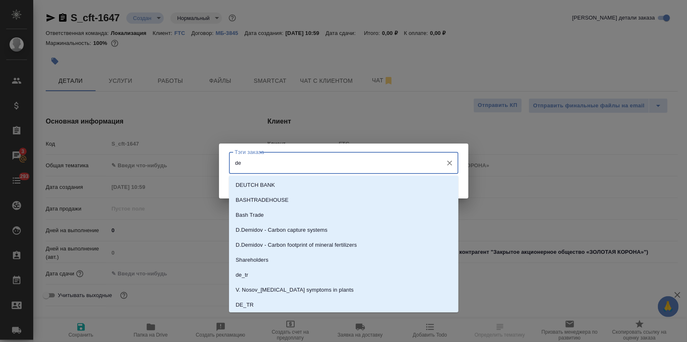
type input "de"
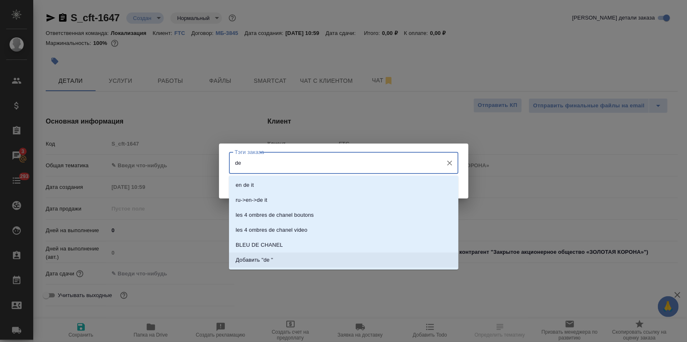
click at [271, 257] on p "Добавить "de "" at bounding box center [254, 260] width 37 height 8
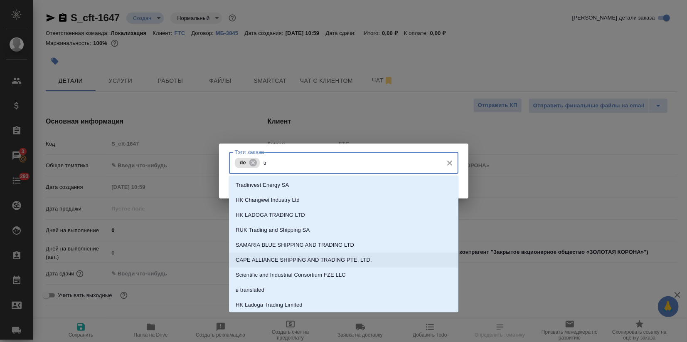
type input "tr"
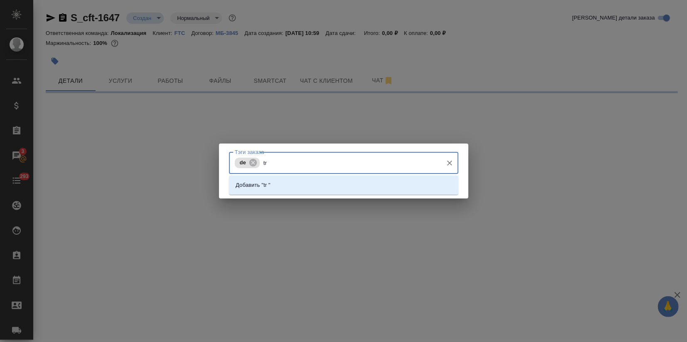
select select "RU"
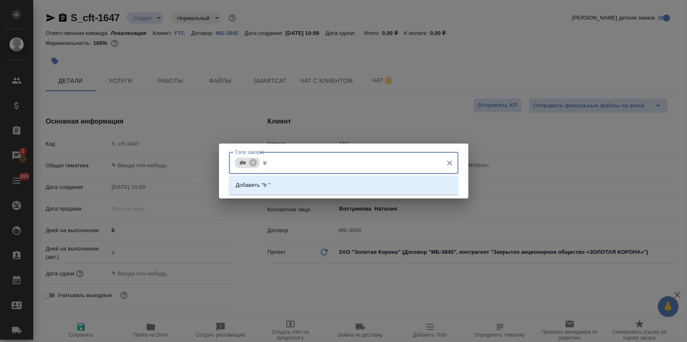
type textarea "x"
click at [265, 186] on p "Добавить "tr "" at bounding box center [253, 185] width 35 height 8
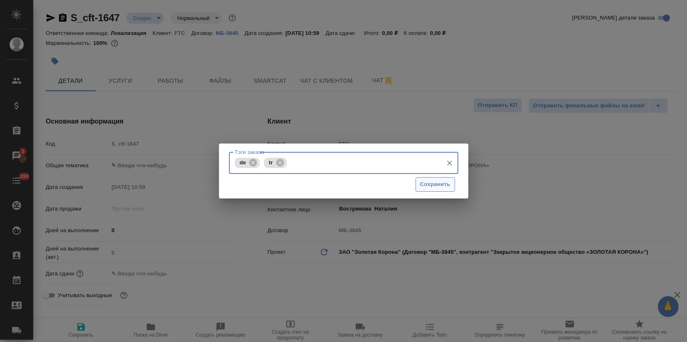
click at [443, 185] on span "Сохранить" at bounding box center [435, 185] width 30 height 10
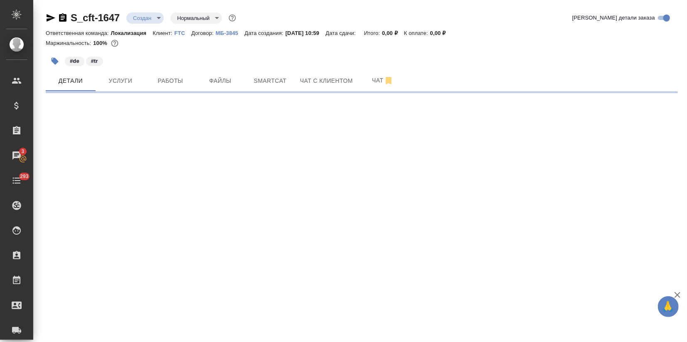
select select "RU"
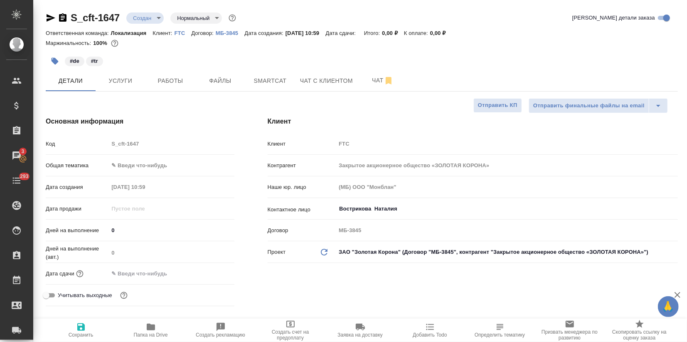
type textarea "x"
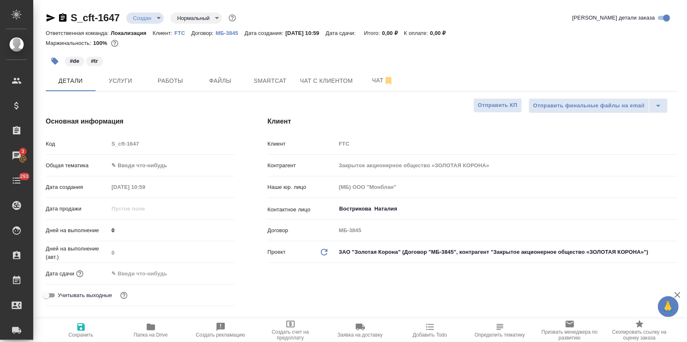
type textarea "x"
click at [118, 168] on body "🙏 .cls-1 fill:#fff; AWATERA Zagorodnikh Viktoria Клиенты Спецификации Заказы 3 …" at bounding box center [343, 171] width 687 height 342
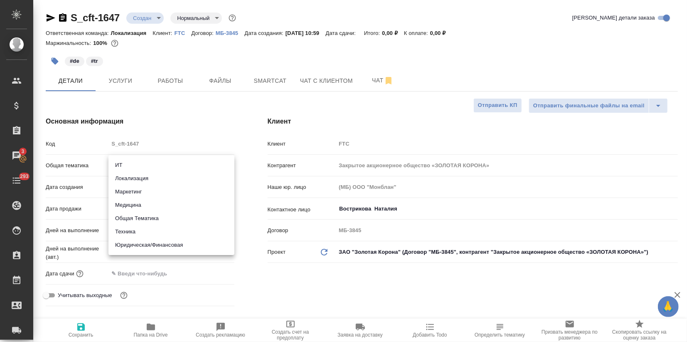
click at [123, 175] on li "Локализация" at bounding box center [171, 178] width 126 height 13
type input "local"
type textarea "x"
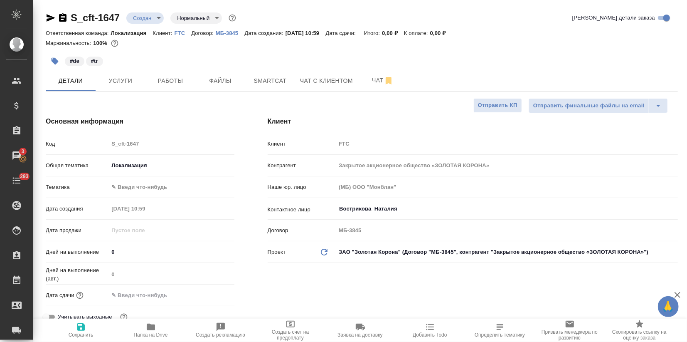
click at [122, 179] on div "Общая тематика Локализация local" at bounding box center [140, 169] width 189 height 22
click at [123, 189] on body "🙏 .cls-1 fill:#fff; AWATERA Zagorodnikh Viktoria Клиенты Спецификации Заказы 3 …" at bounding box center [343, 171] width 687 height 342
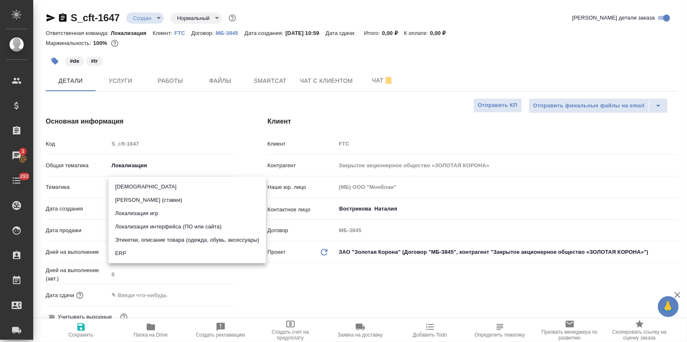
click at [132, 227] on li "Локализация интерфейса (ПО или сайта)" at bounding box center [187, 226] width 158 height 13
type textarea "x"
type input "5a8b8b956a9677013d343e0d"
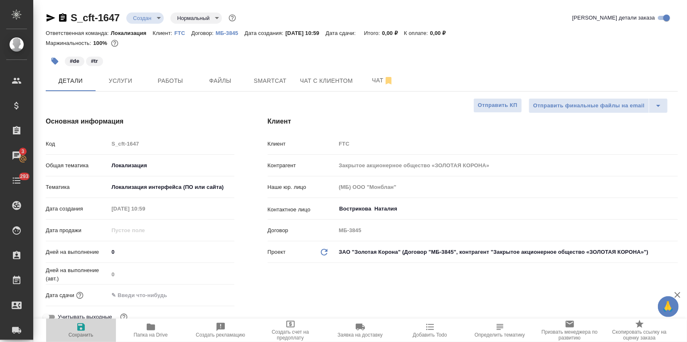
drag, startPoint x: 84, startPoint y: 331, endPoint x: 107, endPoint y: 293, distance: 44.8
click at [85, 331] on icon "button" at bounding box center [81, 327] width 10 height 10
type textarea "x"
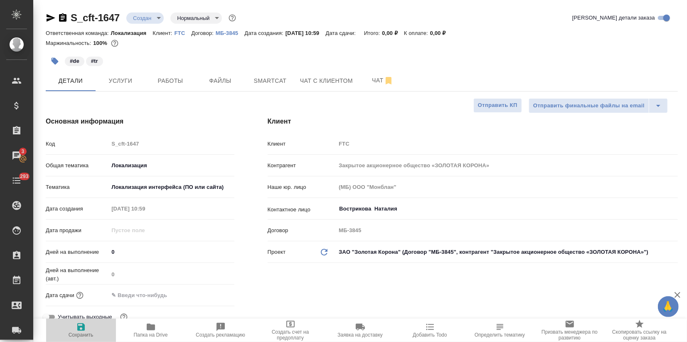
type textarea "x"
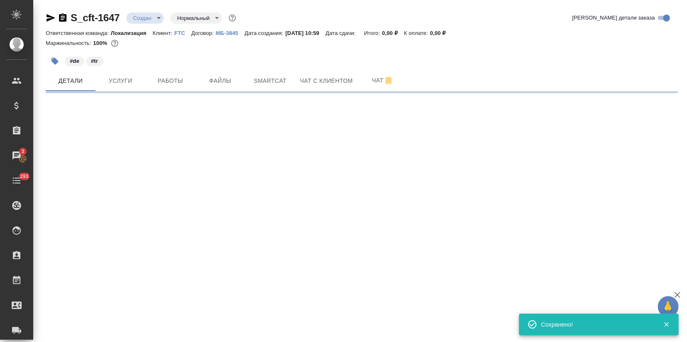
select select "RU"
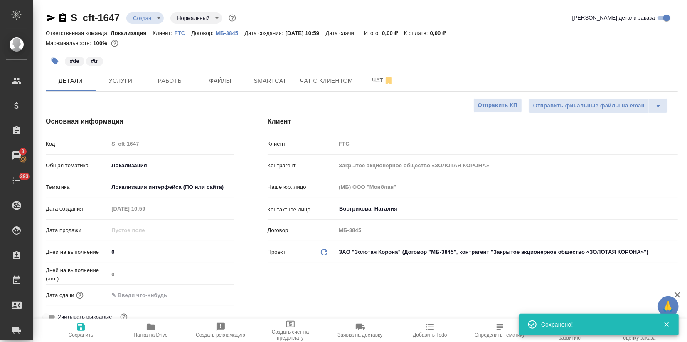
type textarea "x"
drag, startPoint x: 122, startPoint y: 13, endPoint x: 74, endPoint y: 14, distance: 48.2
click at [74, 14] on div "S_cft-1647 Создан new Нормальный normal" at bounding box center [142, 17] width 192 height 13
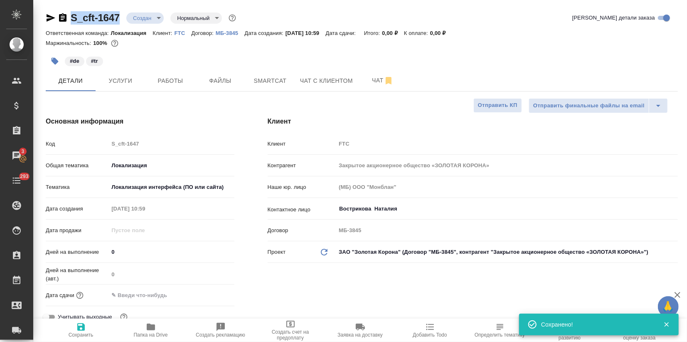
copy link "S_cft-1647"
type textarea "x"
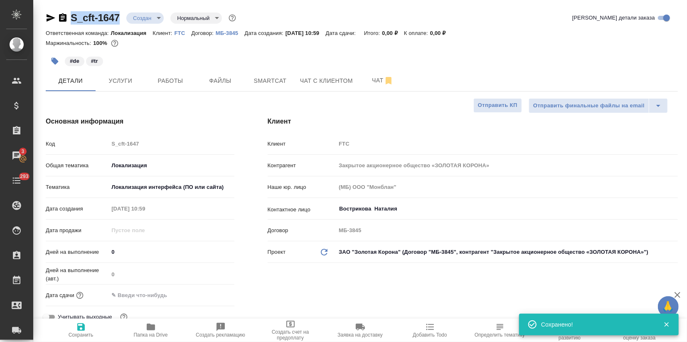
type textarea "x"
click at [116, 76] on span "Услуги" at bounding box center [121, 81] width 40 height 10
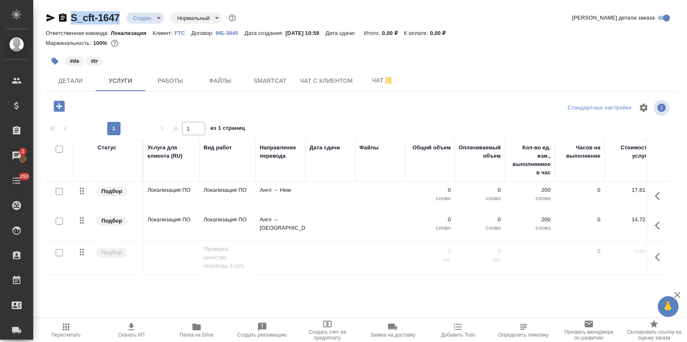
drag, startPoint x: 60, startPoint y: 190, endPoint x: 63, endPoint y: 205, distance: 15.3
click at [60, 190] on input "checkbox" at bounding box center [59, 191] width 7 height 7
checkbox input "true"
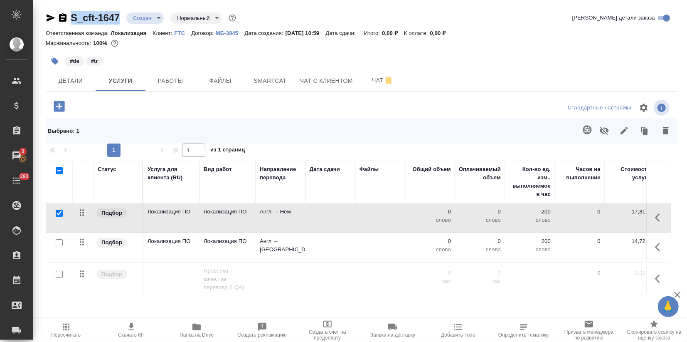
click at [61, 235] on td at bounding box center [59, 247] width 27 height 29
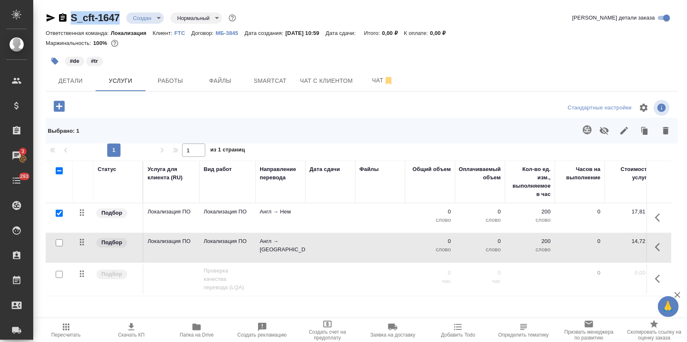
click at [60, 240] on input "checkbox" at bounding box center [59, 242] width 7 height 7
checkbox input "true"
click at [625, 126] on icon "button" at bounding box center [624, 131] width 10 height 10
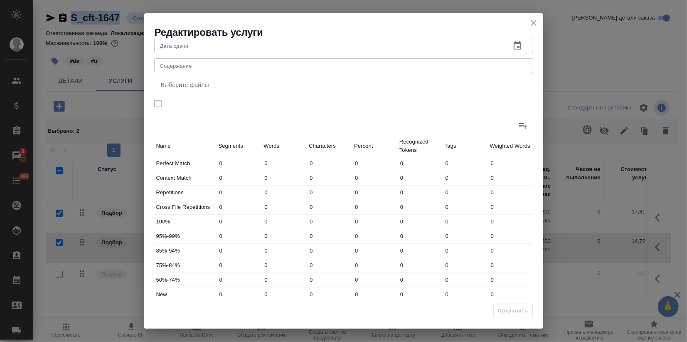
scroll to position [61, 0]
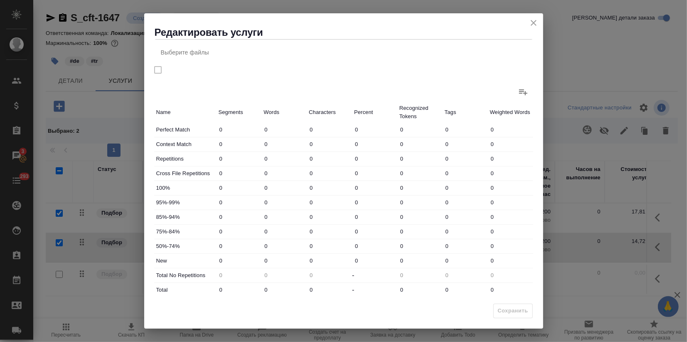
drag, startPoint x: 267, startPoint y: 264, endPoint x: 241, endPoint y: 252, distance: 28.4
click at [243, 260] on div "New 0 0 0 0 0 0 0" at bounding box center [343, 261] width 379 height 14
type input "21"
drag, startPoint x: 270, startPoint y: 289, endPoint x: 244, endPoint y: 289, distance: 25.8
click at [253, 289] on div "Total 0 0 0 - 0 0 0" at bounding box center [343, 290] width 379 height 14
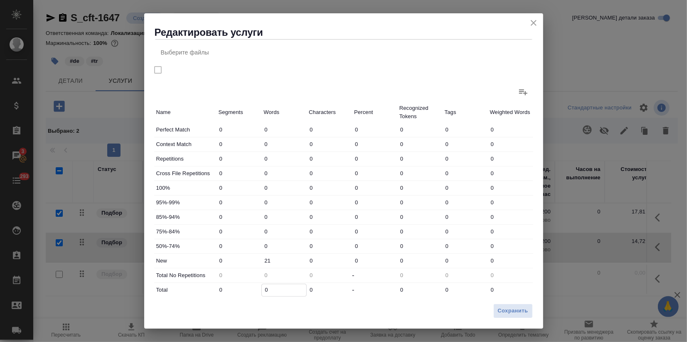
type input "2"
type input "22"
type input "221"
type input "22"
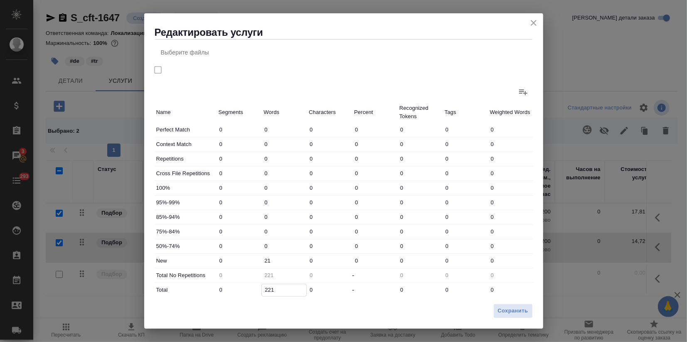
type input "22"
type input "2"
type input "21"
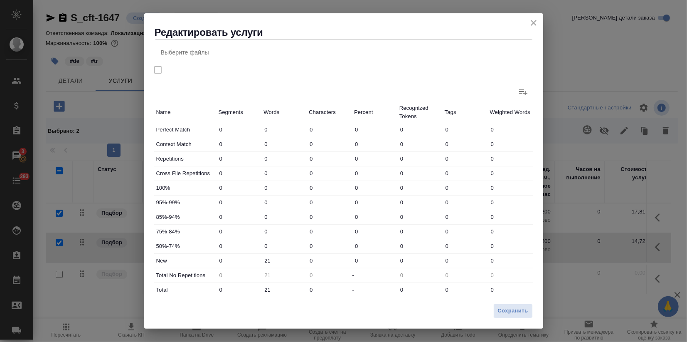
click at [516, 319] on div "Сохранить" at bounding box center [343, 313] width 399 height 29
click at [512, 312] on span "Сохранить" at bounding box center [513, 311] width 30 height 10
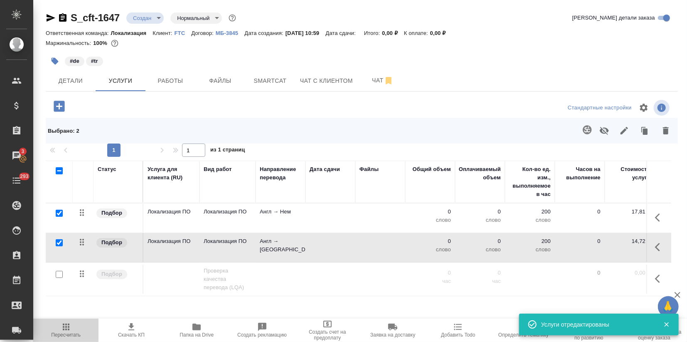
click at [65, 328] on icon "button" at bounding box center [66, 327] width 10 height 10
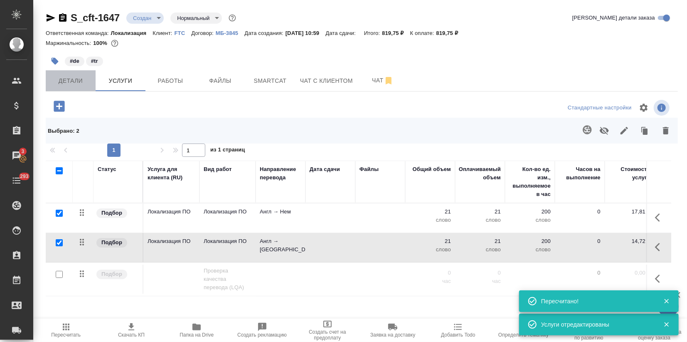
click at [72, 81] on span "Детали" at bounding box center [71, 81] width 40 height 10
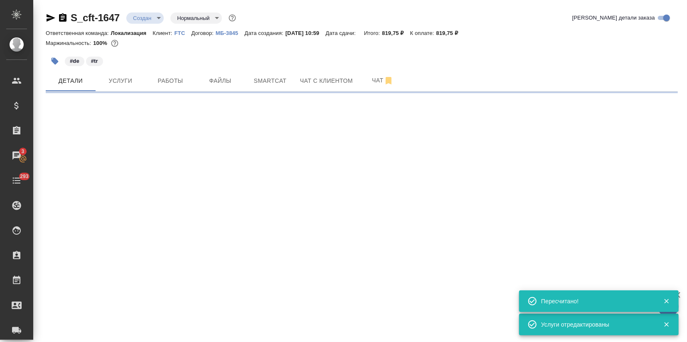
select select "RU"
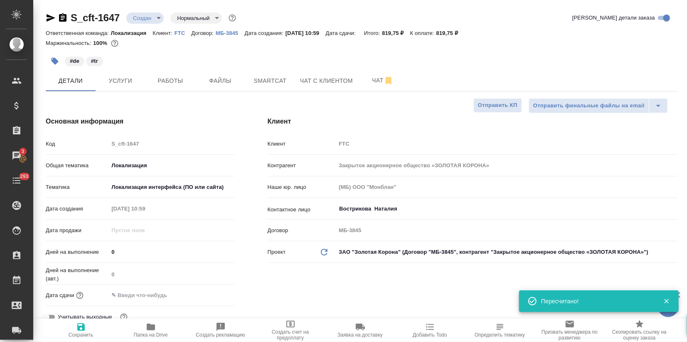
click at [130, 294] on input "text" at bounding box center [144, 295] width 73 height 12
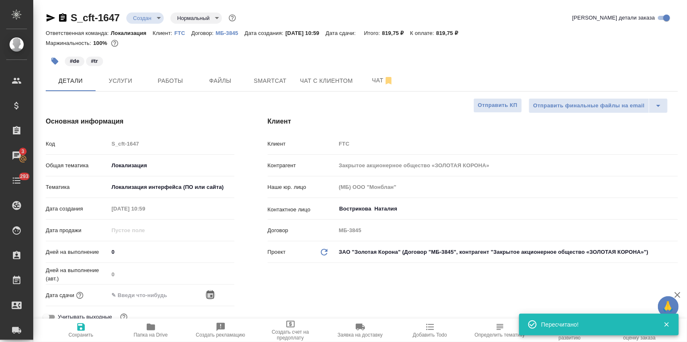
click at [210, 296] on icon "button" at bounding box center [210, 294] width 7 height 8
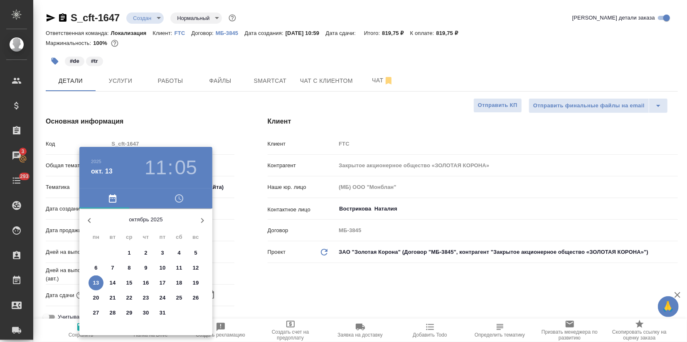
click at [94, 284] on p "13" at bounding box center [96, 282] width 6 height 8
type input "13.10.2025 11:05"
type textarea "x"
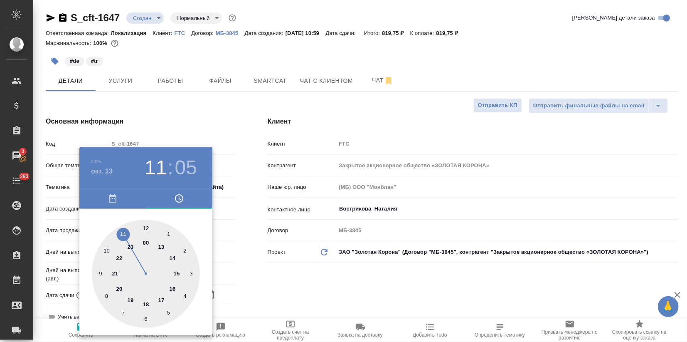
click at [131, 299] on div at bounding box center [146, 273] width 108 height 108
type input "13.10.2025 19:05"
type textarea "x"
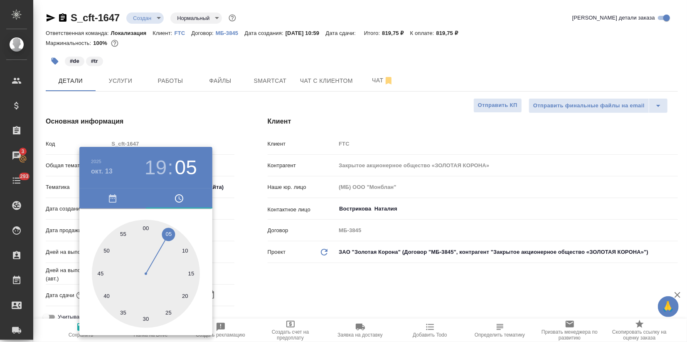
click at [147, 227] on div at bounding box center [146, 273] width 108 height 108
type input "13.10.2025 19:00"
type textarea "x"
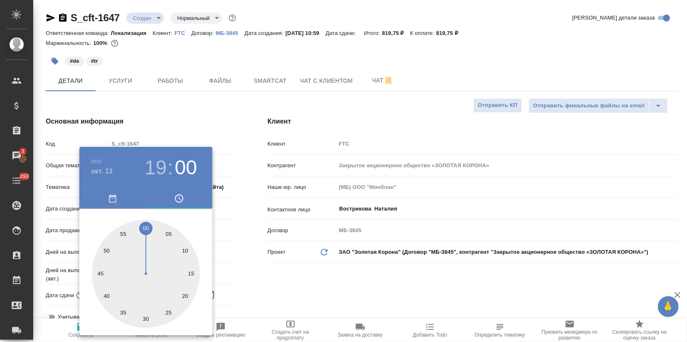
click at [185, 107] on div at bounding box center [343, 171] width 687 height 342
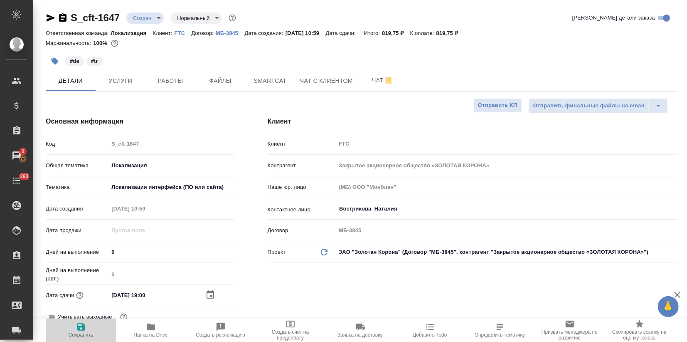
click at [89, 325] on span "Сохранить" at bounding box center [81, 330] width 60 height 16
type textarea "x"
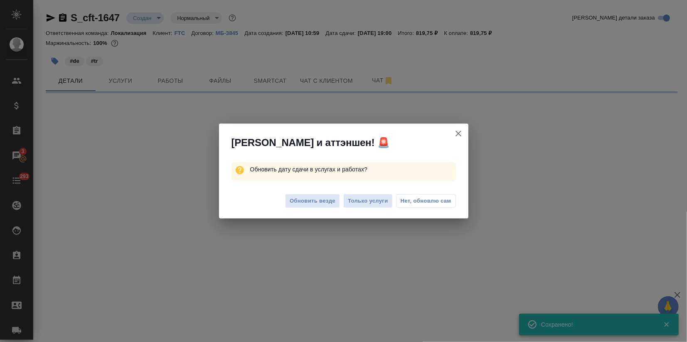
click at [140, 15] on div "Алоха и аттэншен! 🚨 Обновить дату сдачи в услугах и работах? Обновить везде Тол…" at bounding box center [343, 171] width 687 height 342
select select "RU"
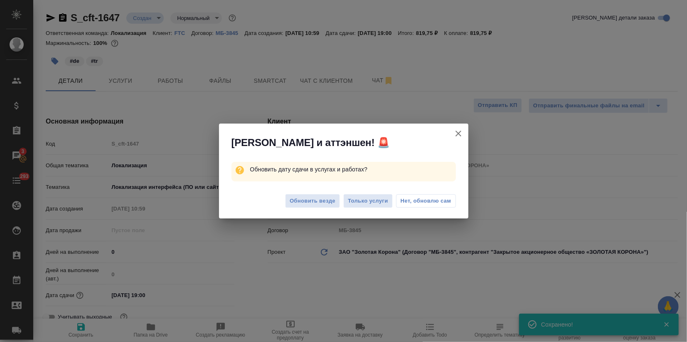
type textarea "x"
drag, startPoint x: 331, startPoint y: 207, endPoint x: 227, endPoint y: 124, distance: 133.1
click at [331, 207] on button "Обновить везде" at bounding box center [312, 201] width 55 height 15
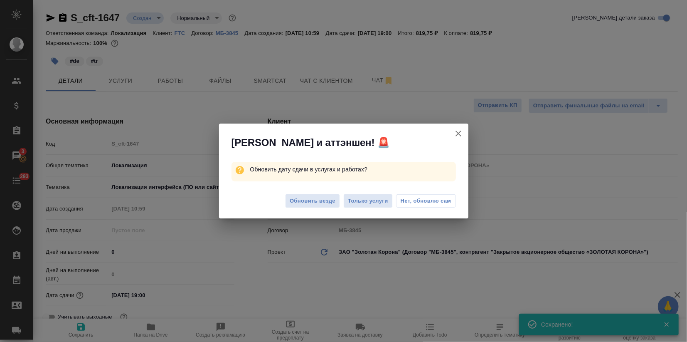
type textarea "x"
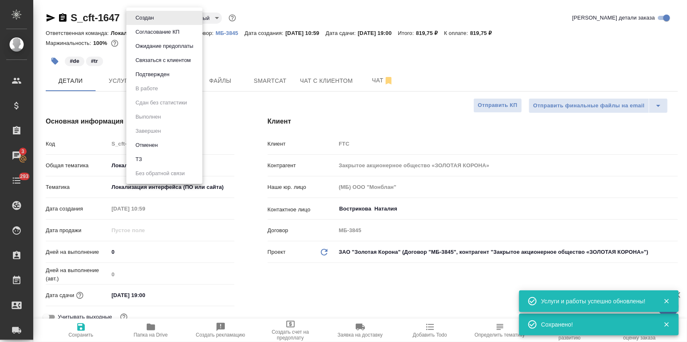
click at [144, 22] on body "🙏 .cls-1 fill:#fff; AWATERA Zagorodnikh Viktoria Клиенты Спецификации Заказы 3 …" at bounding box center [343, 171] width 687 height 342
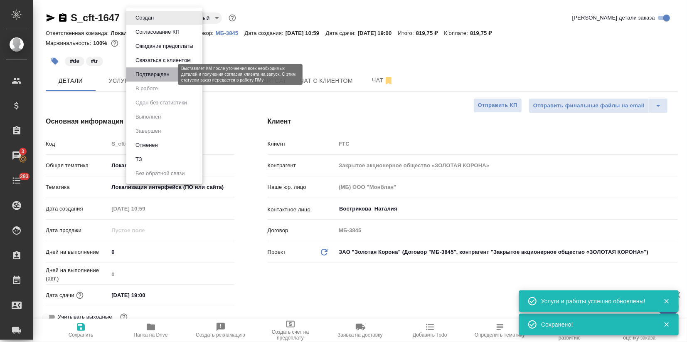
click at [161, 71] on button "Подтвержден" at bounding box center [152, 74] width 39 height 9
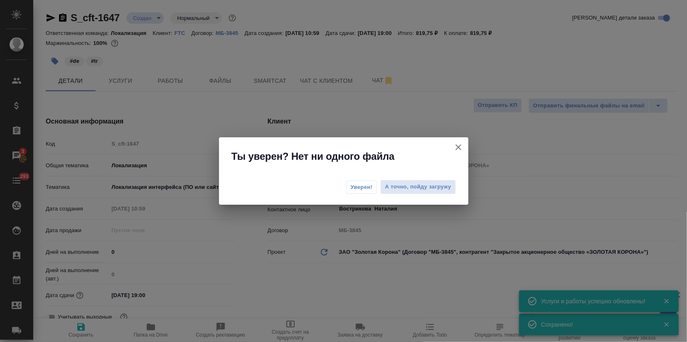
click at [353, 183] on span "Уверен!" at bounding box center [362, 187] width 22 height 8
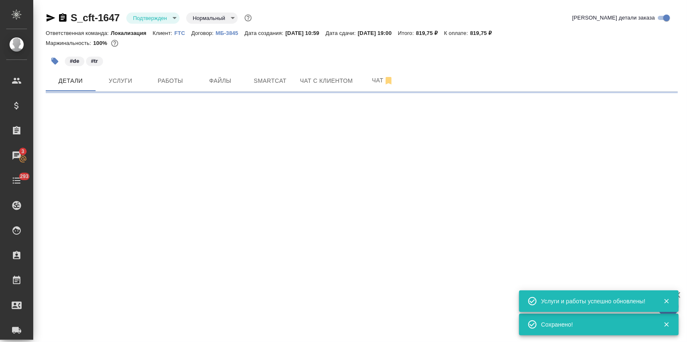
select select "RU"
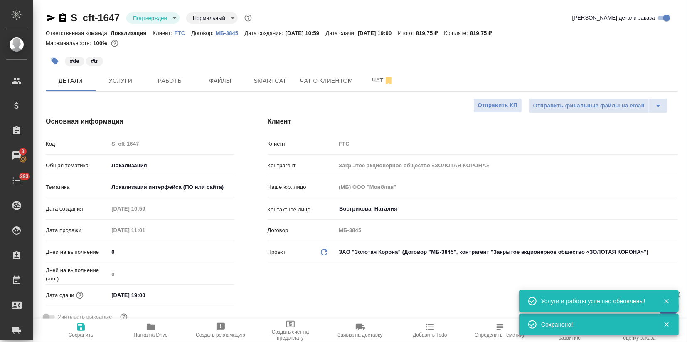
type textarea "x"
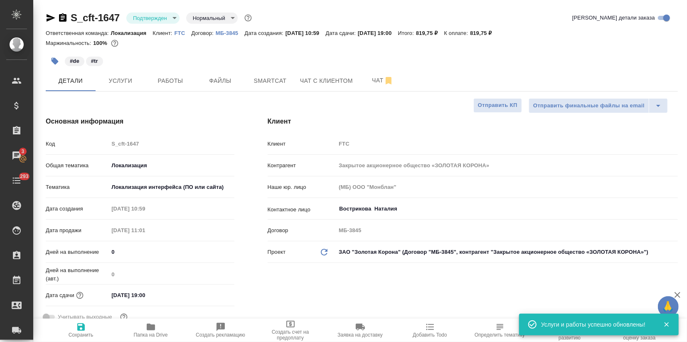
click at [51, 19] on icon "button" at bounding box center [51, 17] width 9 height 7
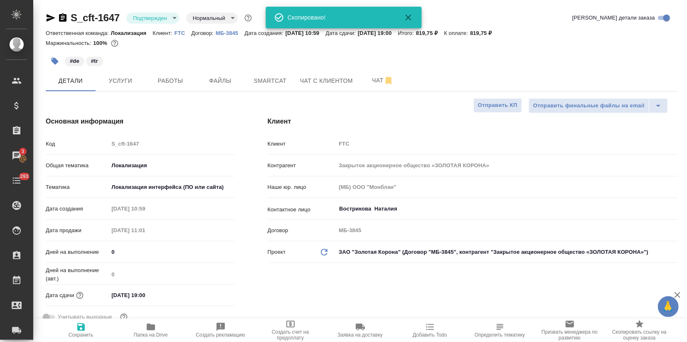
type textarea "x"
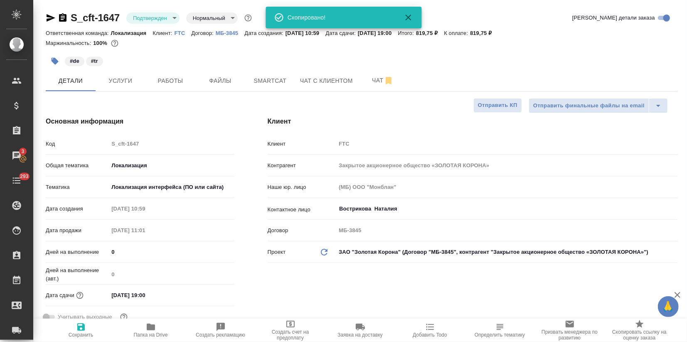
type textarea "x"
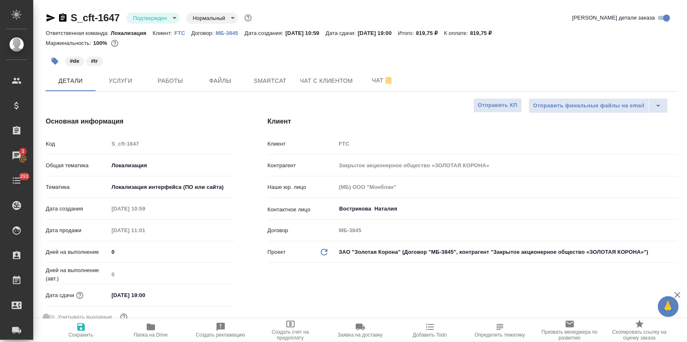
type textarea "x"
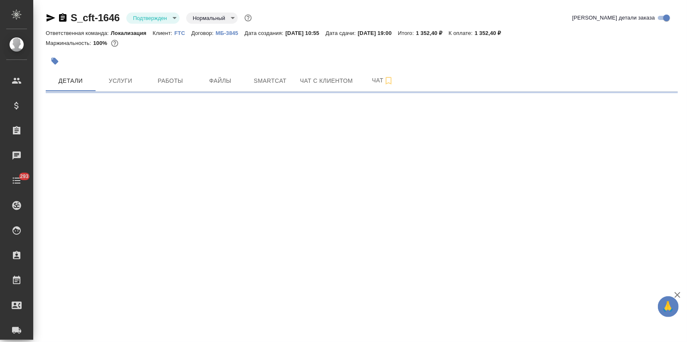
select select "RU"
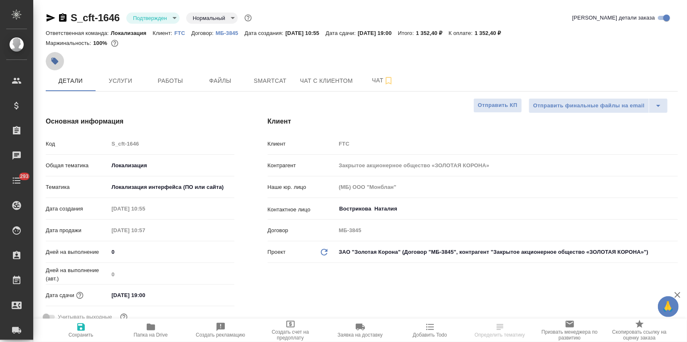
click at [53, 59] on icon "button" at bounding box center [55, 61] width 7 height 7
type textarea "x"
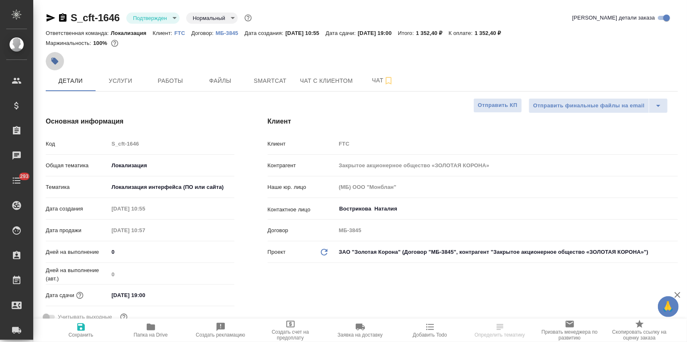
type textarea "x"
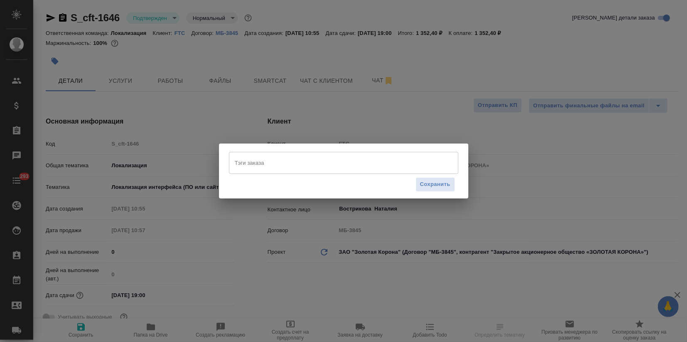
click at [263, 167] on input "Тэги заказа" at bounding box center [336, 162] width 206 height 14
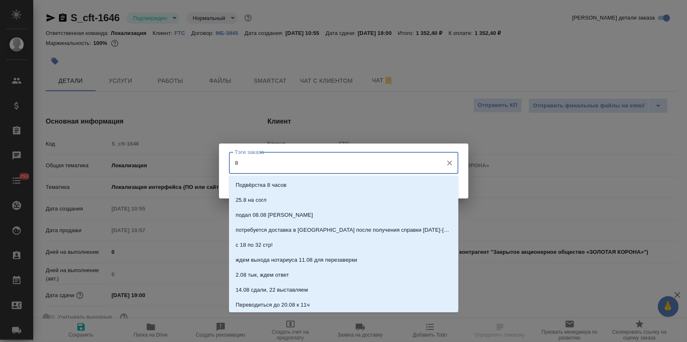
type input "8 Я"
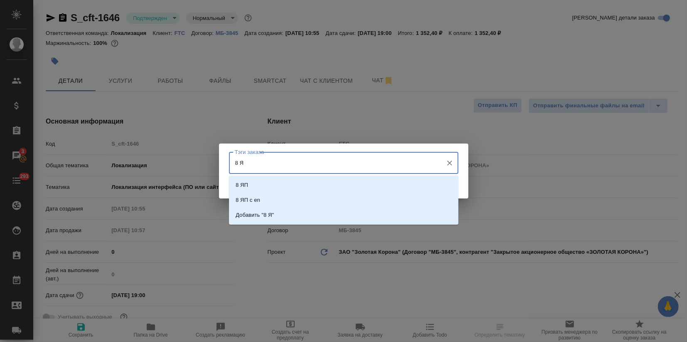
click at [261, 176] on div "8 ЯП 8 ЯП с en Добавить "8 Я"" at bounding box center [343, 199] width 229 height 49
click at [258, 181] on li "8 ЯП" at bounding box center [343, 184] width 229 height 15
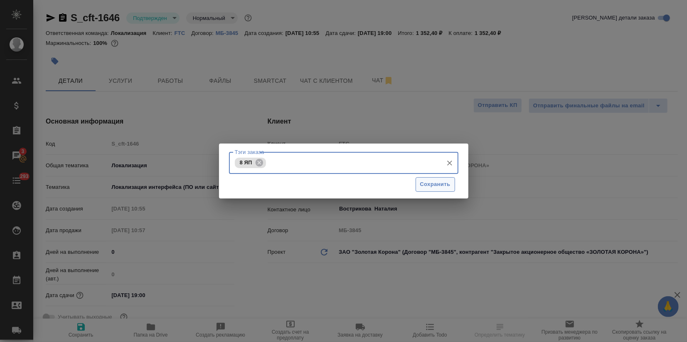
click at [439, 186] on span "Сохранить" at bounding box center [435, 185] width 30 height 10
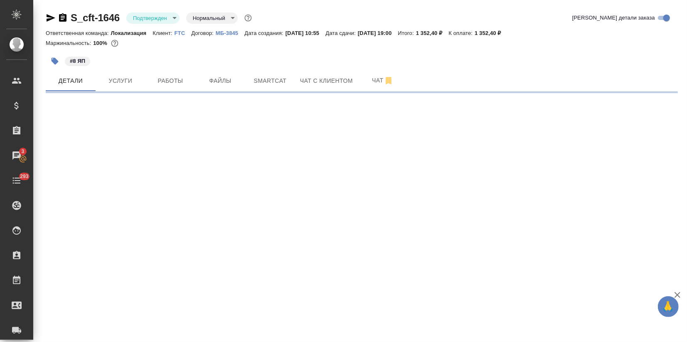
select select "RU"
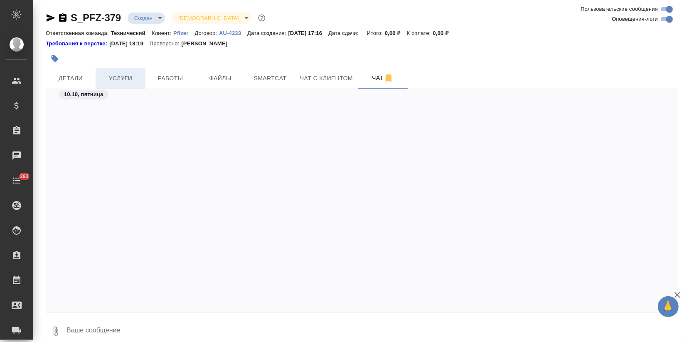
scroll to position [1097, 0]
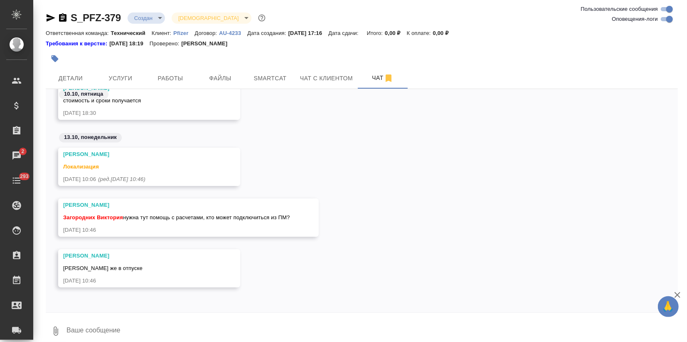
click at [142, 334] on textarea at bounding box center [372, 331] width 612 height 28
type textarea "Оля Третьякова"
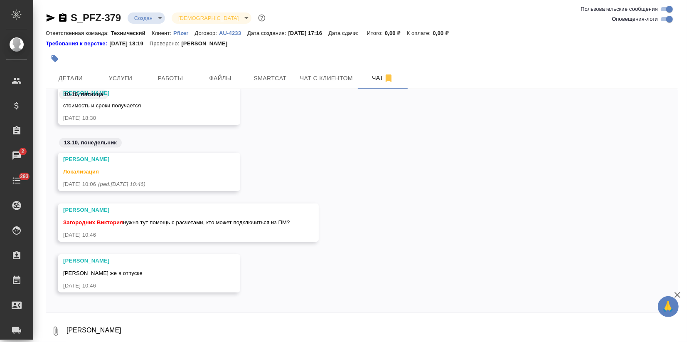
scroll to position [981, 0]
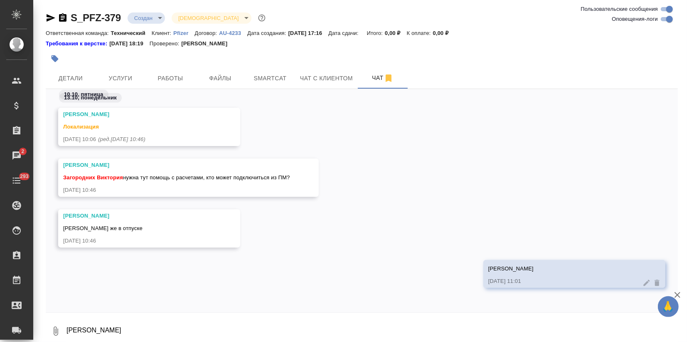
drag, startPoint x: 678, startPoint y: 293, endPoint x: 667, endPoint y: 295, distance: 11.8
click at [678, 293] on icon "button" at bounding box center [677, 295] width 10 height 10
click at [173, 319] on textarea "Оля Третьякова" at bounding box center [372, 331] width 612 height 28
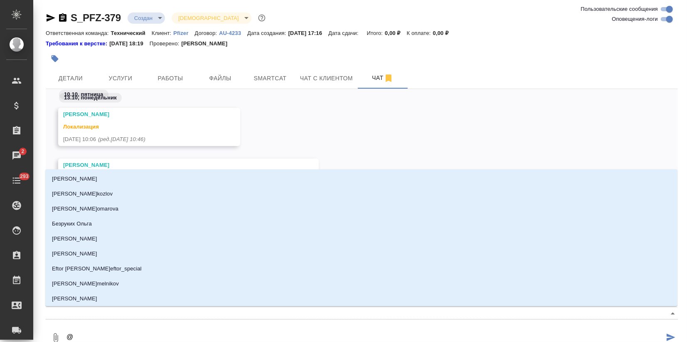
type textarea "@т"
type input "т"
type textarea "@тр"
type input "тр"
type textarea "@тре"
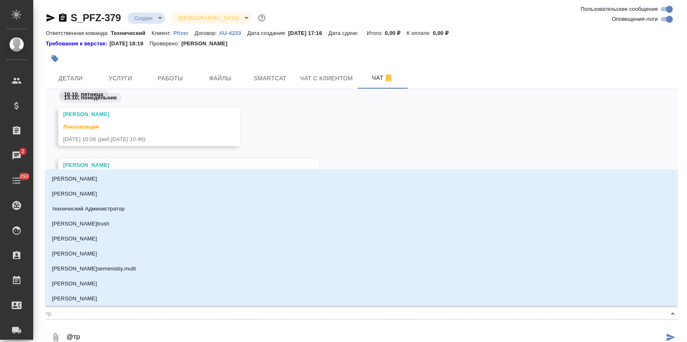
type input "тре"
type textarea "@трет"
type input "трет"
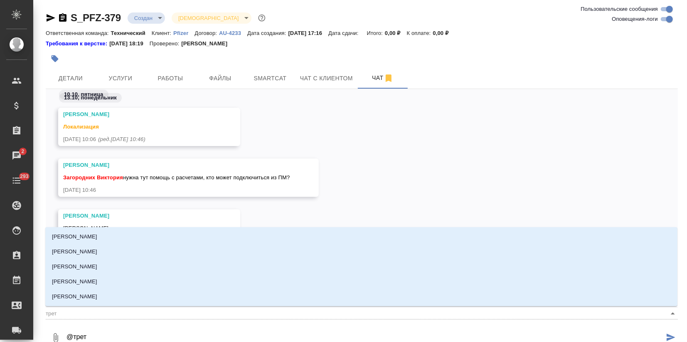
type textarea "@треть"
type input "треть"
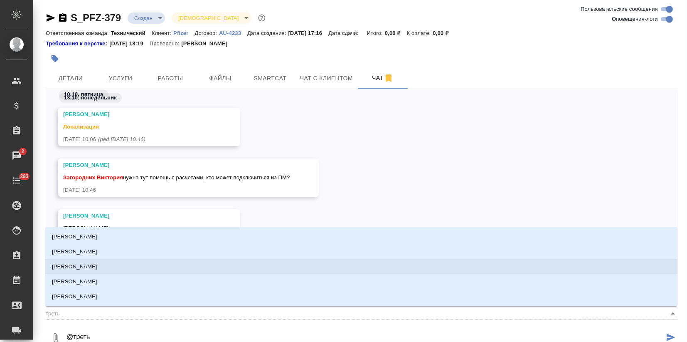
click at [102, 263] on li "Третьякова Ольга" at bounding box center [361, 266] width 632 height 15
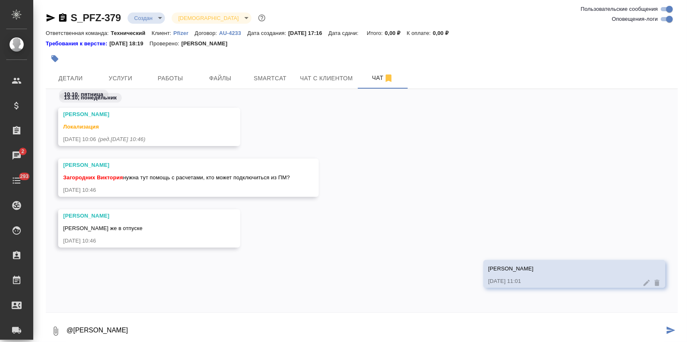
type textarea "@Третьякова Ольга"
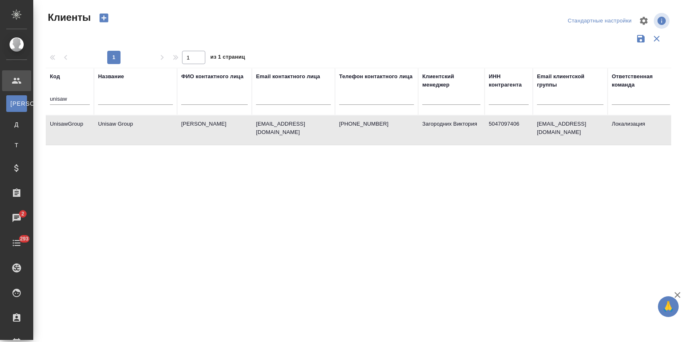
select select "RU"
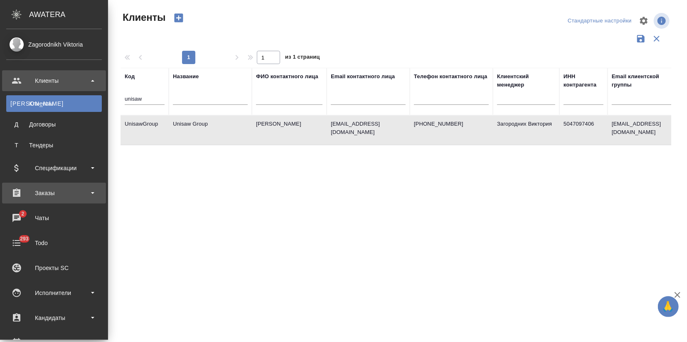
click at [41, 192] on div "Заказы" at bounding box center [54, 193] width 96 height 12
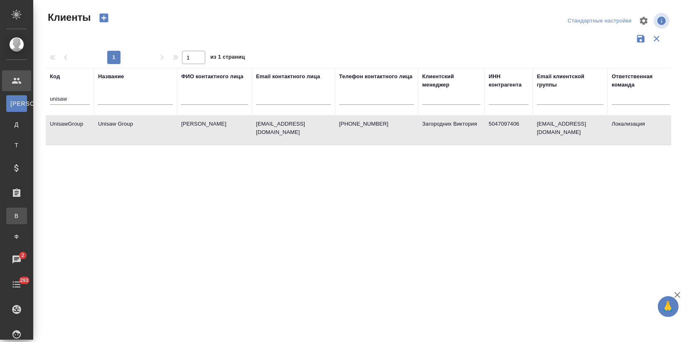
click at [12, 214] on div "Все заказы" at bounding box center [6, 216] width 12 height 8
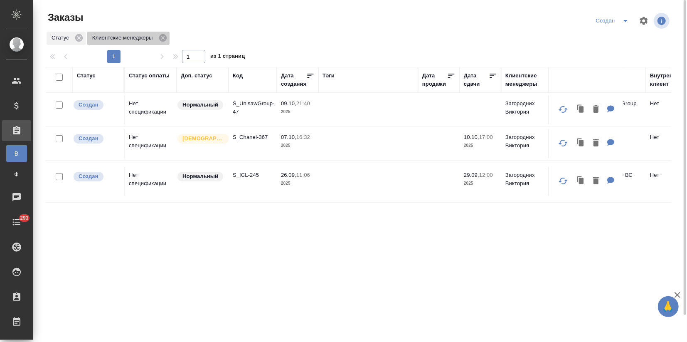
drag, startPoint x: 162, startPoint y: 37, endPoint x: 148, endPoint y: 39, distance: 13.5
click at [162, 36] on icon at bounding box center [162, 37] width 9 height 9
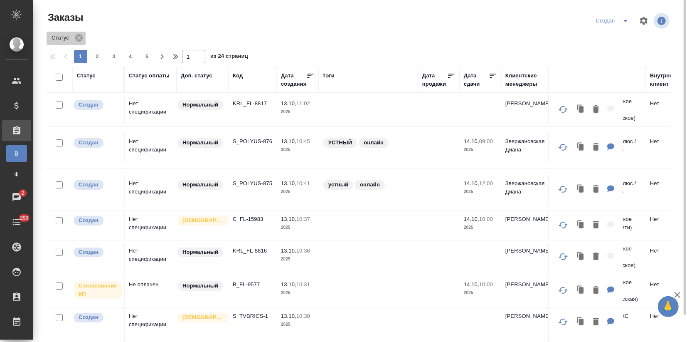
click at [80, 37] on icon at bounding box center [78, 37] width 7 height 7
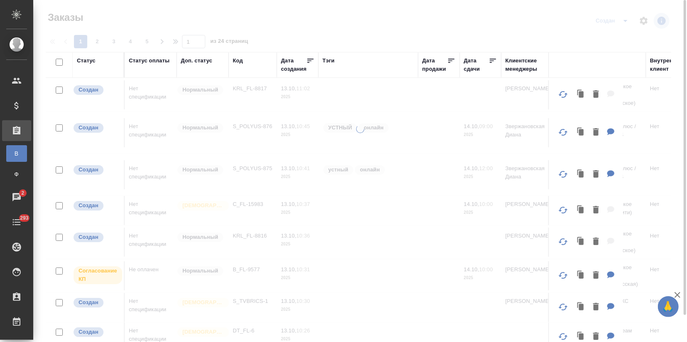
click at [236, 61] on div "Код" at bounding box center [238, 61] width 10 height 8
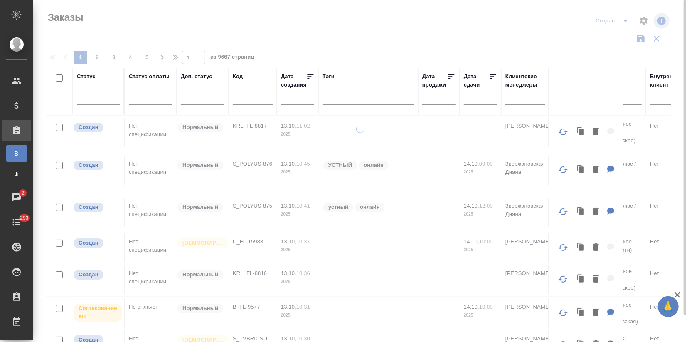
click at [243, 99] on input "text" at bounding box center [253, 99] width 40 height 10
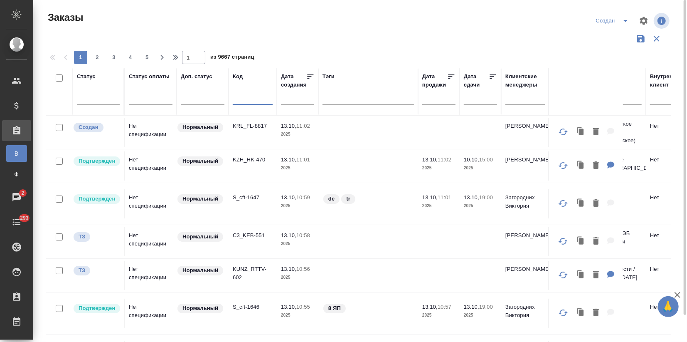
paste input "S_DIGIS-8"
type input "S_DIGIS-8"
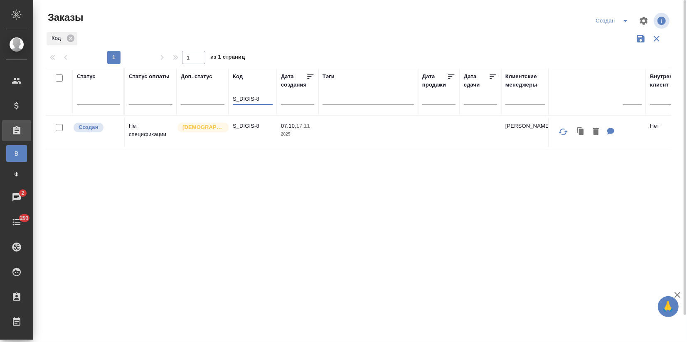
click at [256, 136] on td "S_DIGIS-8" at bounding box center [253, 132] width 48 height 29
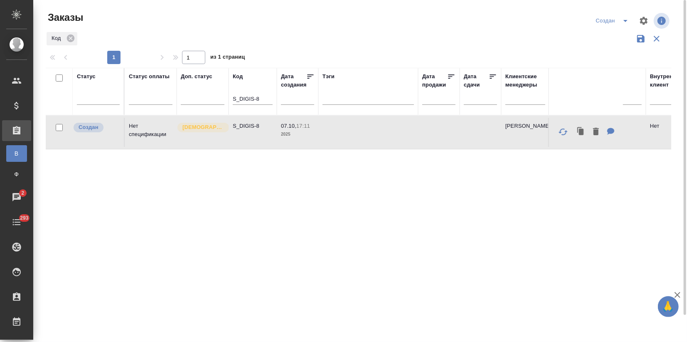
click at [256, 136] on td "S_DIGIS-8" at bounding box center [253, 132] width 48 height 29
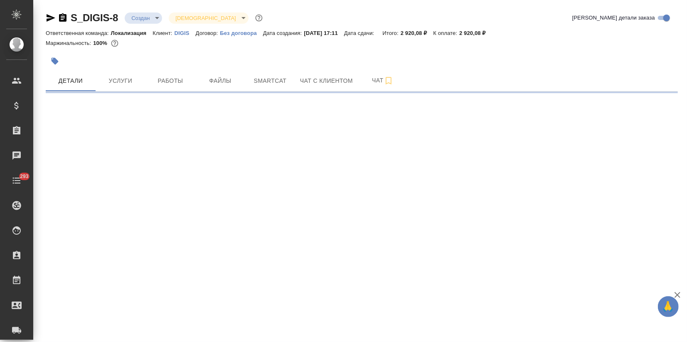
select select "RU"
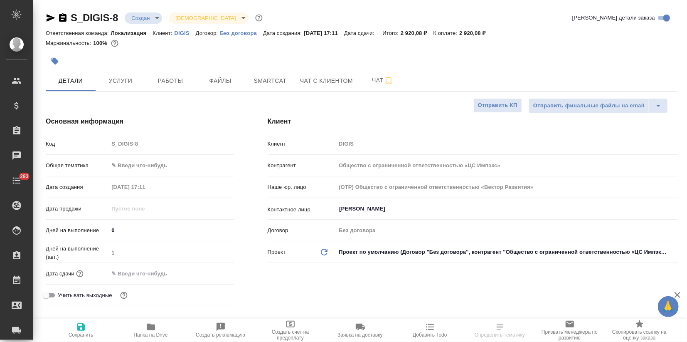
type textarea "x"
type input "Общество с ограниченной ответственностью «ЦС Импэкс»"
type textarea "x"
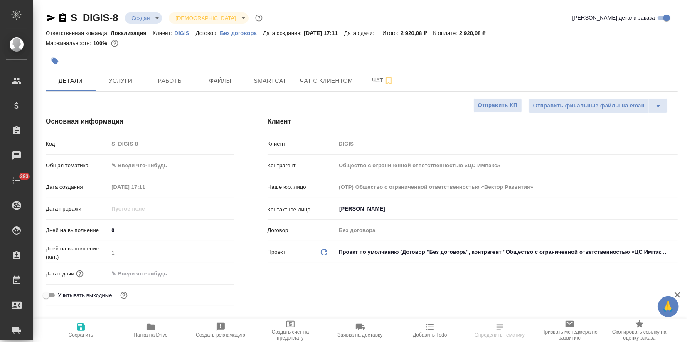
type textarea "x"
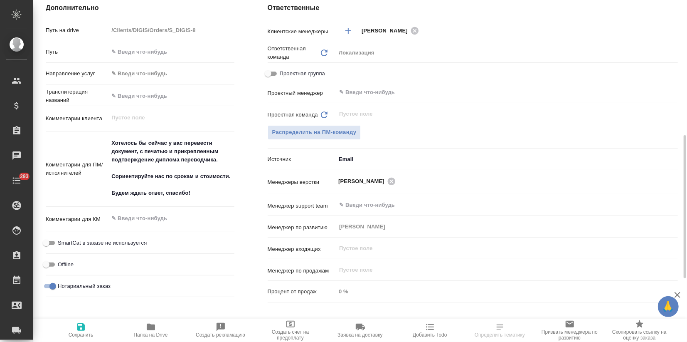
scroll to position [46, 0]
